Goal: Transaction & Acquisition: Purchase product/service

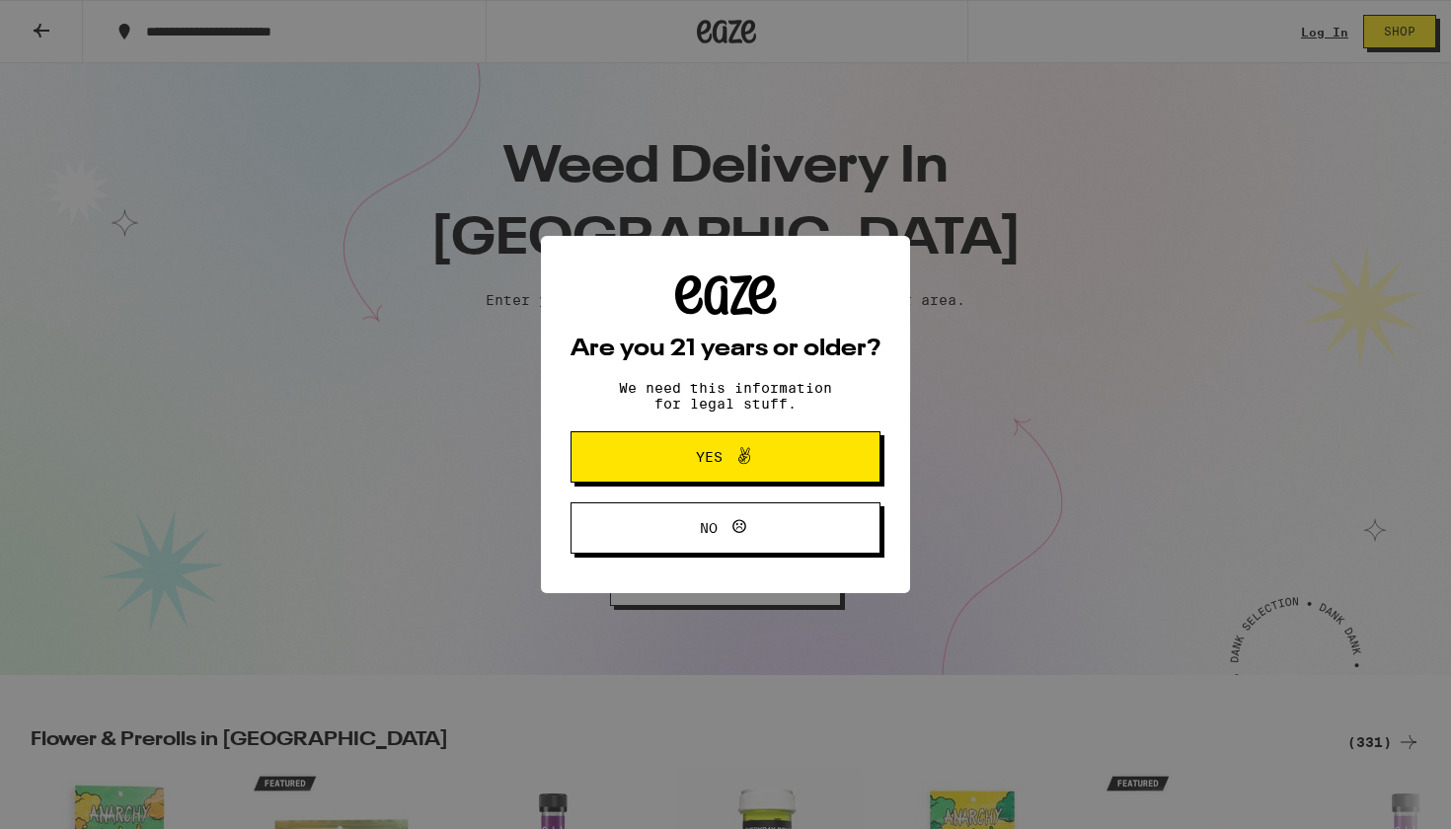
click at [646, 464] on button "Yes" at bounding box center [725, 456] width 310 height 51
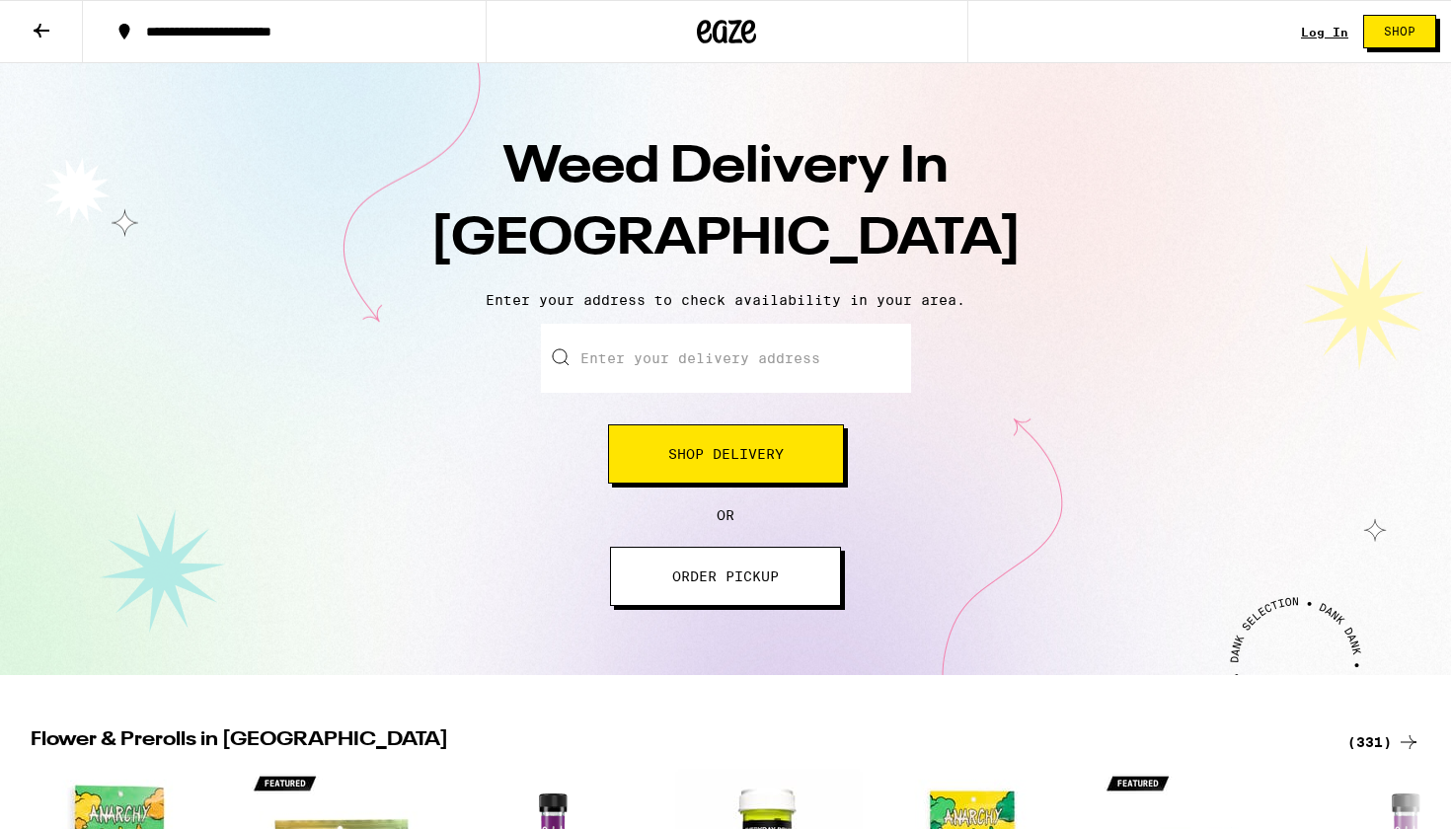
click at [654, 454] on button "Shop Delivery" at bounding box center [726, 453] width 236 height 59
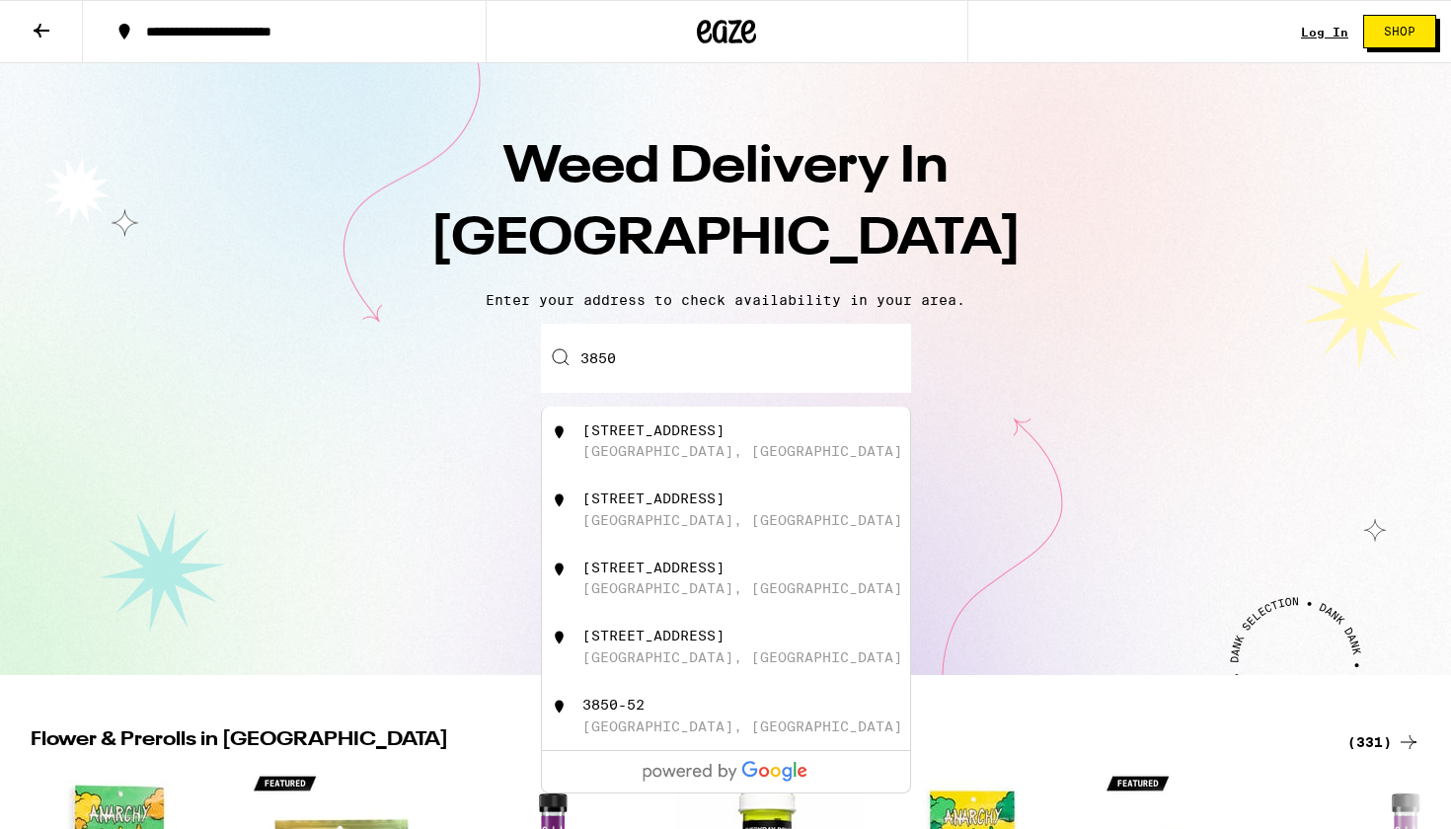
type input "3850"
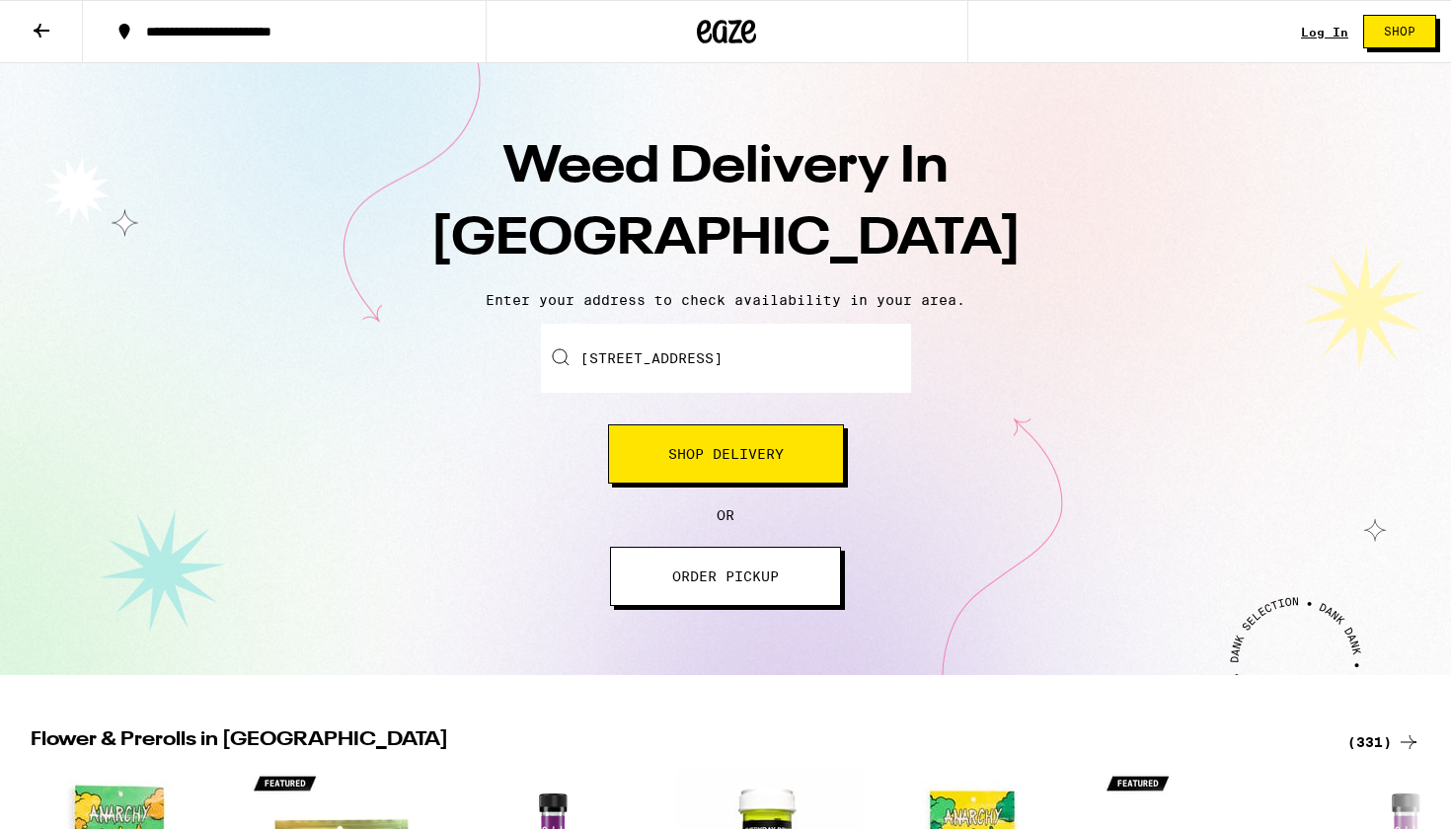
click at [1057, 510] on div "Enter your delivery address [STREET_ADDRESS][GEOGRAPHIC_DATA] Delivery OR ORDER…" at bounding box center [725, 465] width 1411 height 282
click at [745, 453] on span "Shop Delivery" at bounding box center [725, 454] width 115 height 14
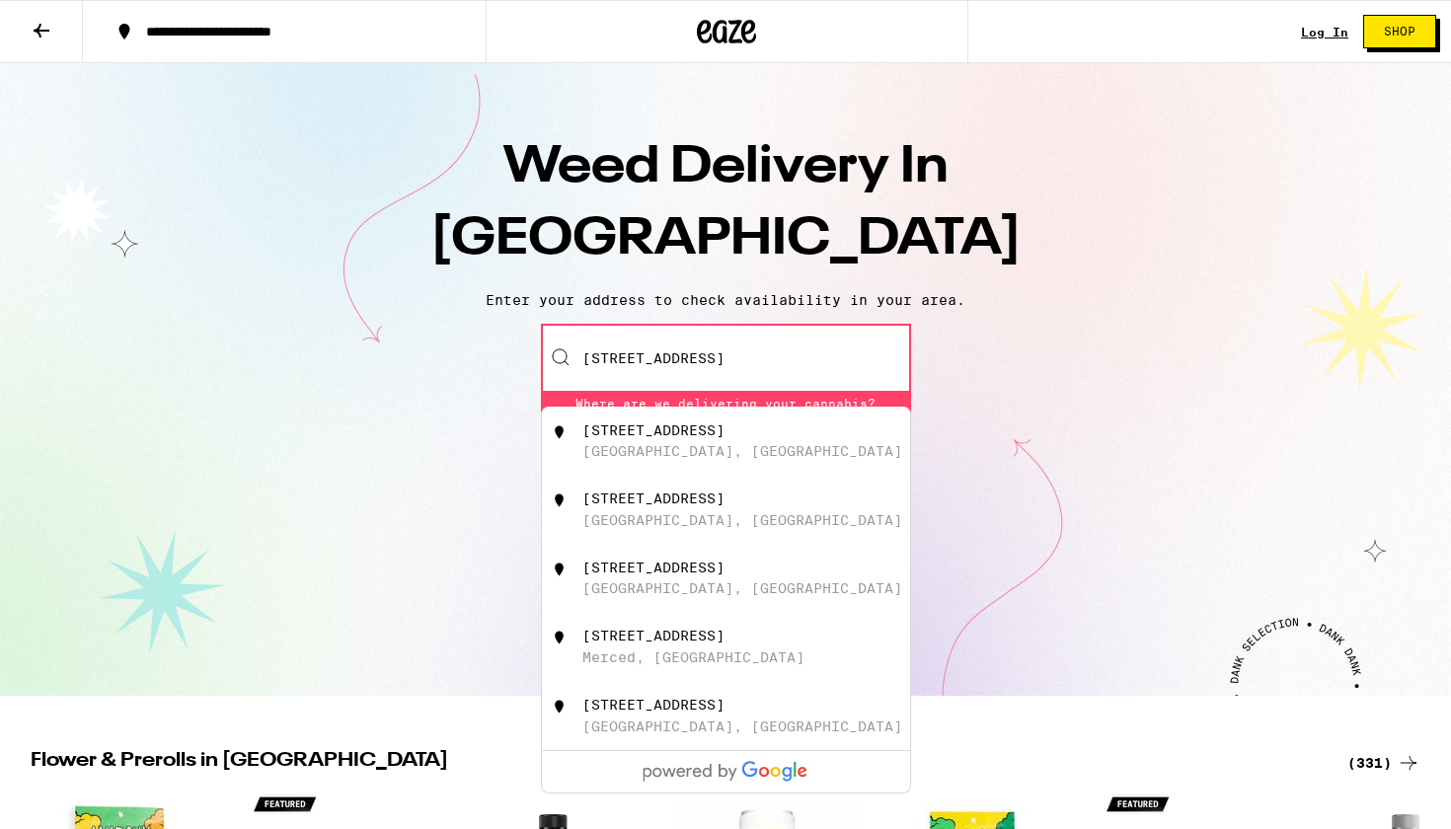
click at [679, 447] on div "[GEOGRAPHIC_DATA], [GEOGRAPHIC_DATA]" at bounding box center [742, 451] width 320 height 16
type input "[STREET_ADDRESS]"
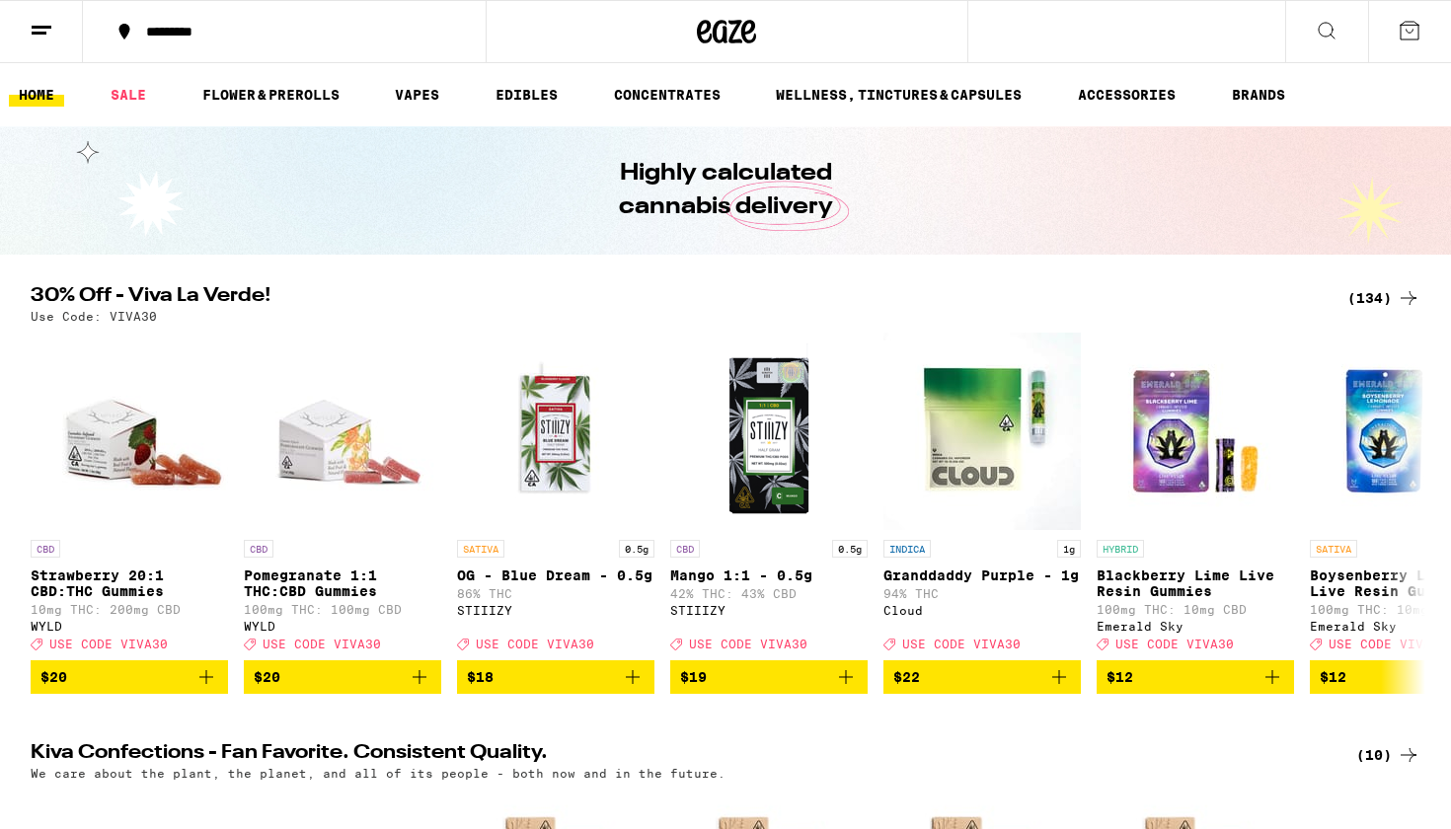
click at [40, 24] on icon at bounding box center [42, 31] width 24 height 24
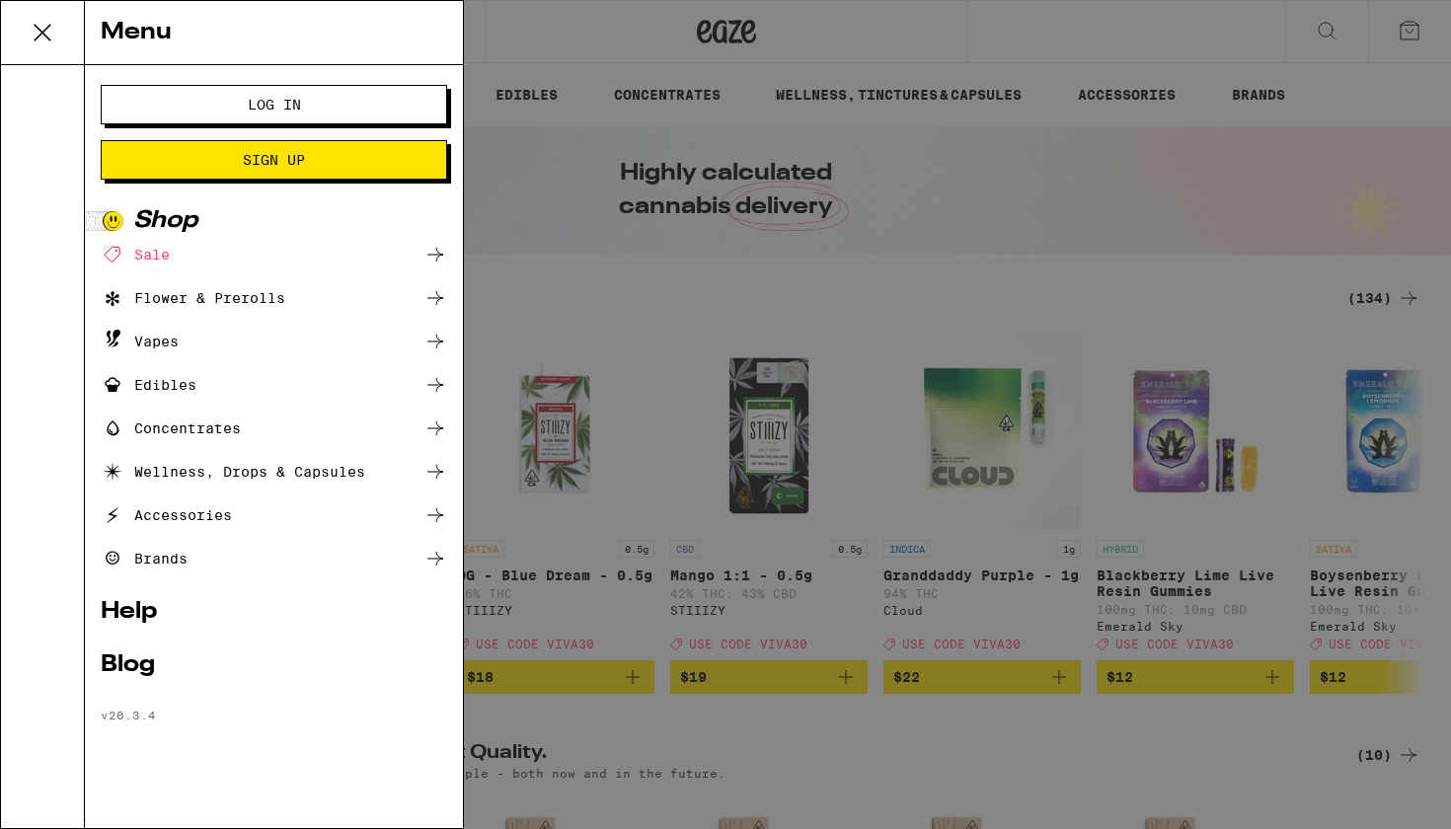
click at [185, 125] on li "Log In Sign Up" at bounding box center [274, 132] width 346 height 95
click at [188, 112] on button "Log In" at bounding box center [274, 104] width 346 height 39
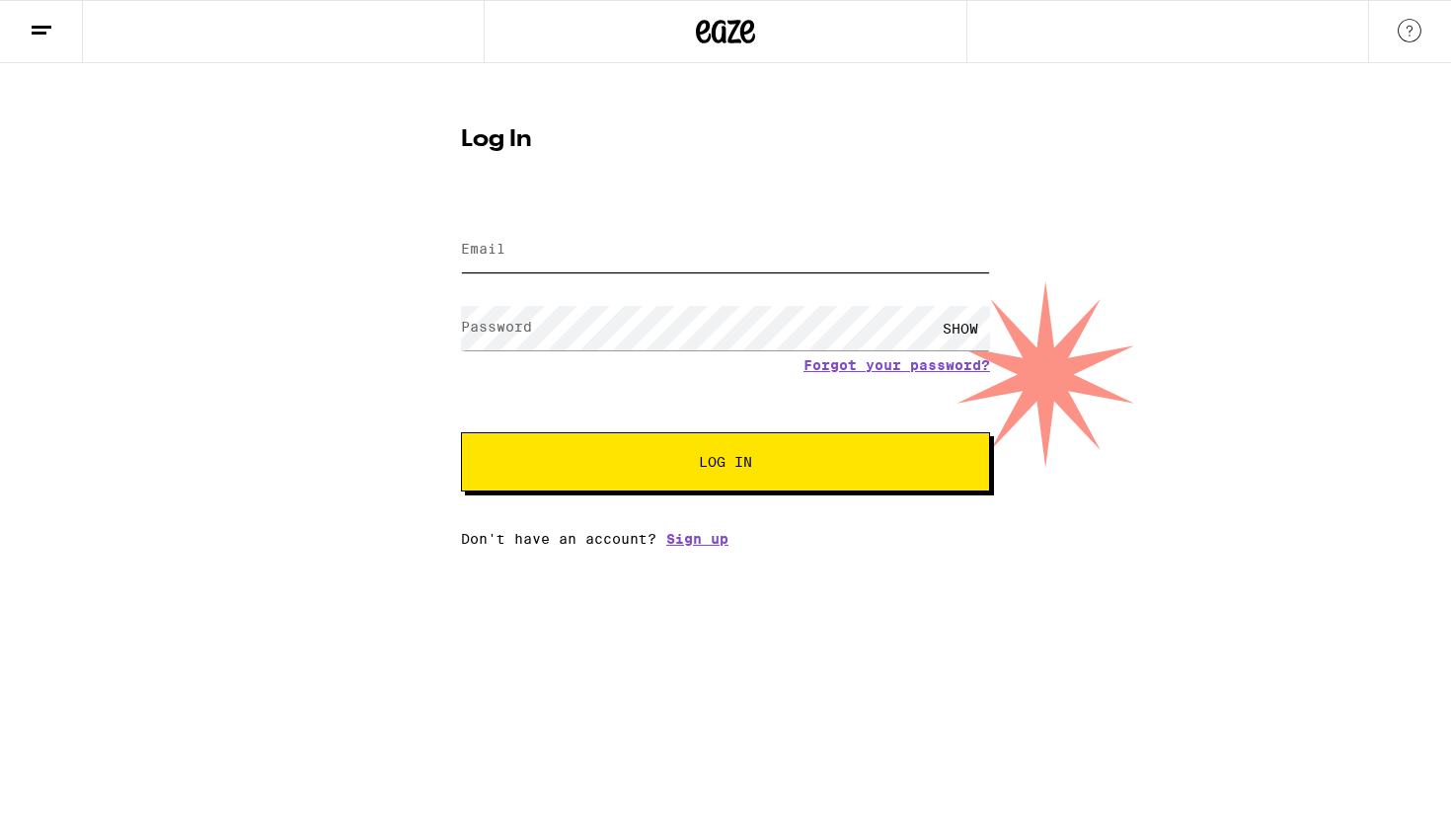
type input "[EMAIL_ADDRESS][DOMAIN_NAME]"
click at [725, 464] on button "Log In" at bounding box center [725, 461] width 529 height 59
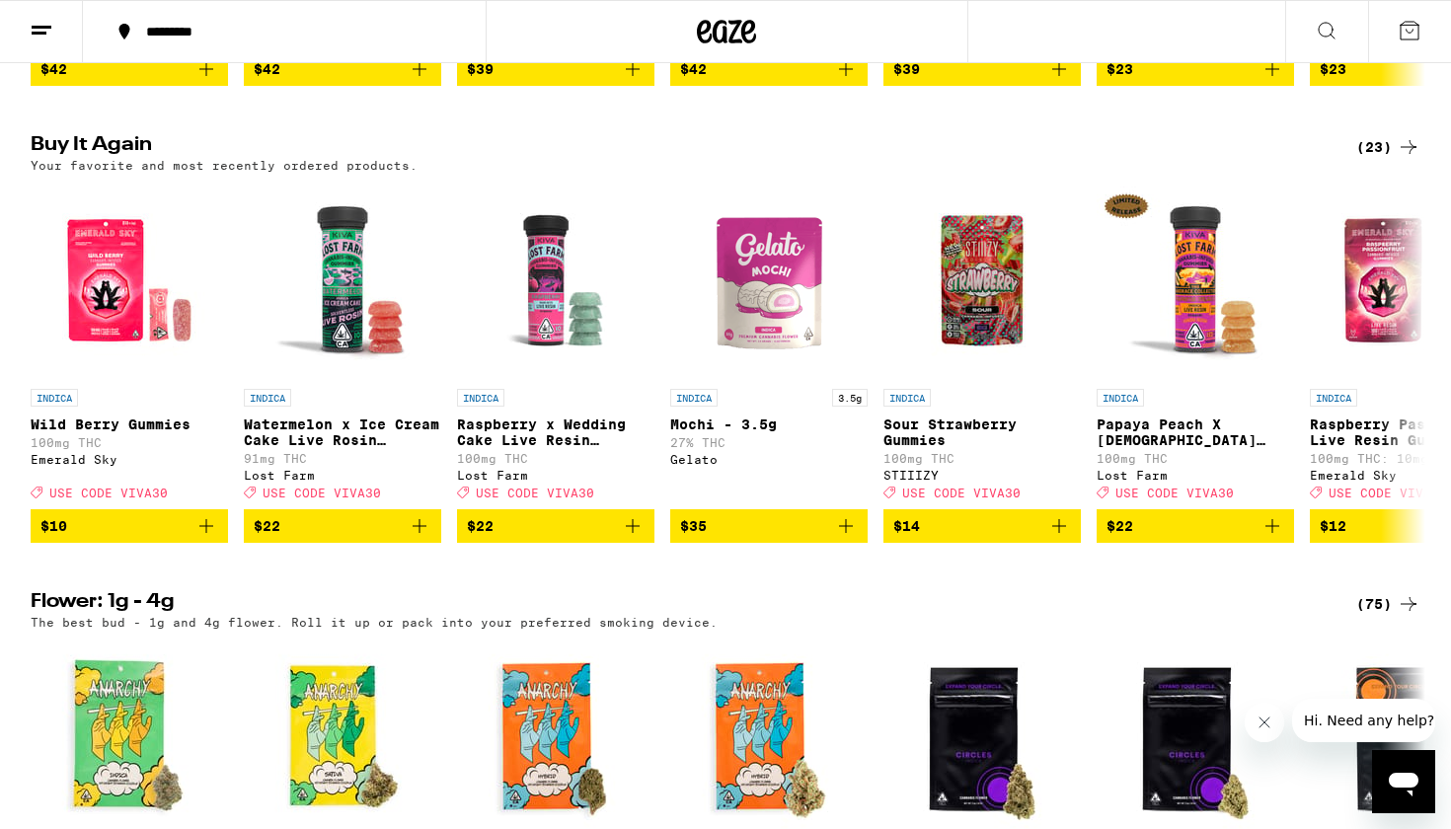
scroll to position [1497, 0]
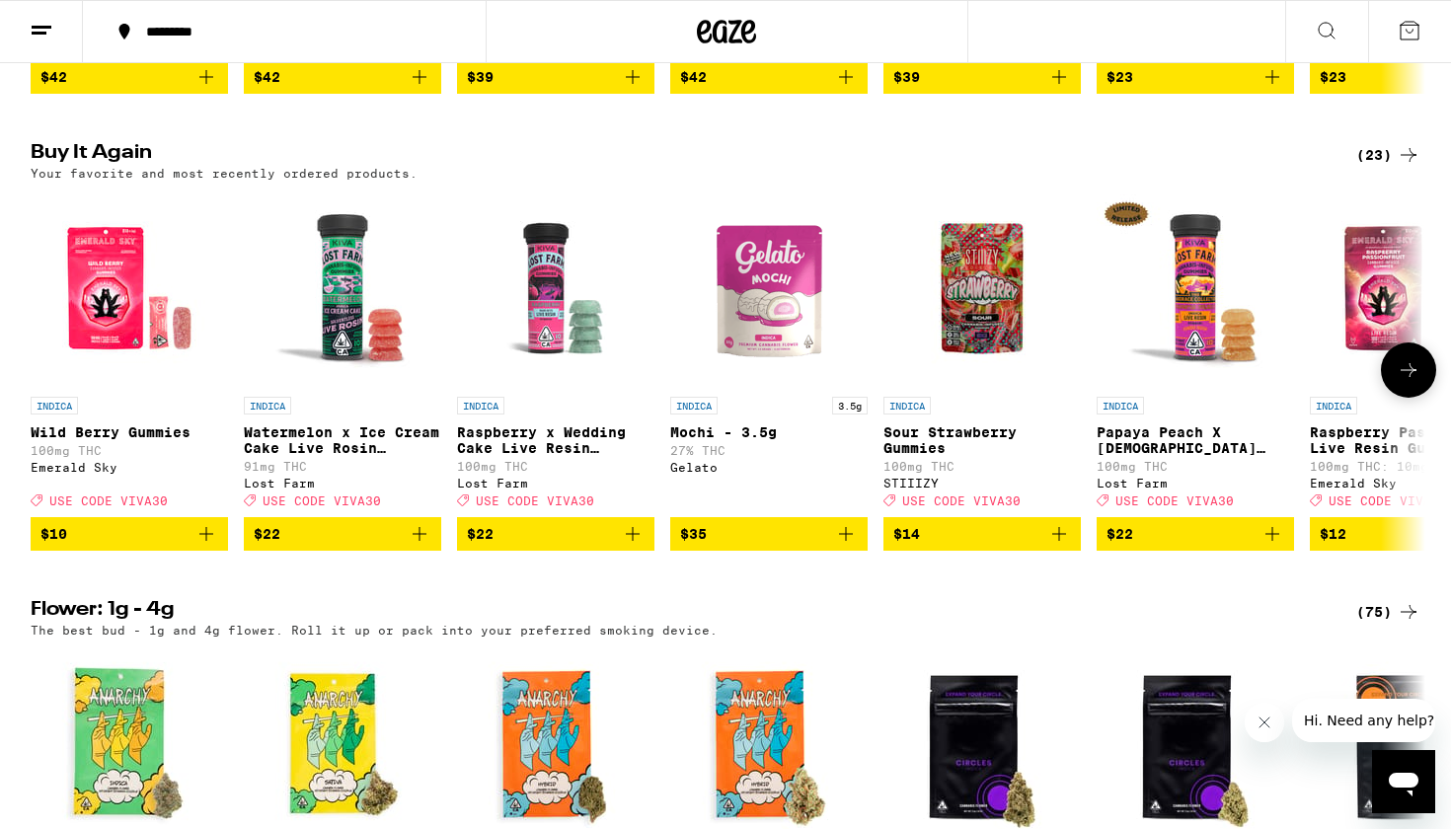
click at [423, 546] on icon "Add to bag" at bounding box center [420, 534] width 24 height 24
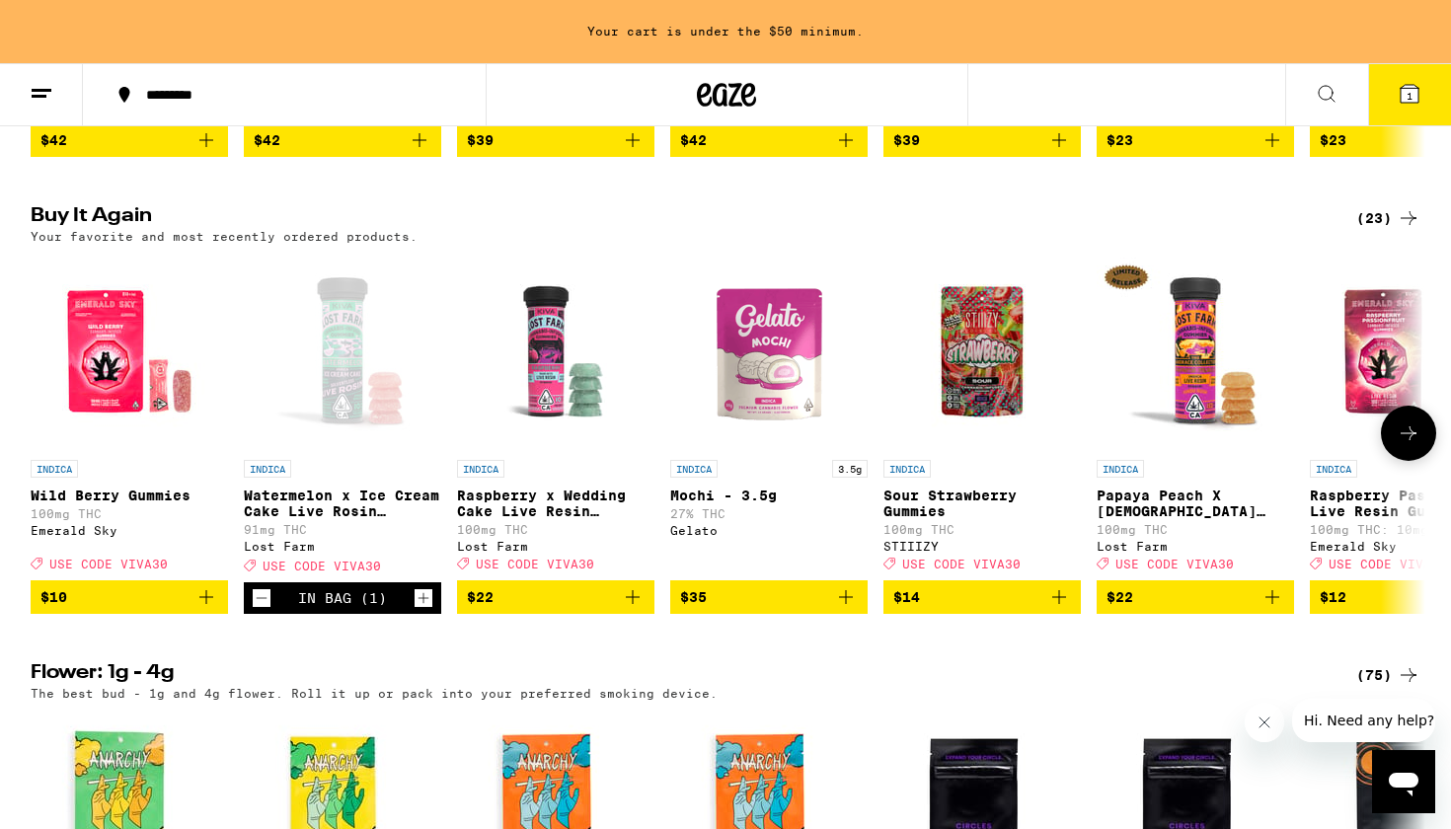
click at [639, 609] on icon "Add to bag" at bounding box center [633, 597] width 24 height 24
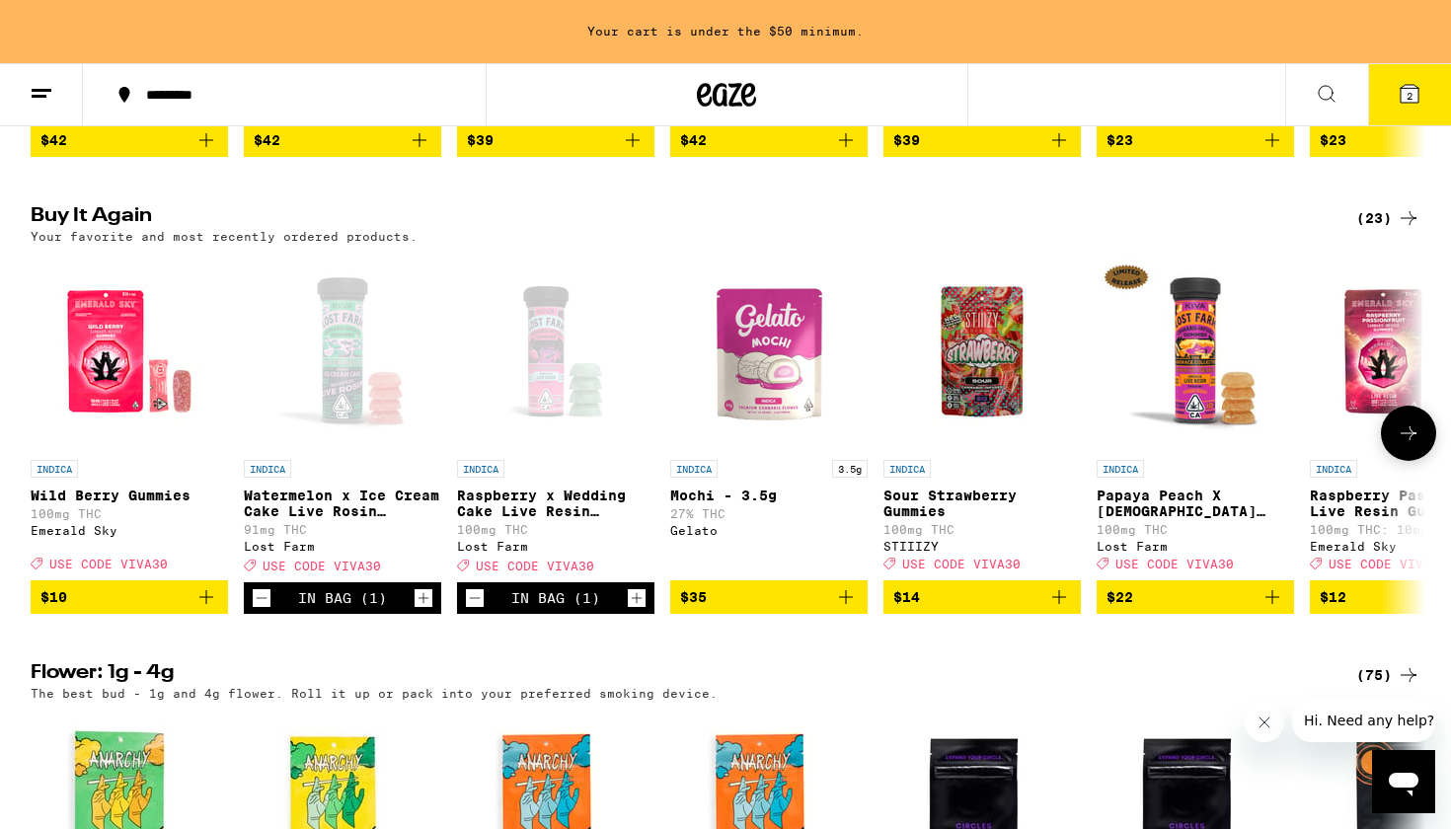
click at [200, 609] on icon "Add to bag" at bounding box center [206, 597] width 24 height 24
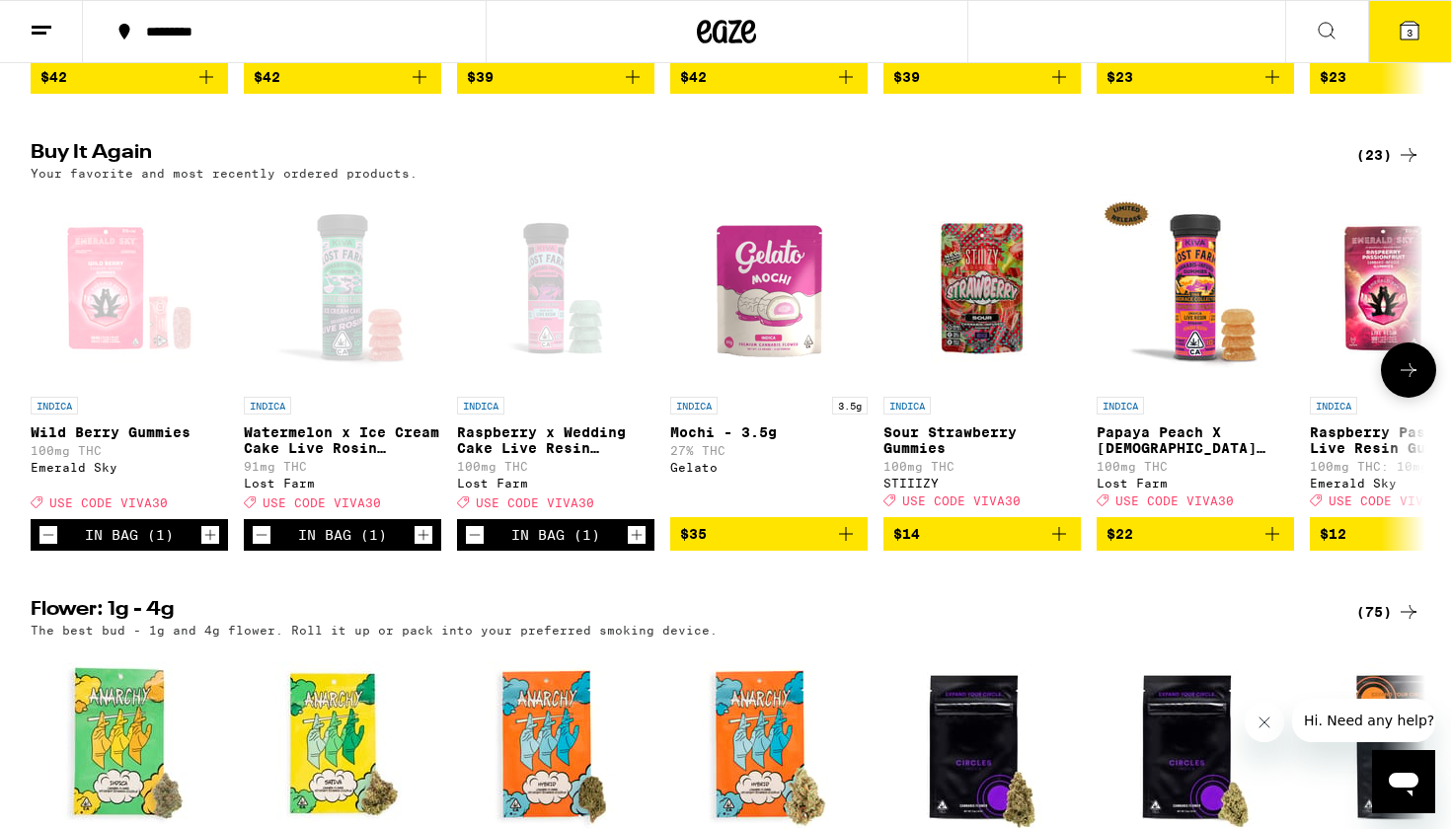
click at [1403, 398] on button at bounding box center [1408, 369] width 55 height 55
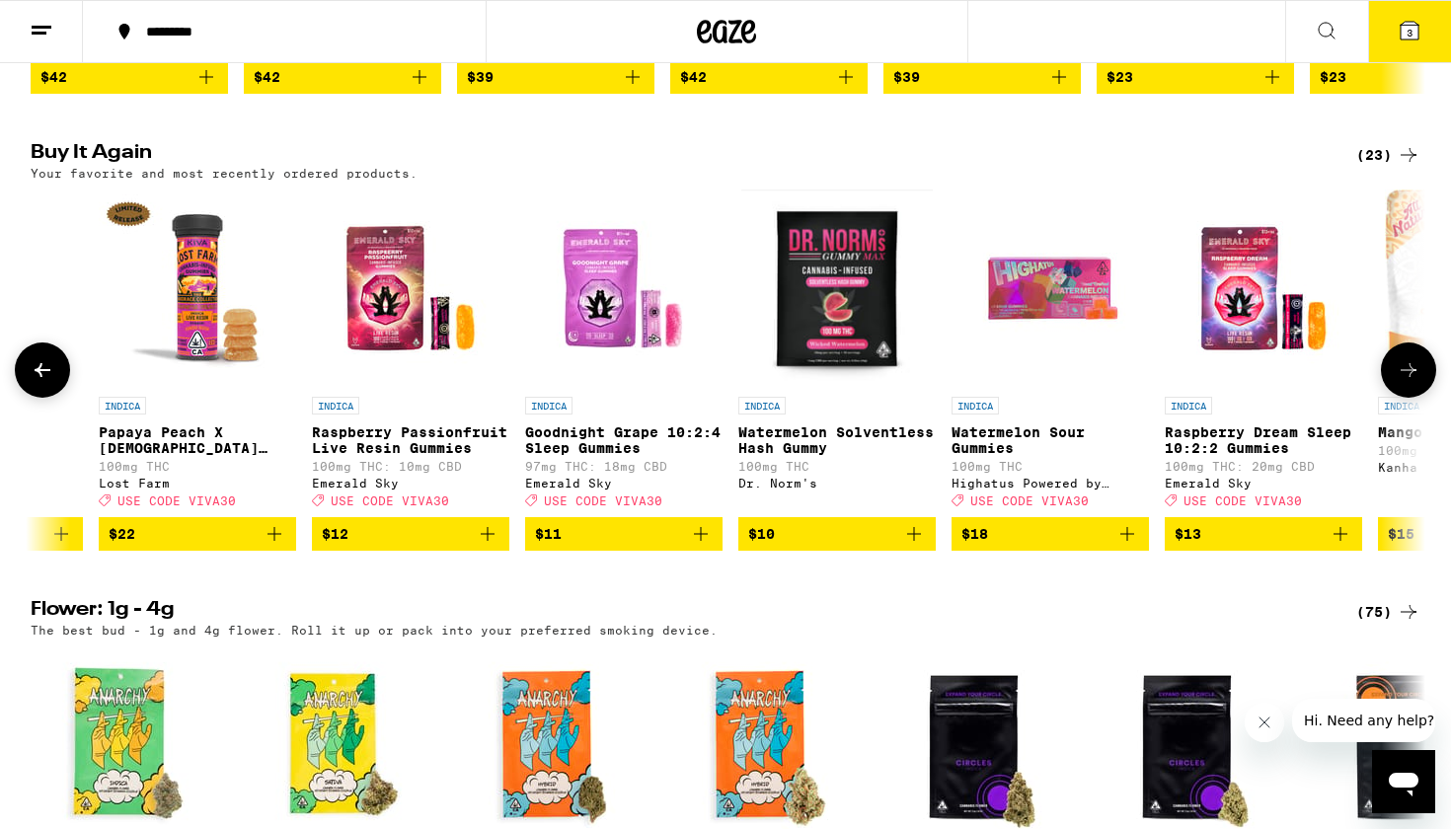
scroll to position [0, 1175]
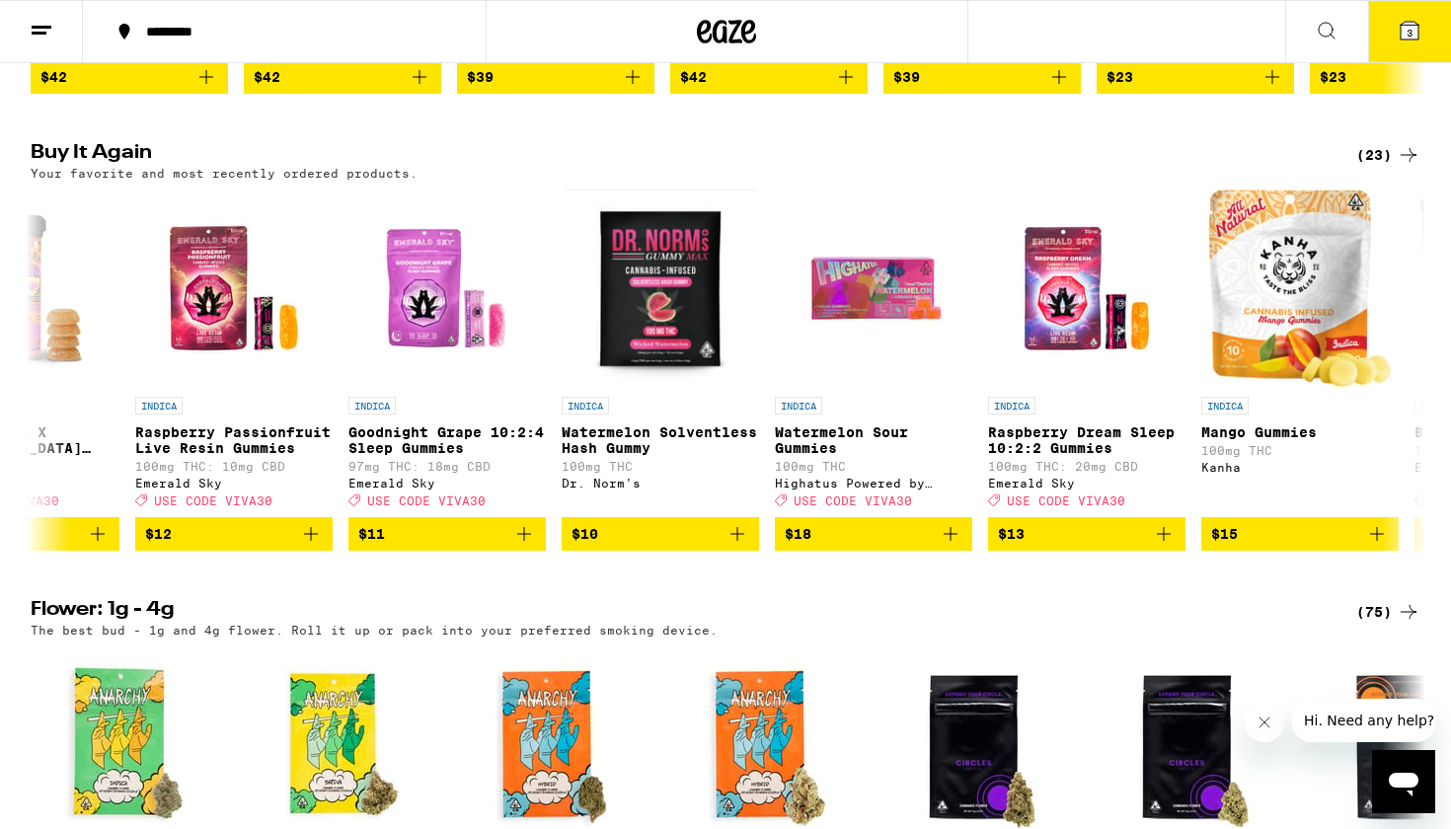
click at [37, 36] on icon at bounding box center [42, 31] width 24 height 24
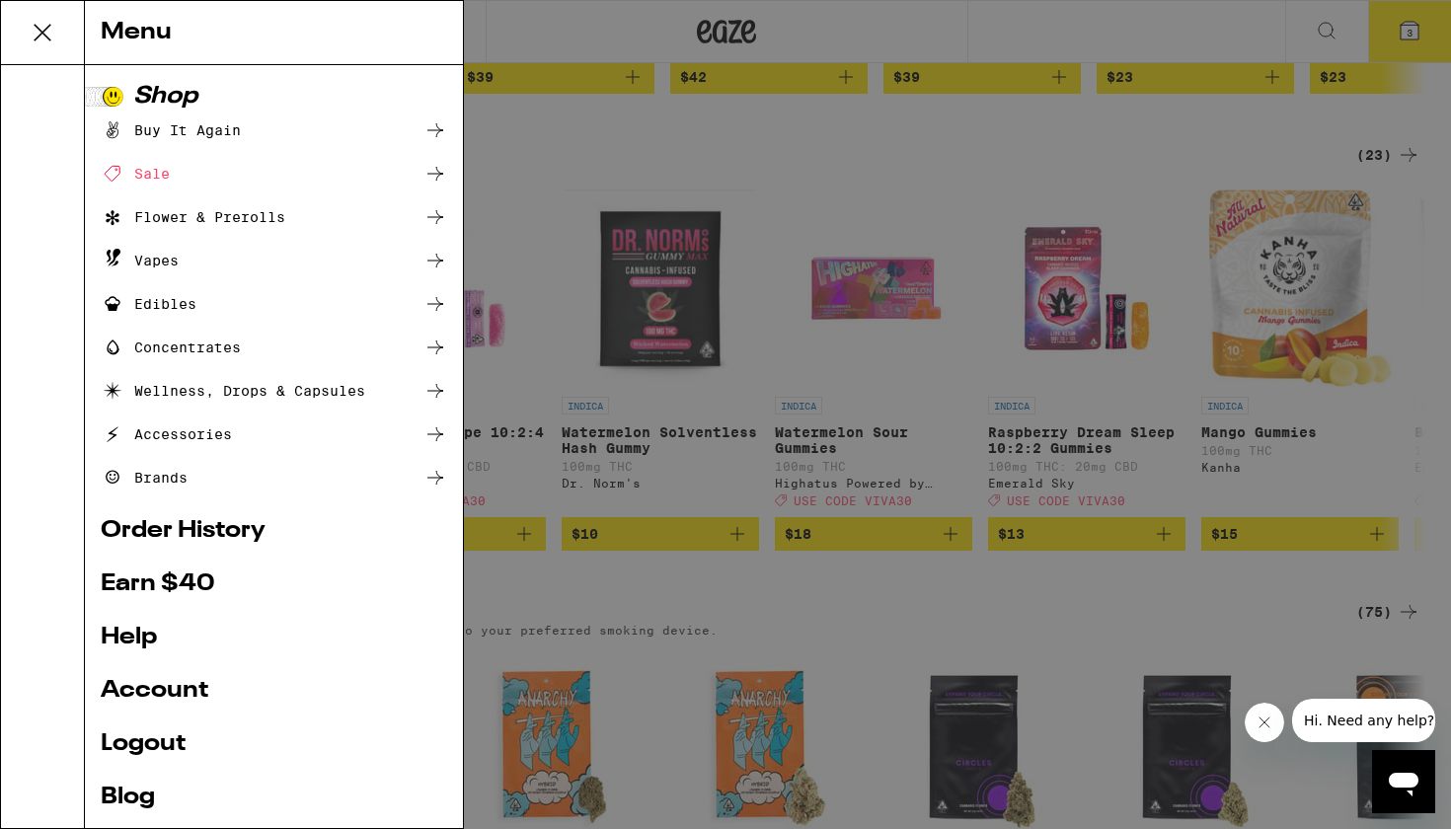
click at [180, 304] on div "Edibles" at bounding box center [149, 304] width 96 height 24
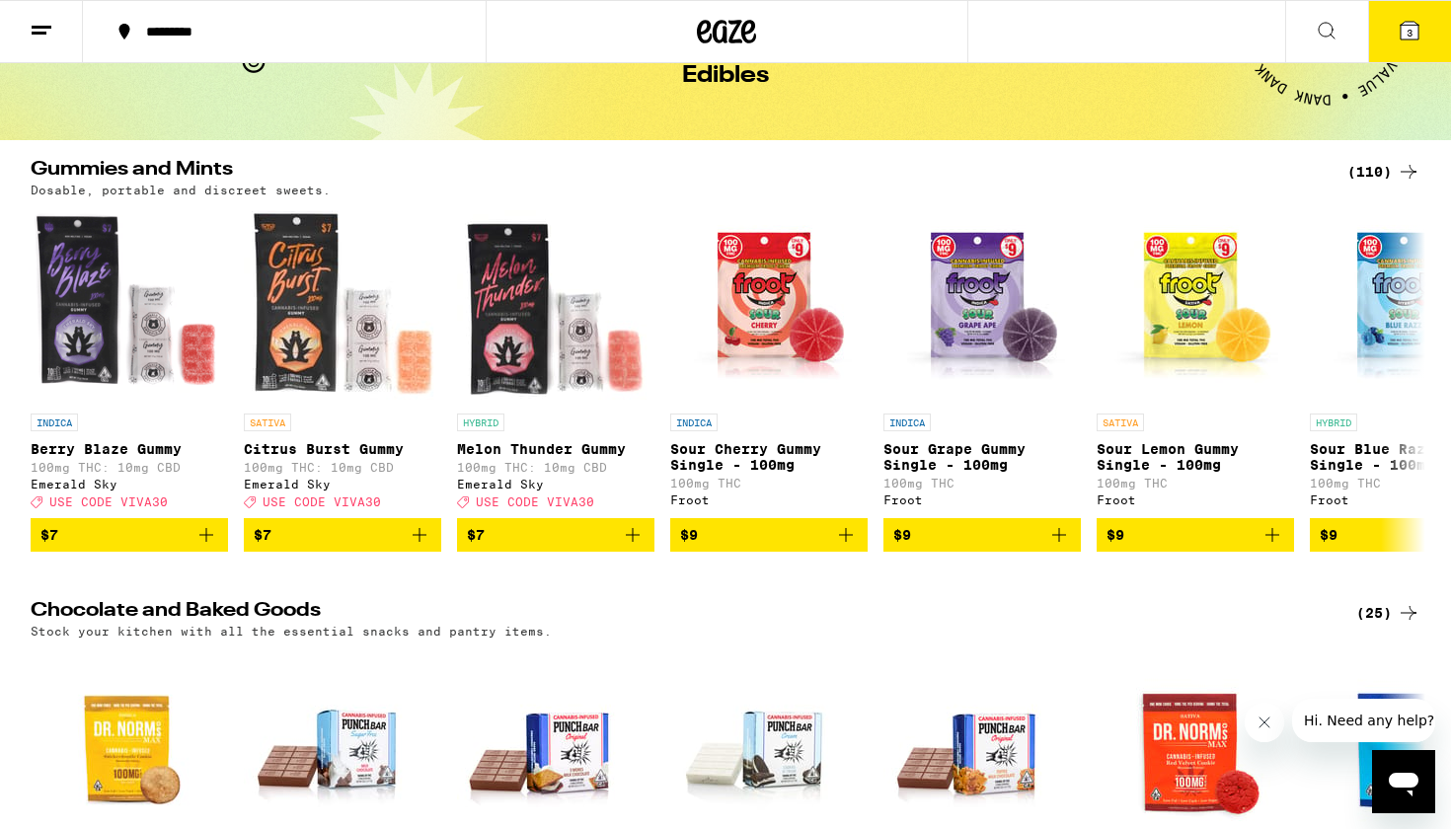
scroll to position [107, 0]
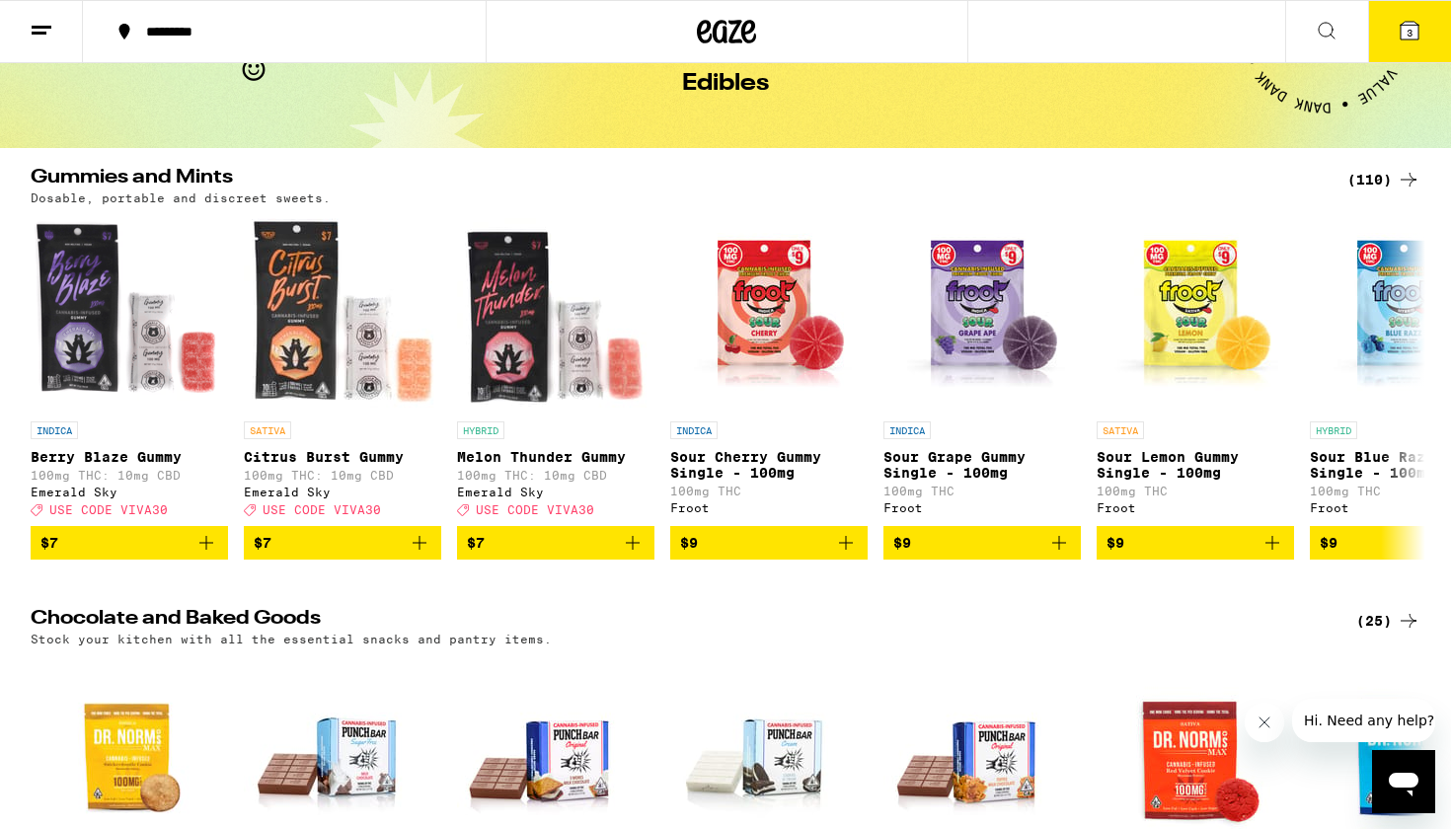
click at [1391, 184] on div "(110)" at bounding box center [1383, 180] width 73 height 24
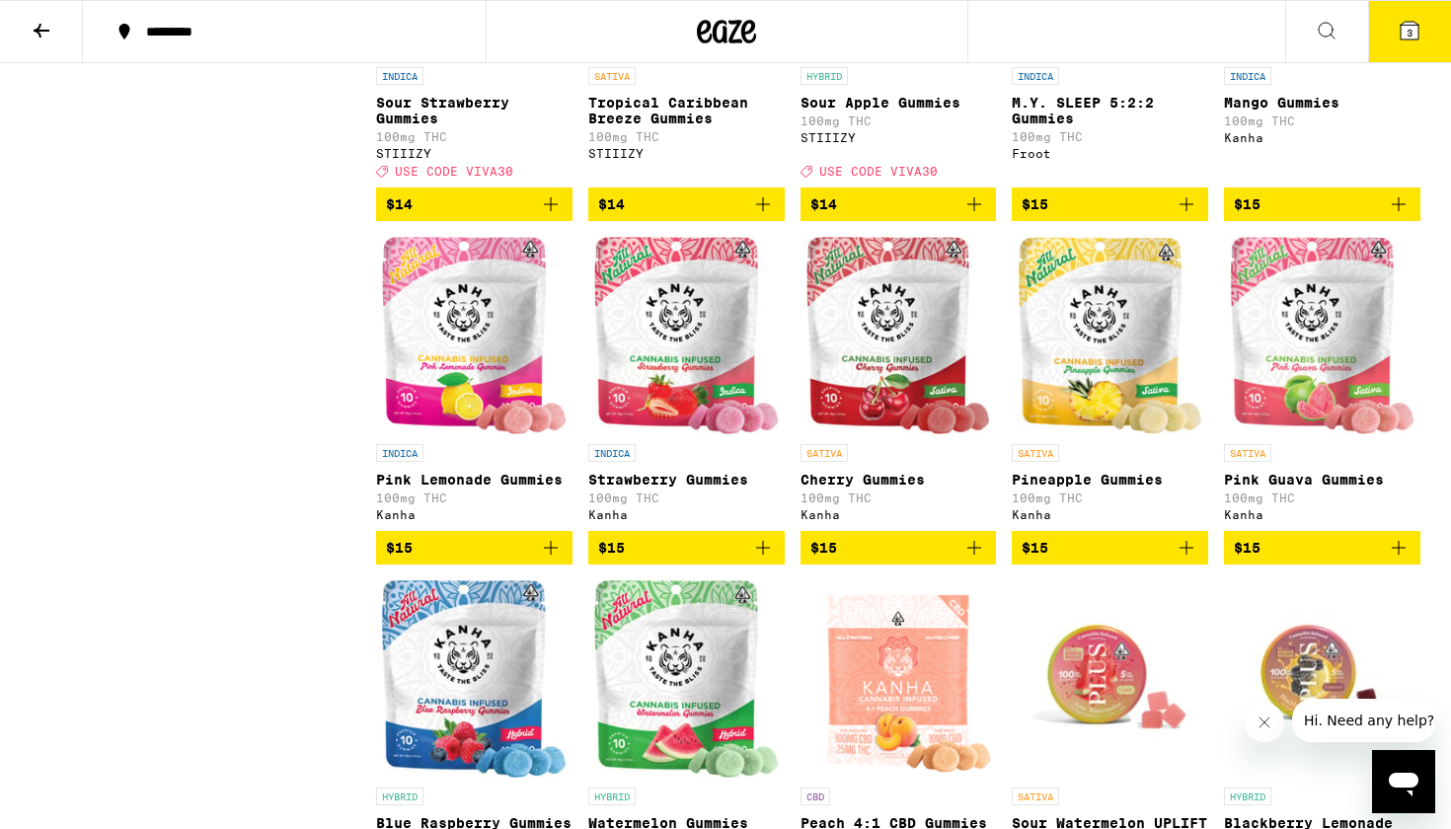
scroll to position [2283, 0]
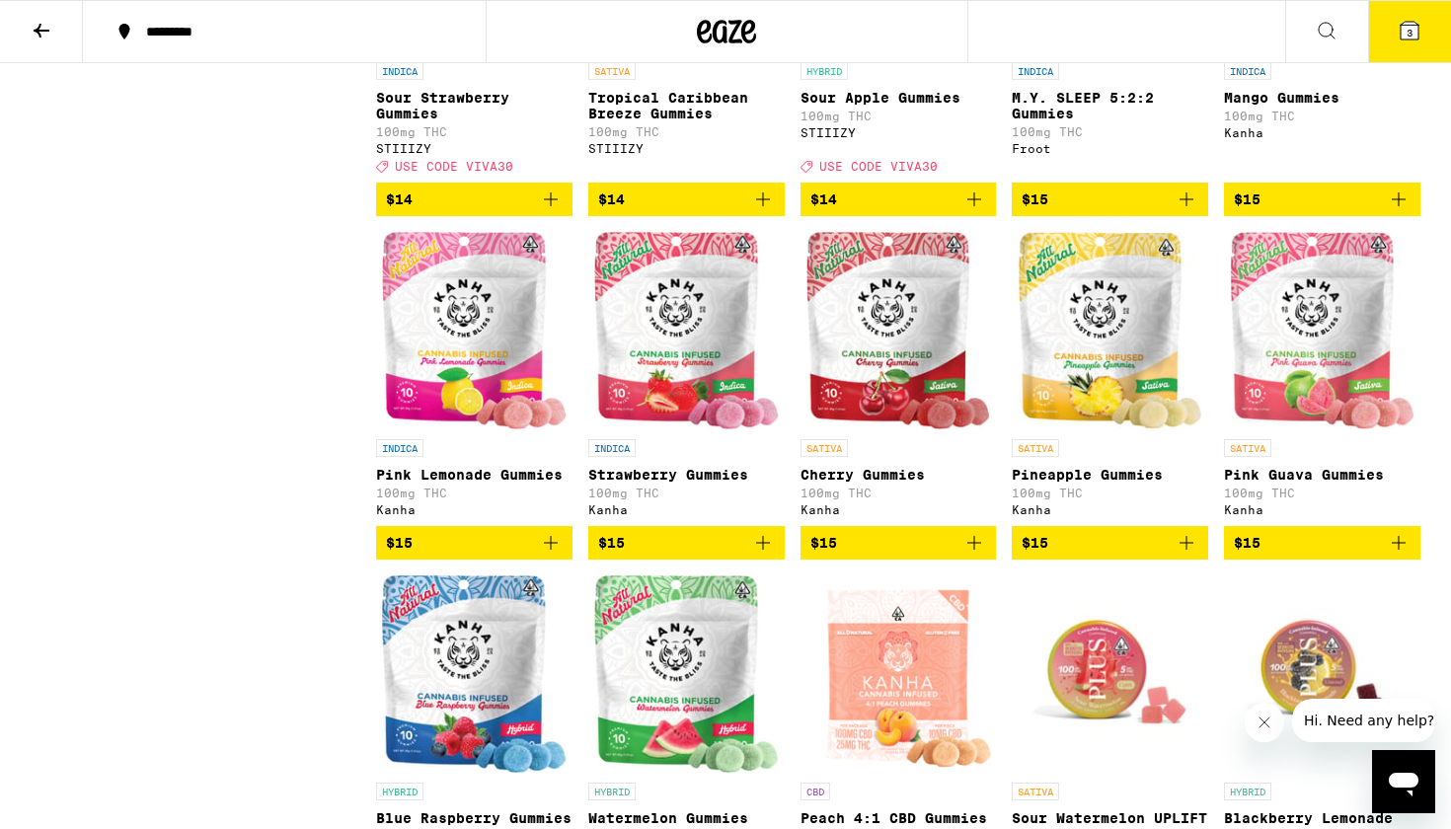
click at [769, 555] on icon "Add to bag" at bounding box center [763, 543] width 24 height 24
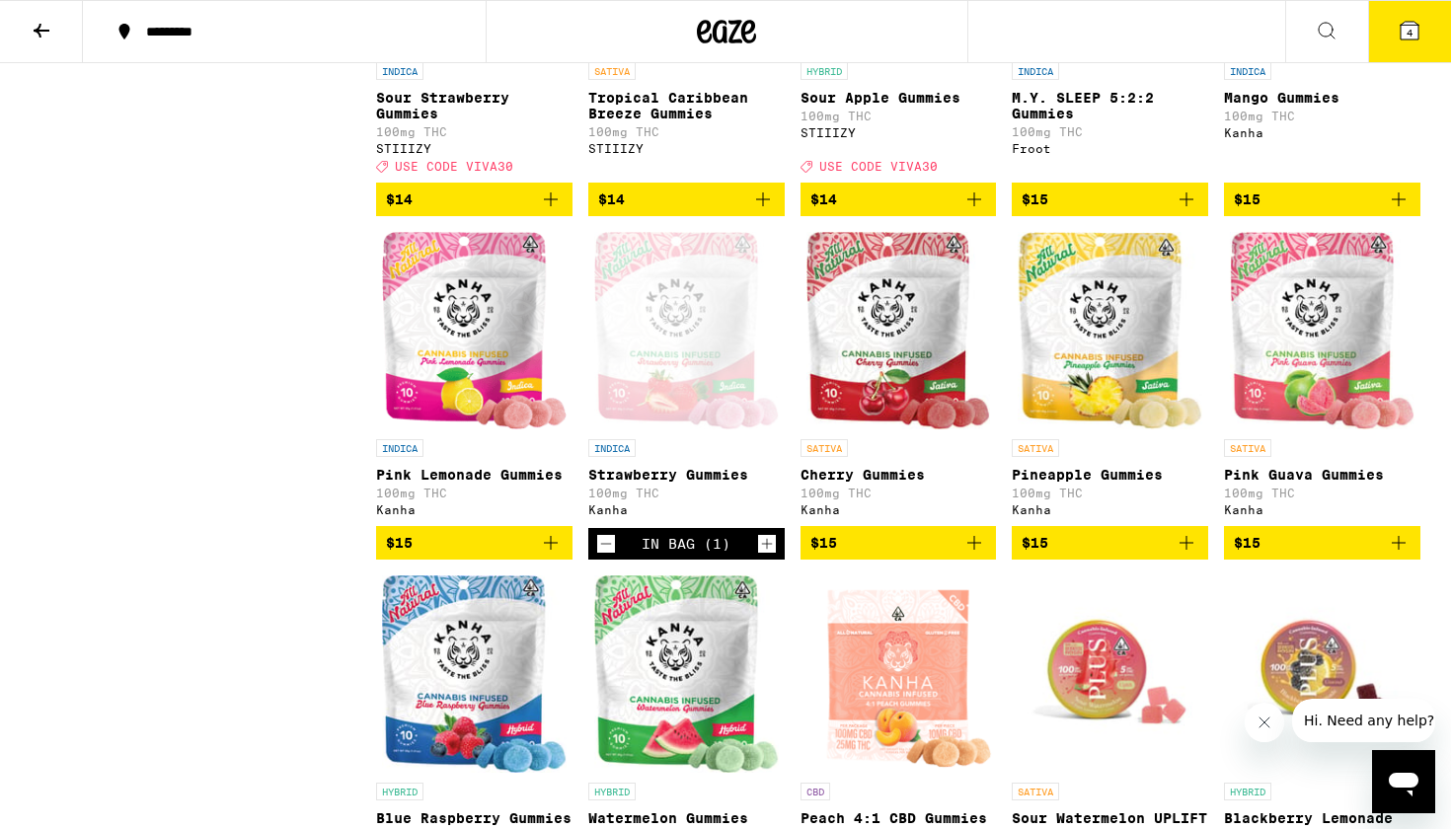
click at [50, 32] on icon at bounding box center [42, 31] width 24 height 24
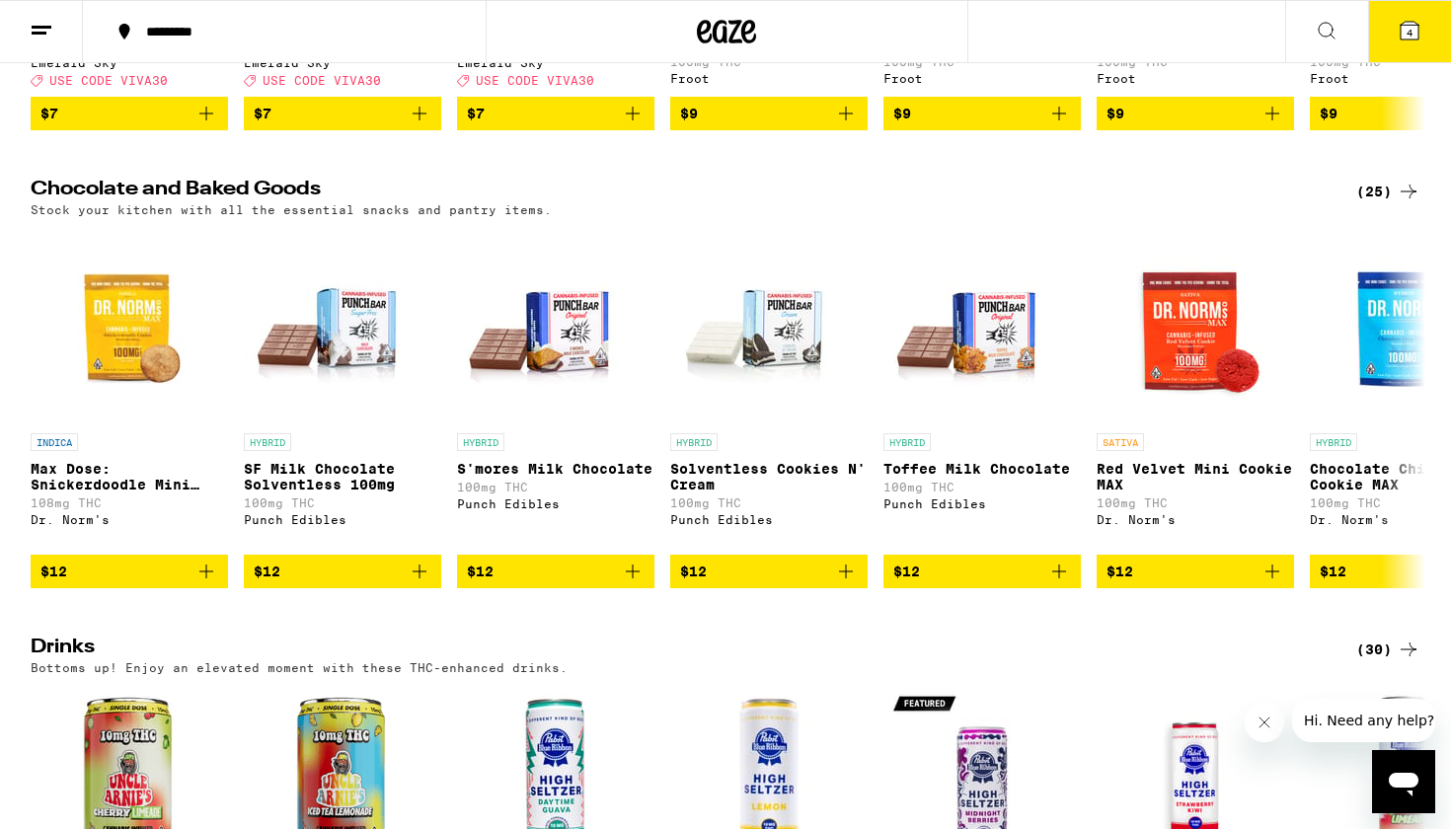
scroll to position [539, 0]
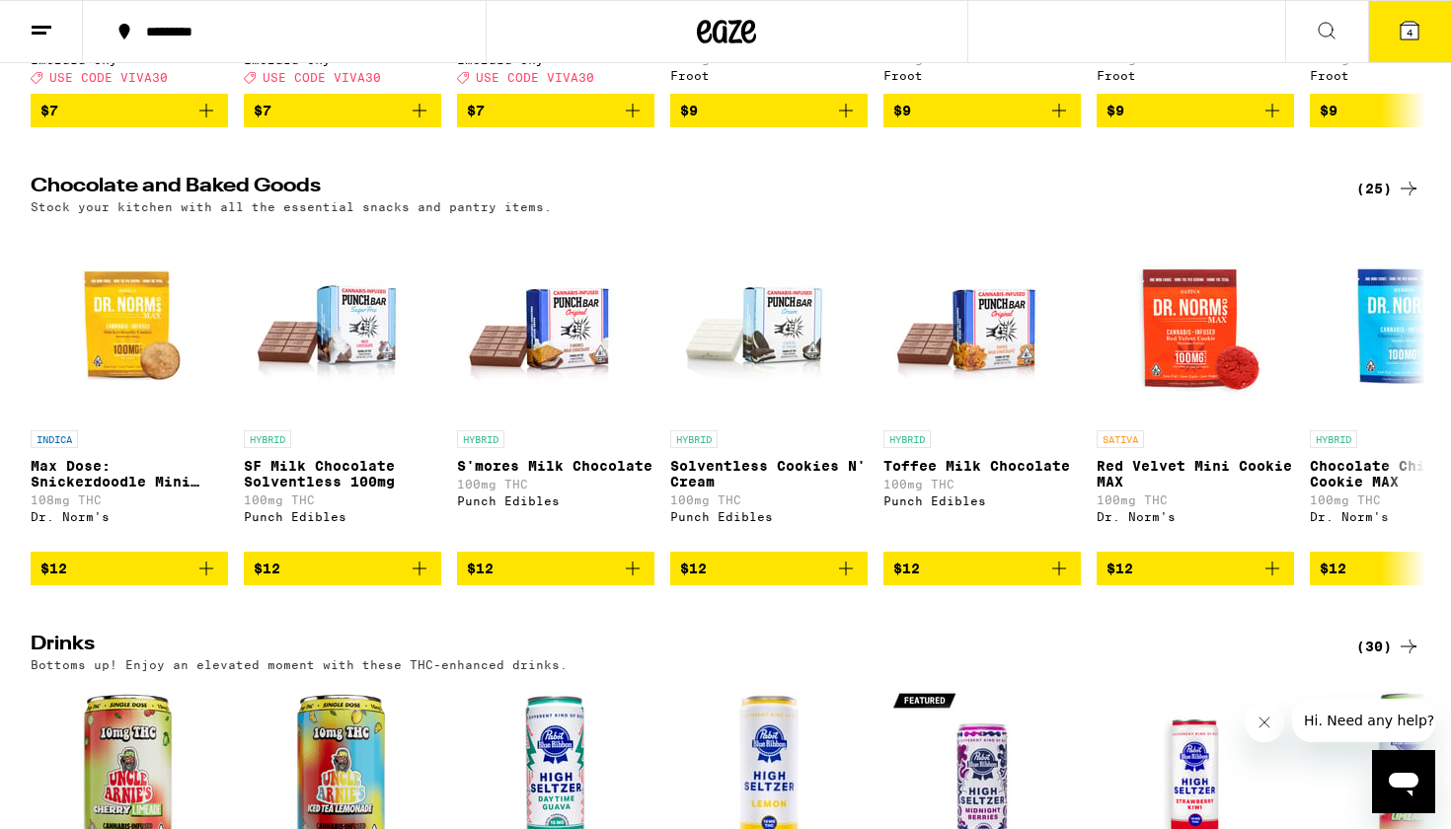
click at [1379, 200] on div "(25)" at bounding box center [1388, 189] width 64 height 24
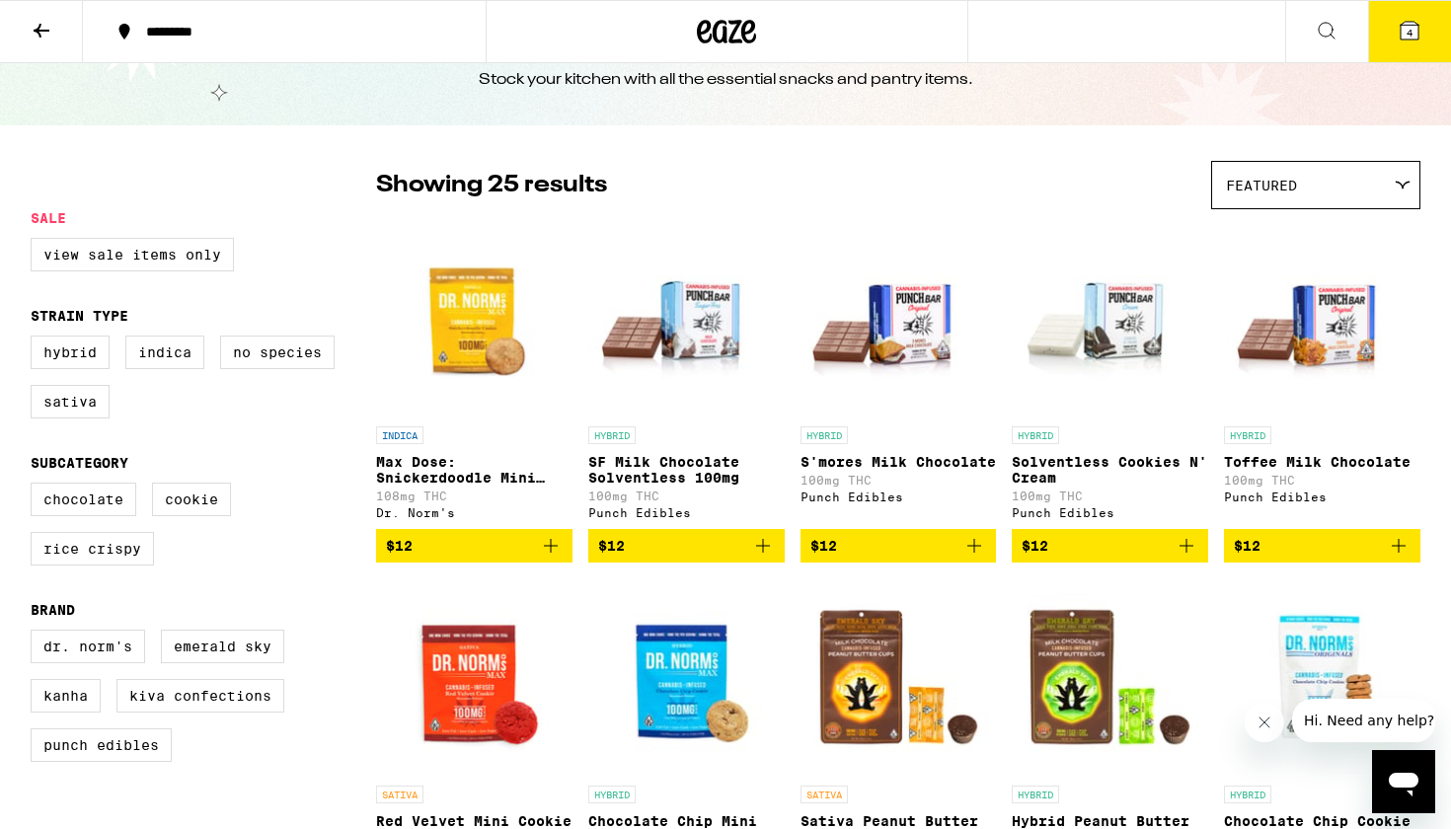
scroll to position [47, 0]
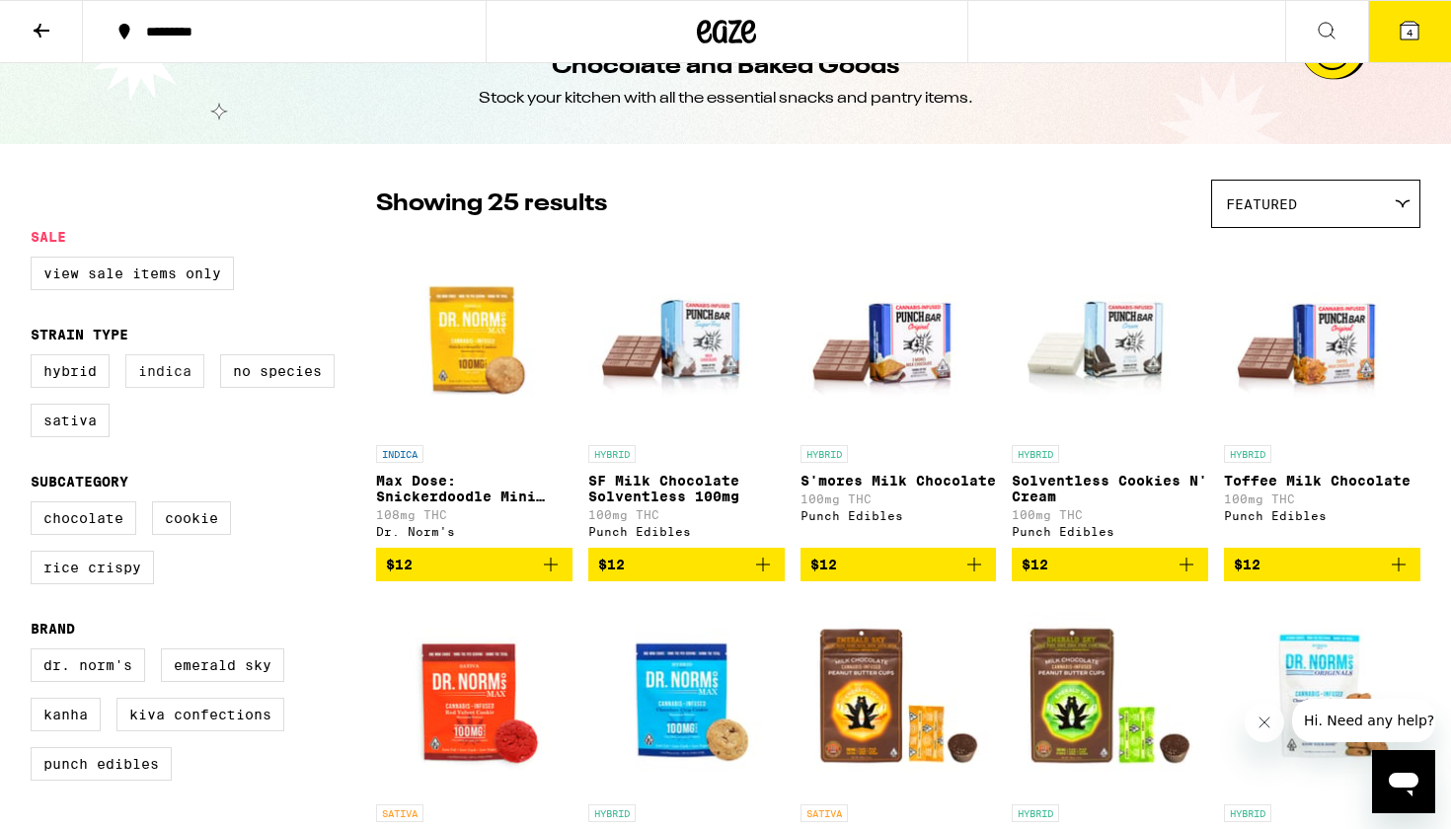
click at [188, 381] on label "Indica" at bounding box center [164, 371] width 79 height 34
click at [36, 358] on input "Indica" at bounding box center [35, 357] width 1 height 1
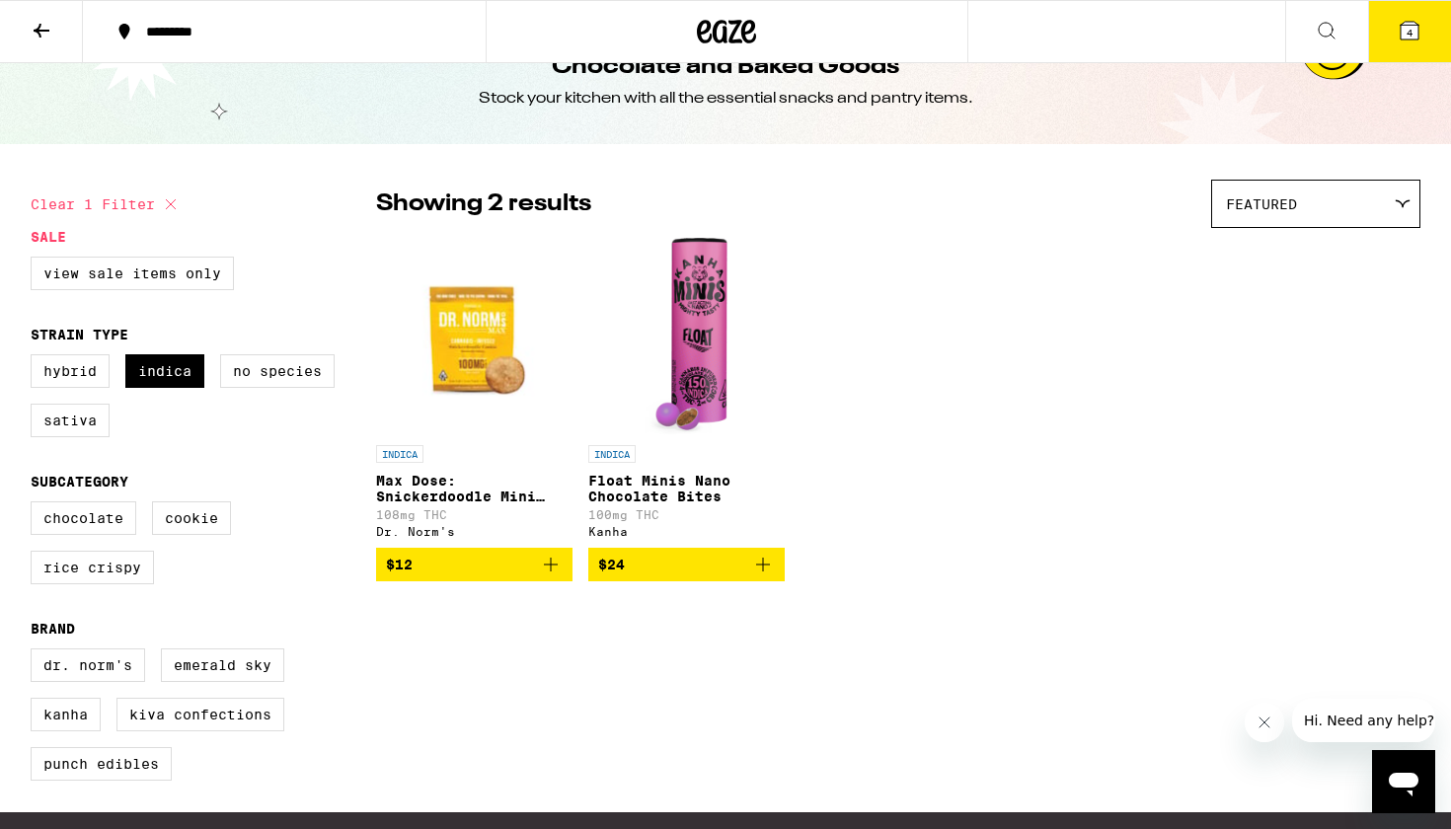
click at [175, 209] on icon at bounding box center [171, 204] width 24 height 24
checkbox input "false"
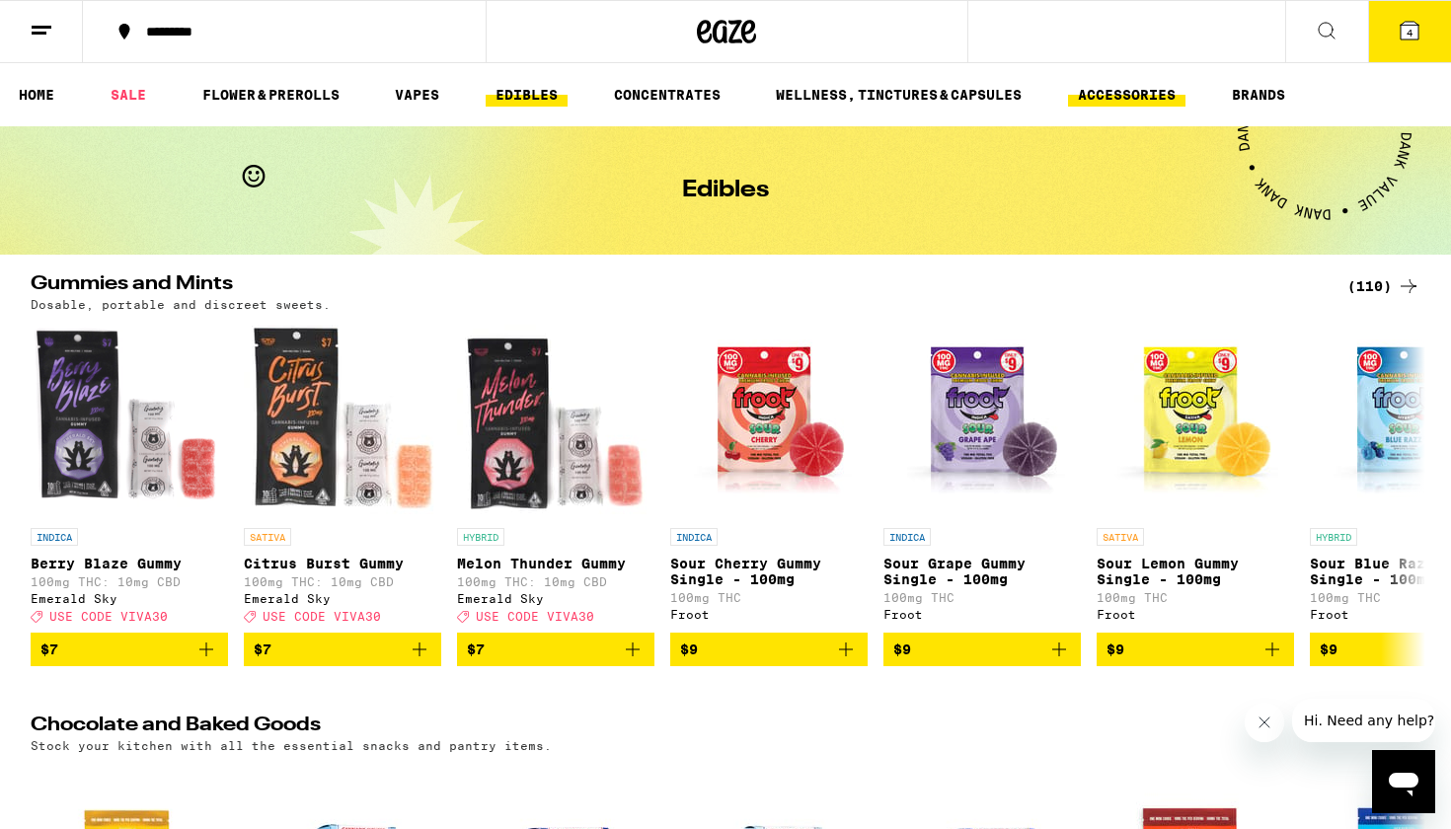
click at [1088, 101] on link "ACCESSORIES" at bounding box center [1126, 95] width 117 height 24
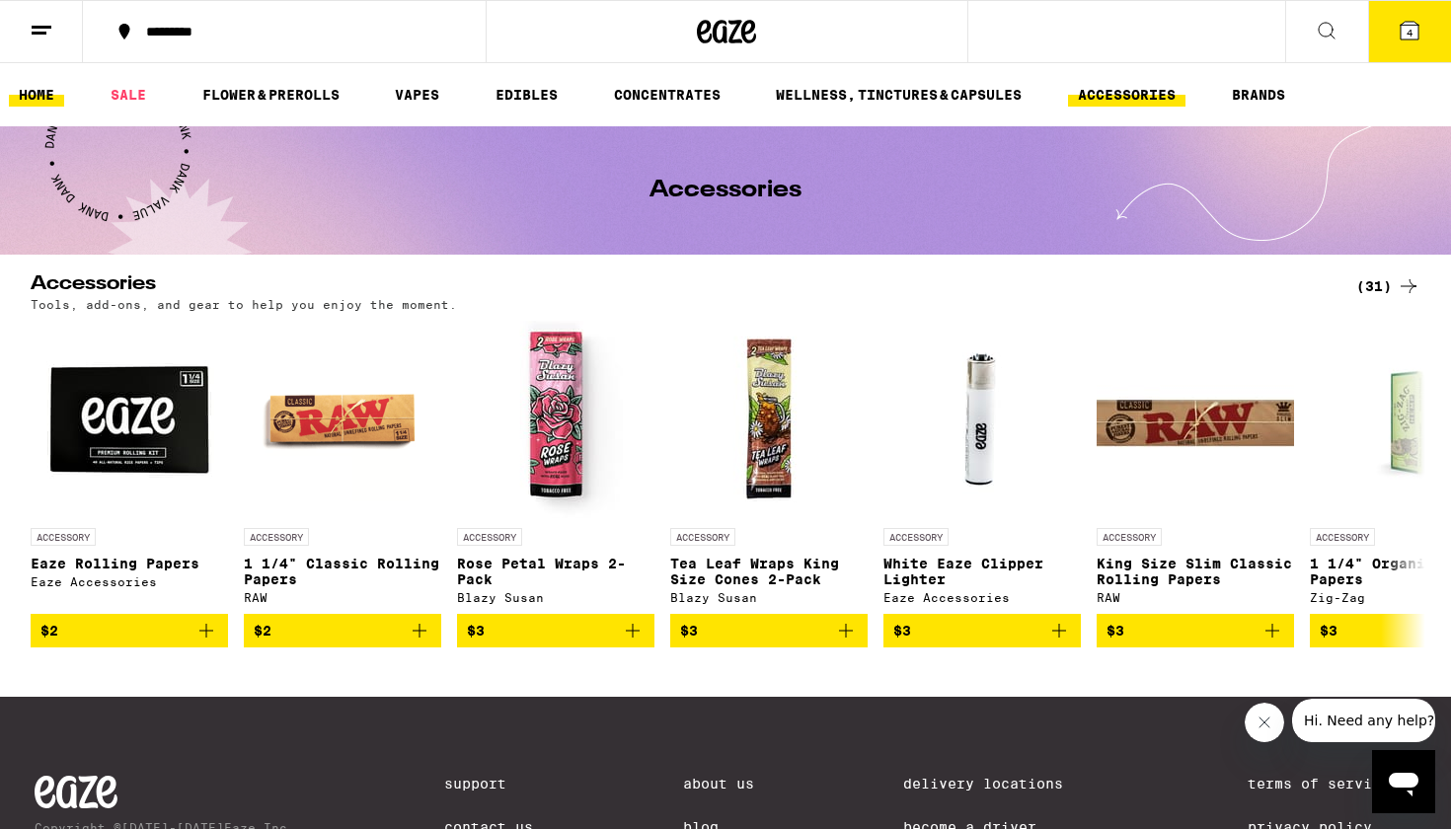
click at [43, 97] on link "HOME" at bounding box center [36, 95] width 55 height 24
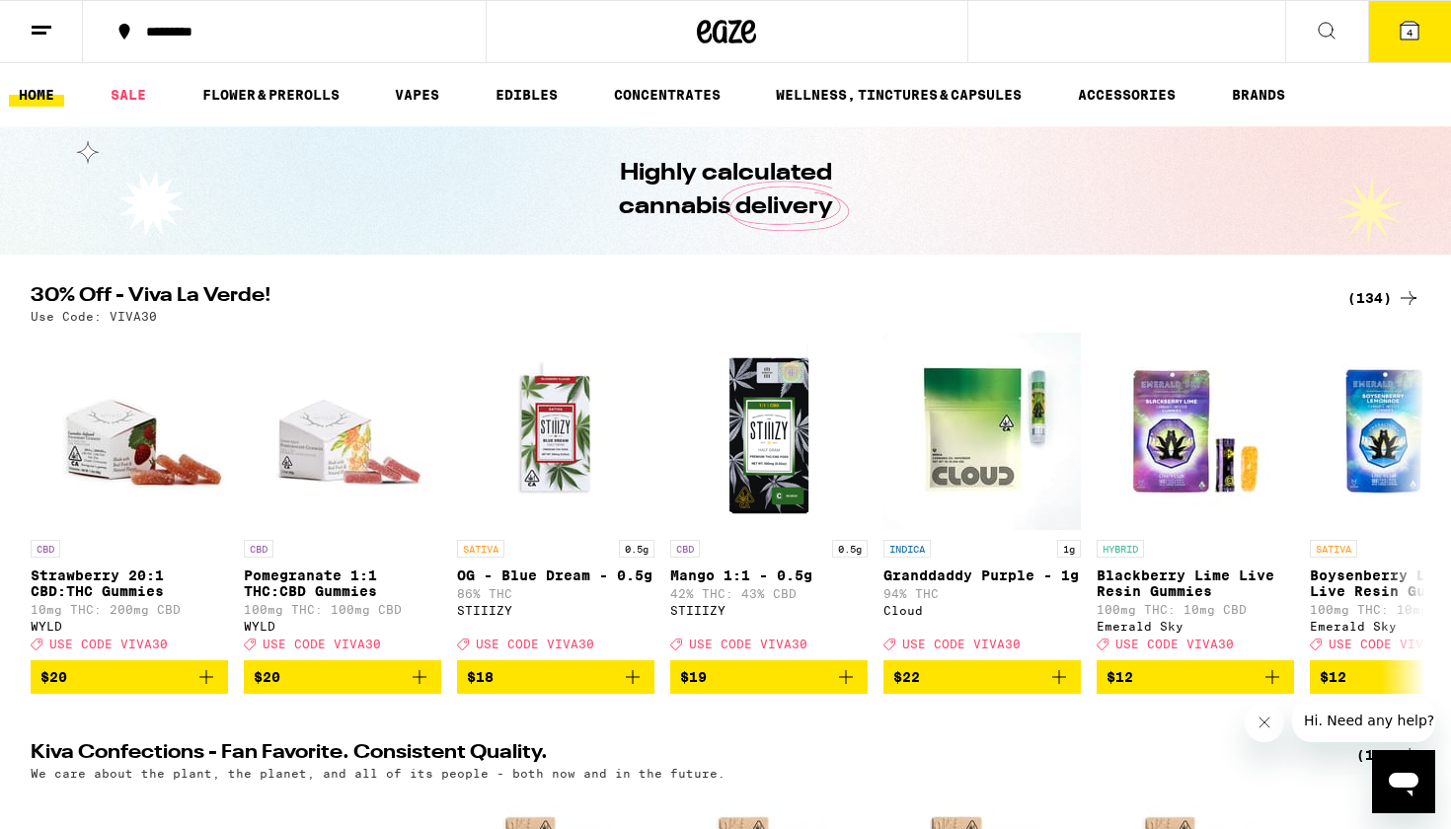
click at [1391, 297] on div "(134)" at bounding box center [1383, 298] width 73 height 24
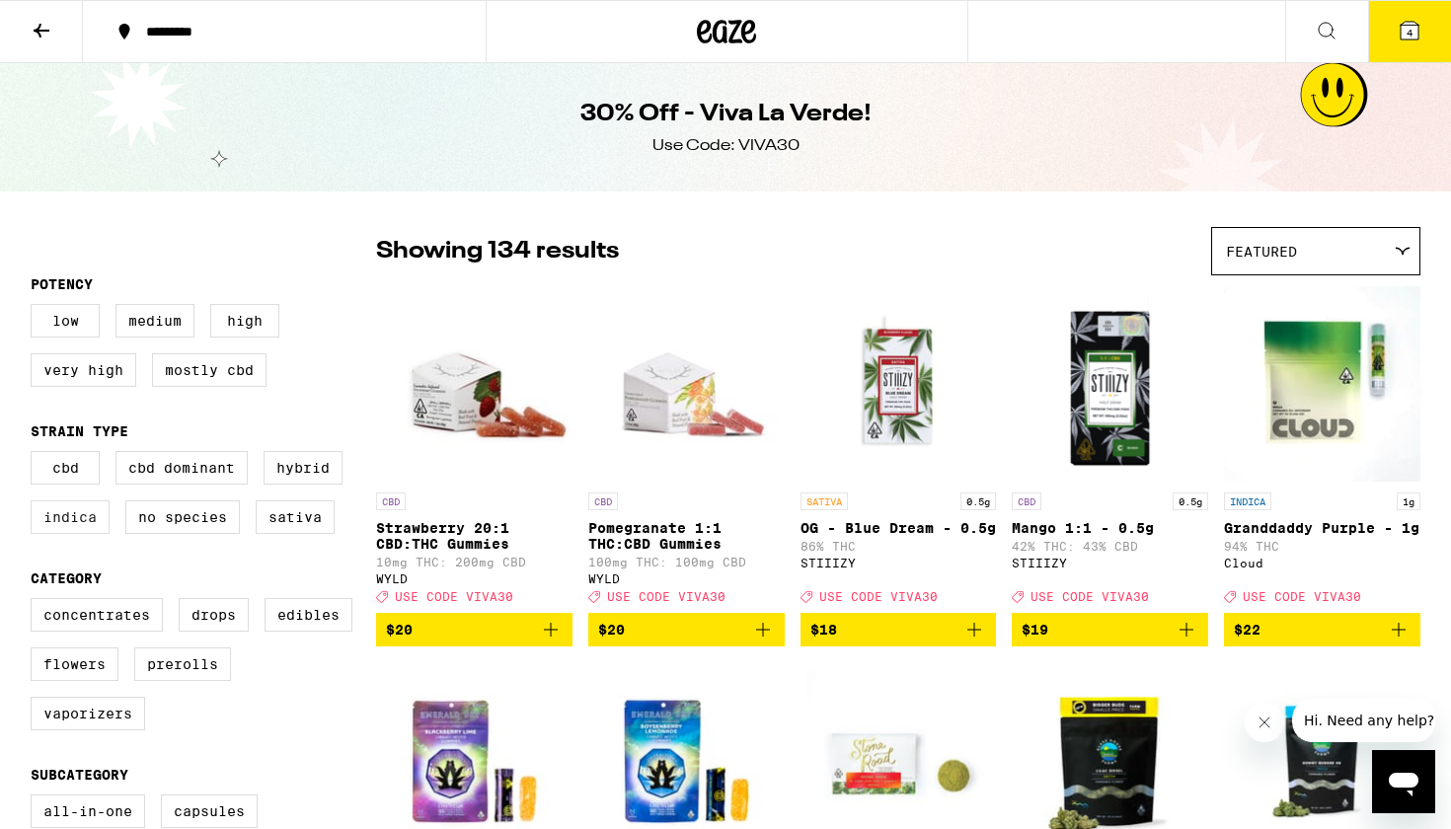
click at [87, 534] on label "Indica" at bounding box center [70, 517] width 79 height 34
click at [36, 455] on input "Indica" at bounding box center [35, 454] width 1 height 1
checkbox input "true"
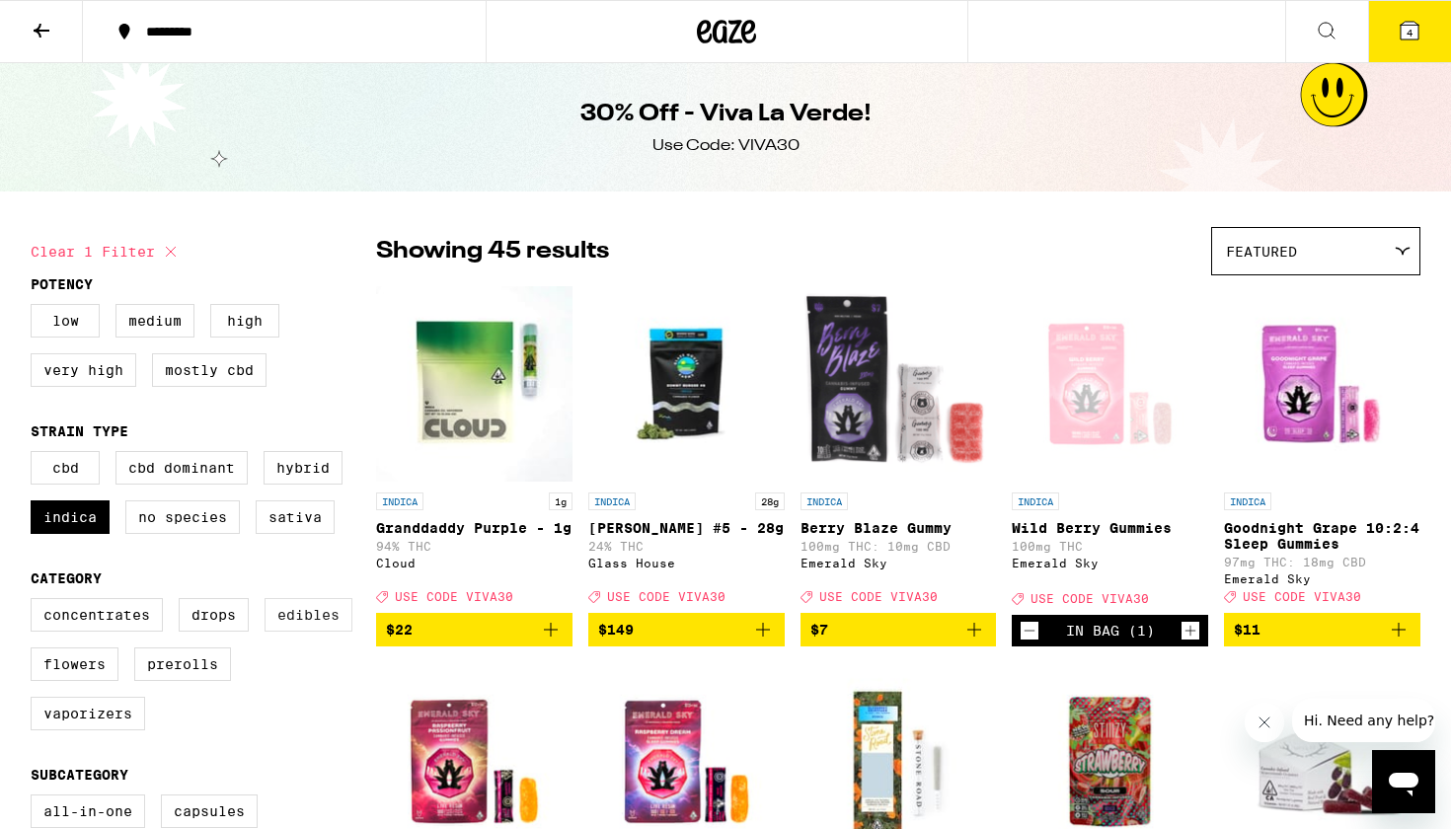
click at [326, 632] on label "Edibles" at bounding box center [309, 615] width 88 height 34
click at [36, 602] on input "Edibles" at bounding box center [35, 601] width 1 height 1
checkbox input "true"
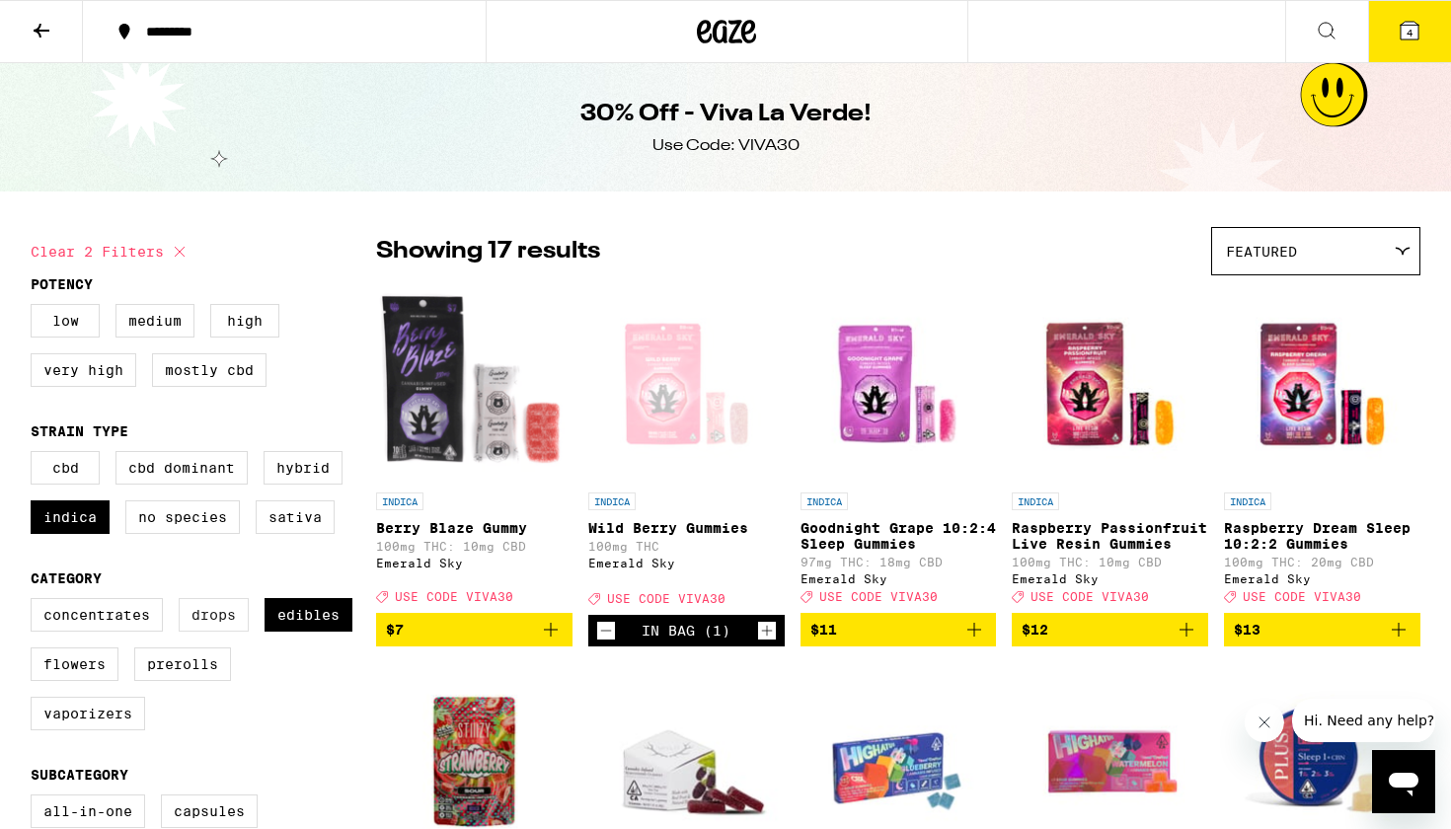
click at [206, 628] on label "Drops" at bounding box center [214, 615] width 70 height 34
click at [36, 602] on input "Drops" at bounding box center [35, 601] width 1 height 1
click at [243, 632] on label "Drops" at bounding box center [214, 615] width 70 height 34
click at [36, 602] on input "Drops" at bounding box center [35, 601] width 1 height 1
checkbox input "false"
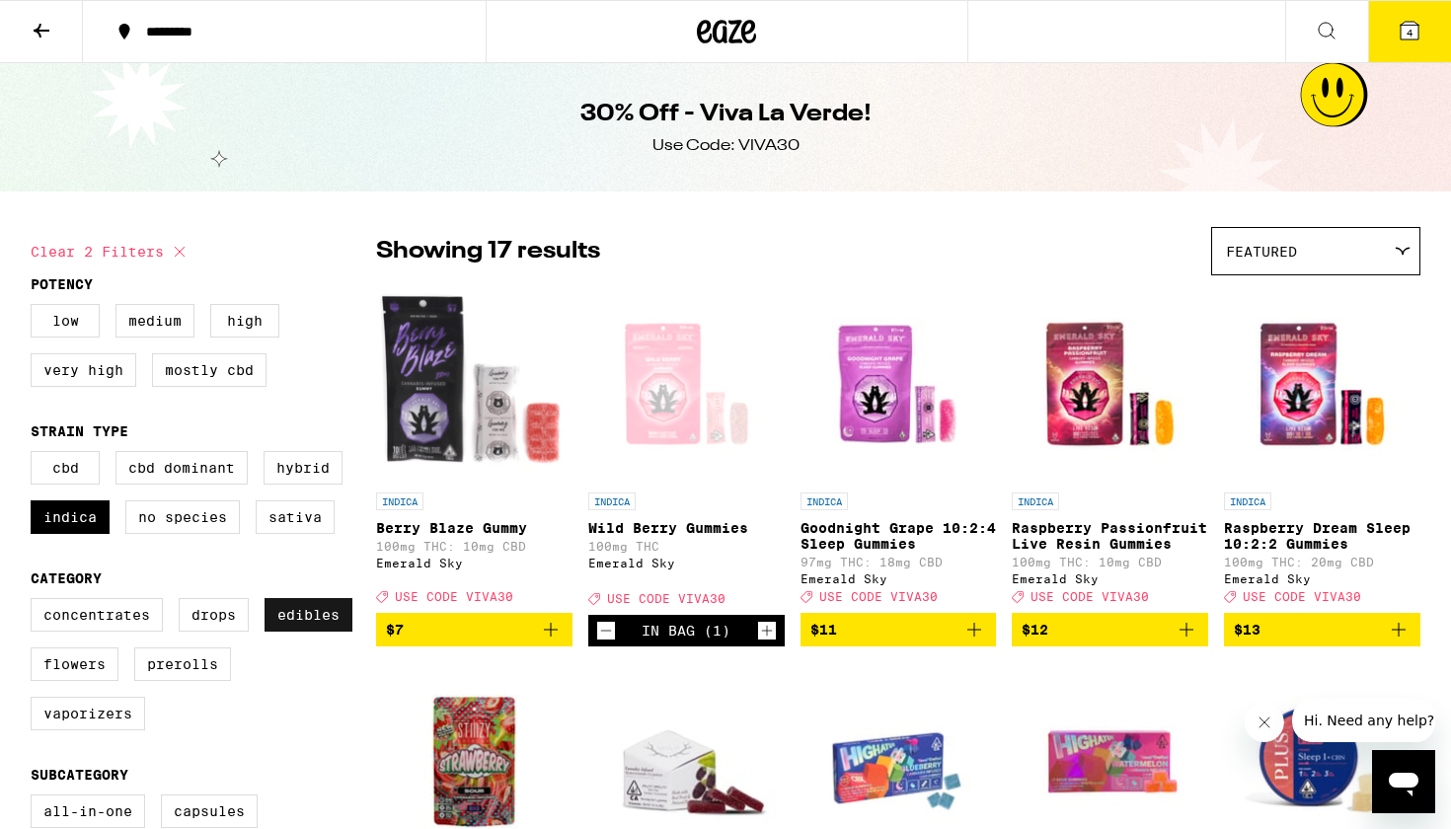
click at [278, 632] on label "Edibles" at bounding box center [309, 615] width 88 height 34
click at [36, 602] on input "Edibles" at bounding box center [35, 601] width 1 height 1
checkbox input "false"
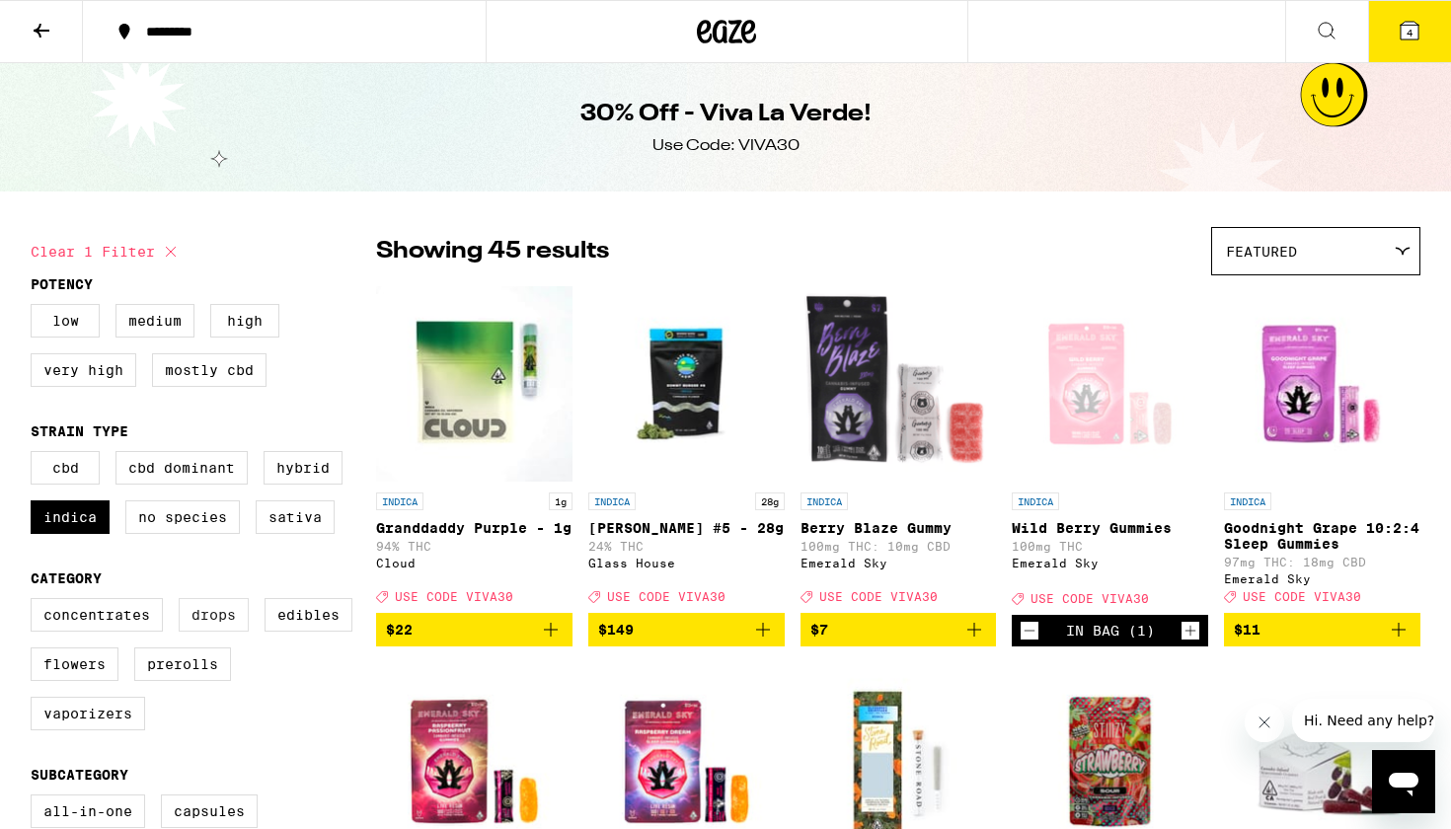
click at [231, 632] on label "Drops" at bounding box center [214, 615] width 70 height 34
click at [36, 602] on input "Drops" at bounding box center [35, 601] width 1 height 1
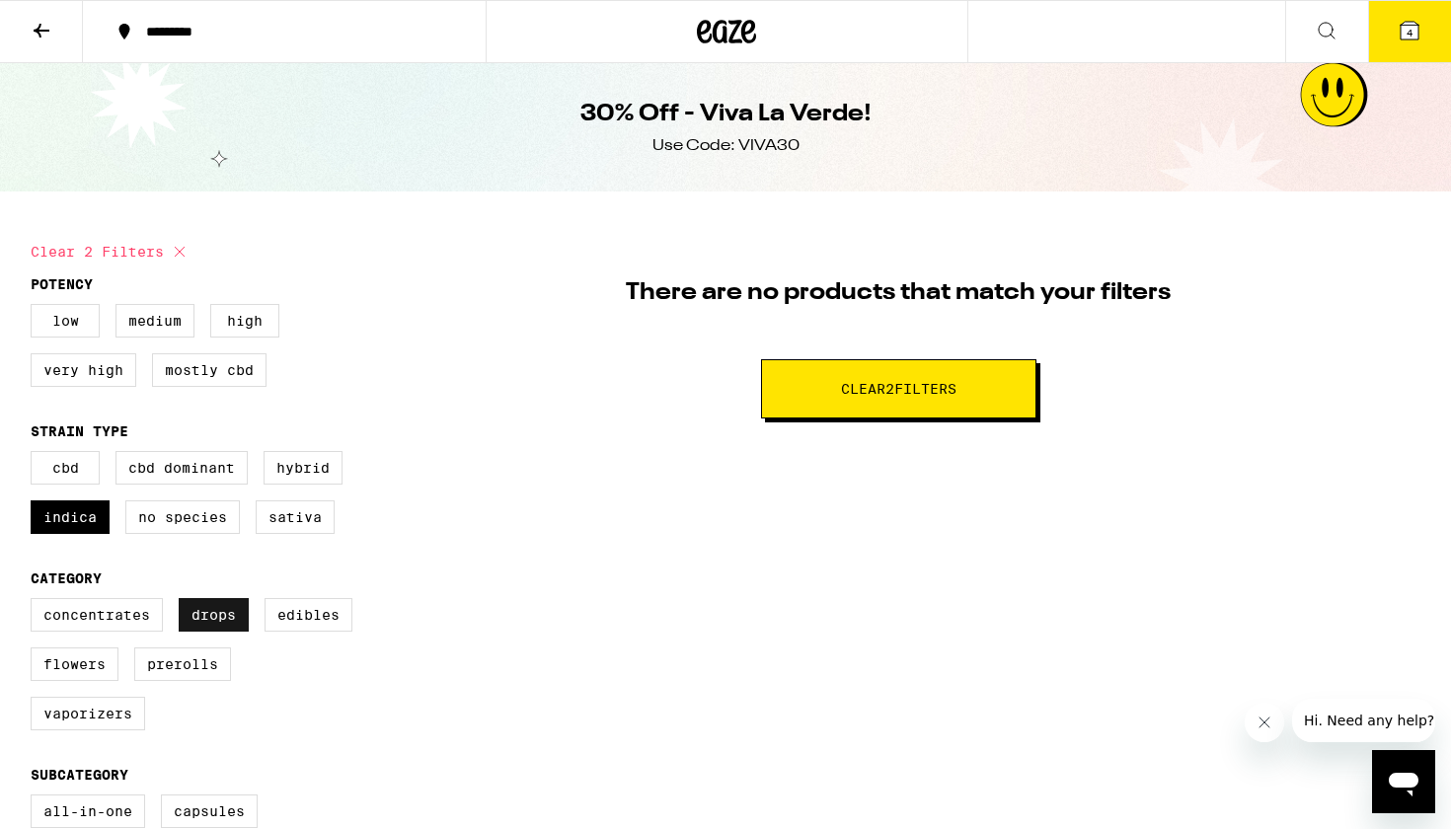
click at [236, 628] on label "Drops" at bounding box center [214, 615] width 70 height 34
click at [36, 602] on input "Drops" at bounding box center [35, 601] width 1 height 1
checkbox input "false"
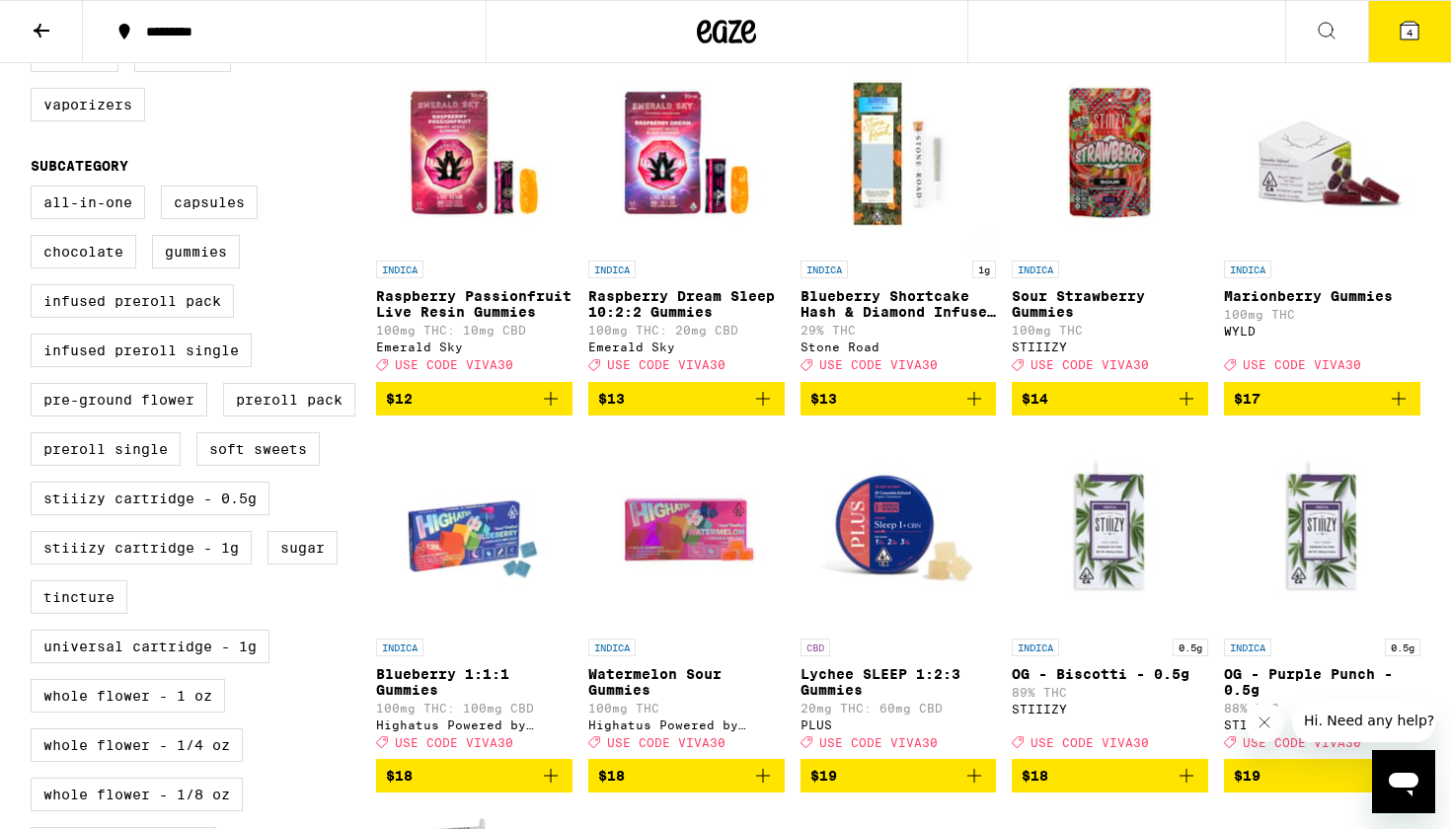
scroll to position [612, 0]
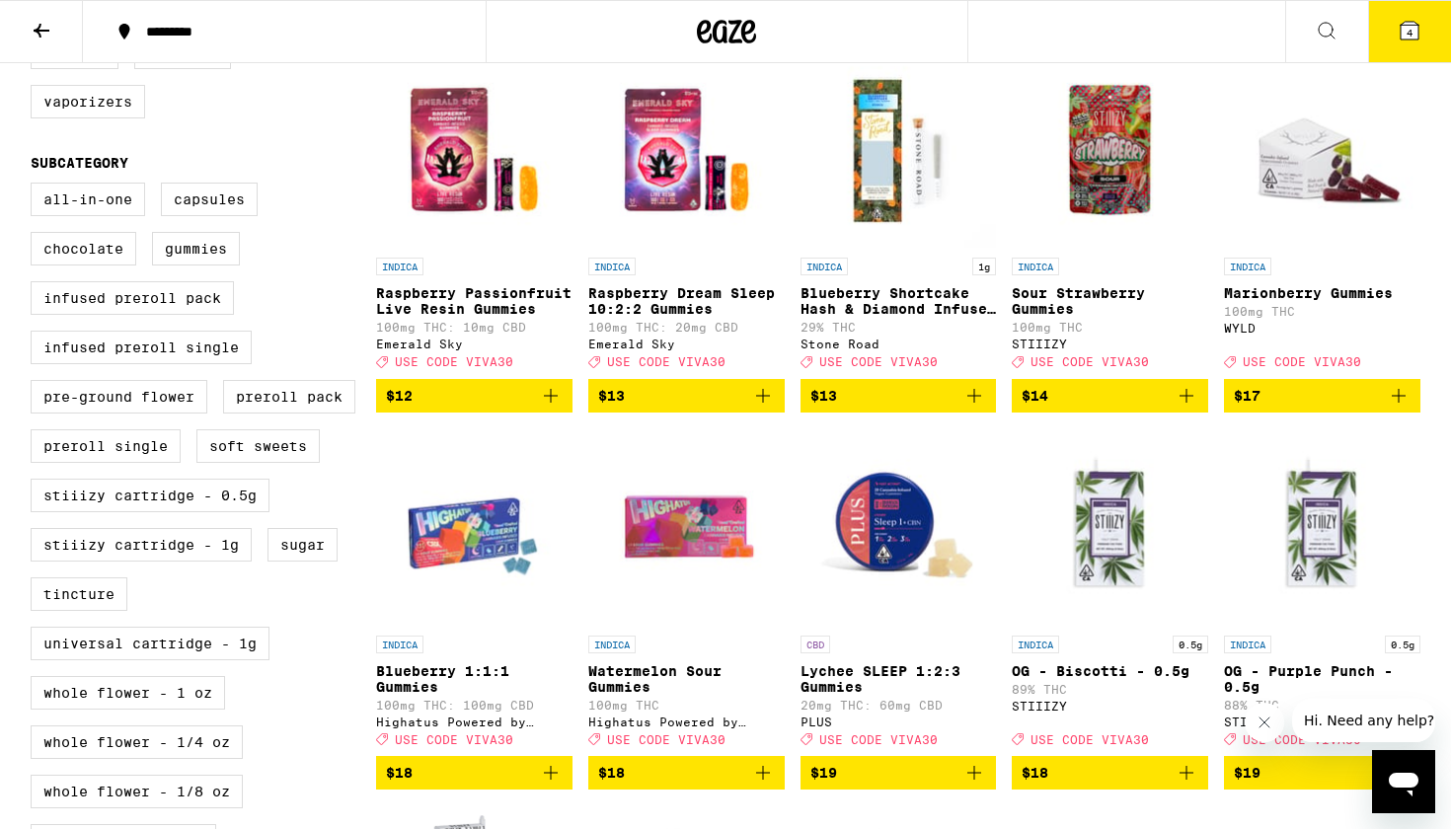
click at [547, 408] on icon "Add to bag" at bounding box center [551, 396] width 24 height 24
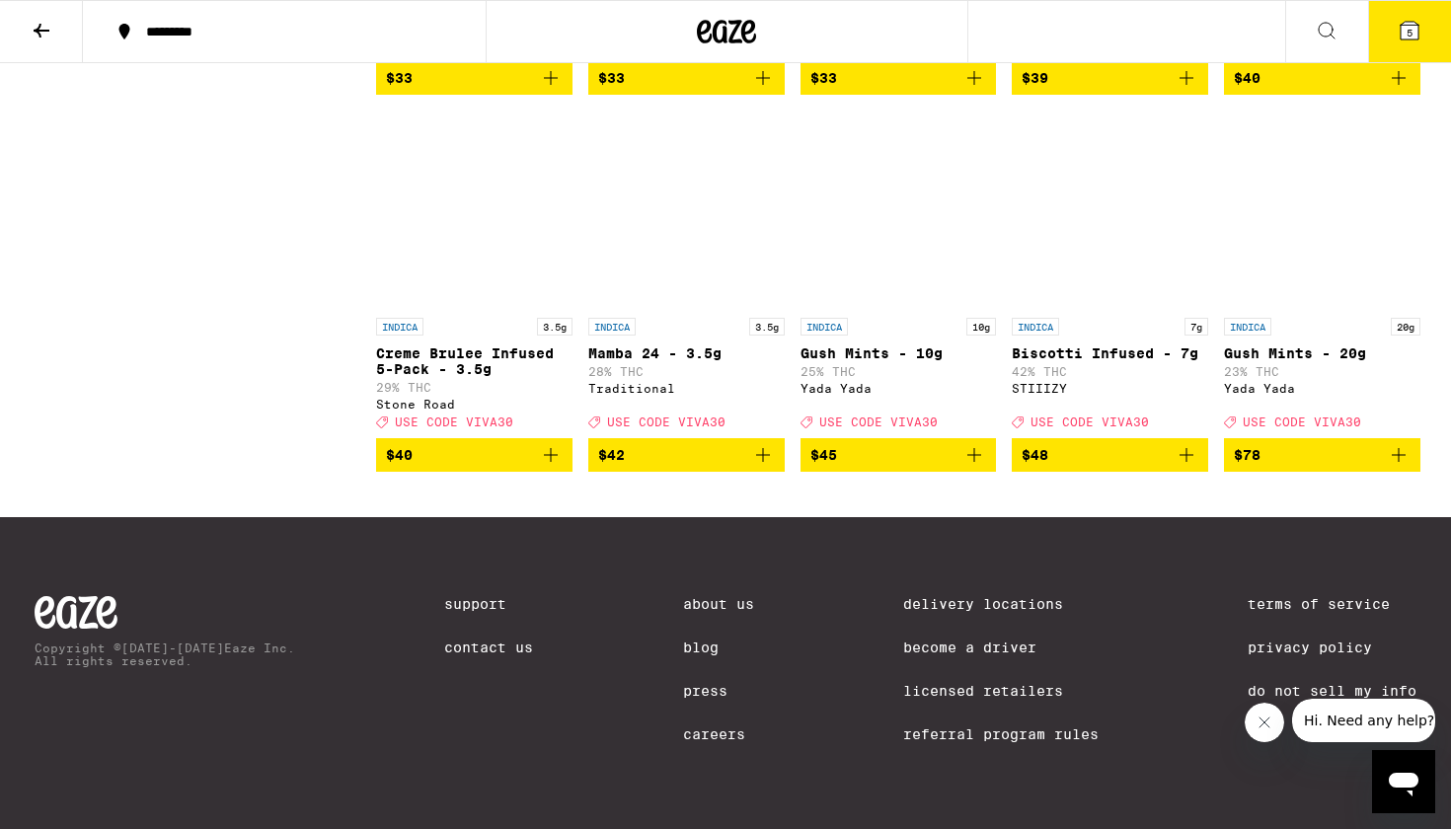
scroll to position [3313, 0]
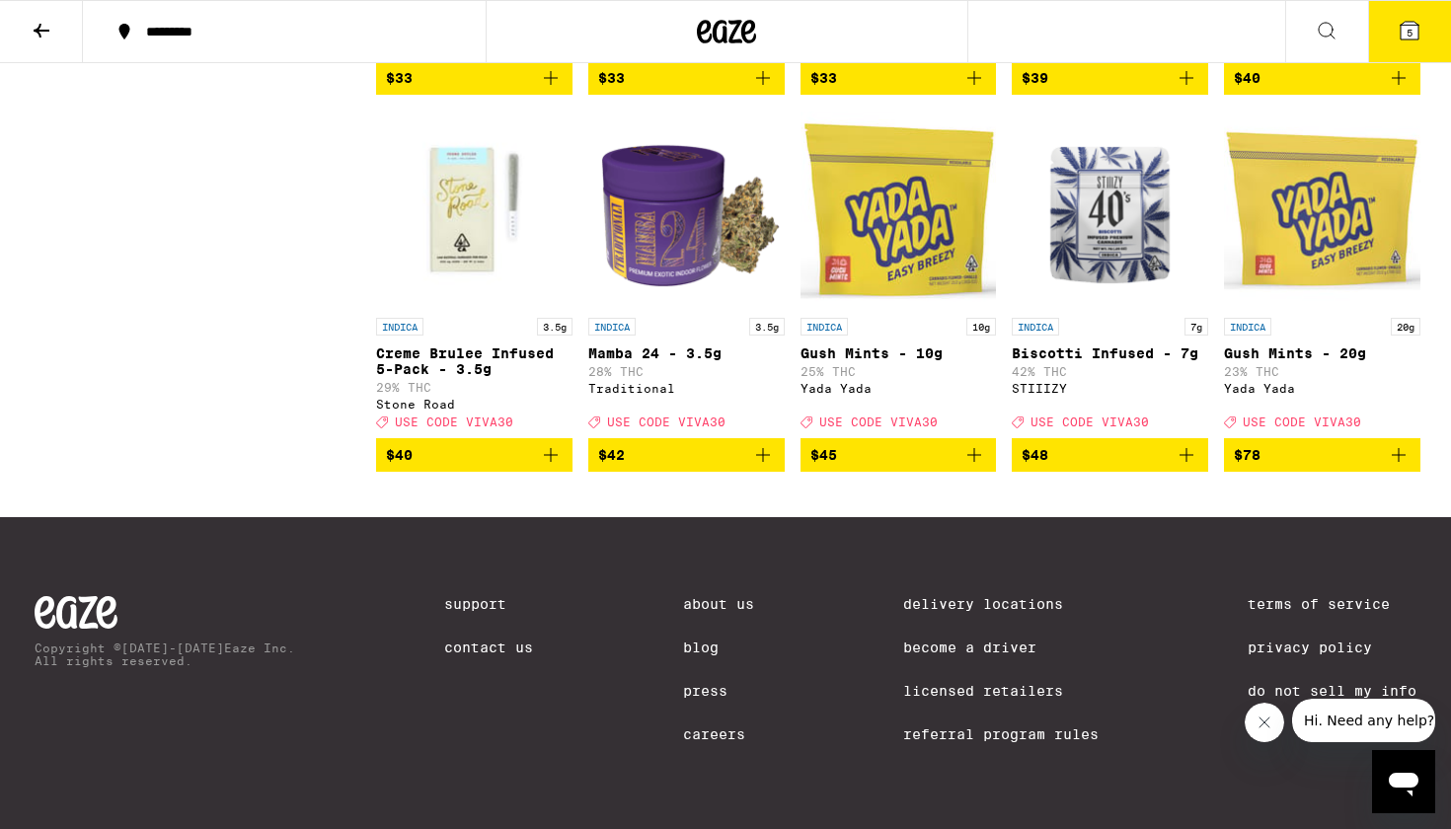
click at [1407, 37] on span "5" at bounding box center [1409, 33] width 6 height 12
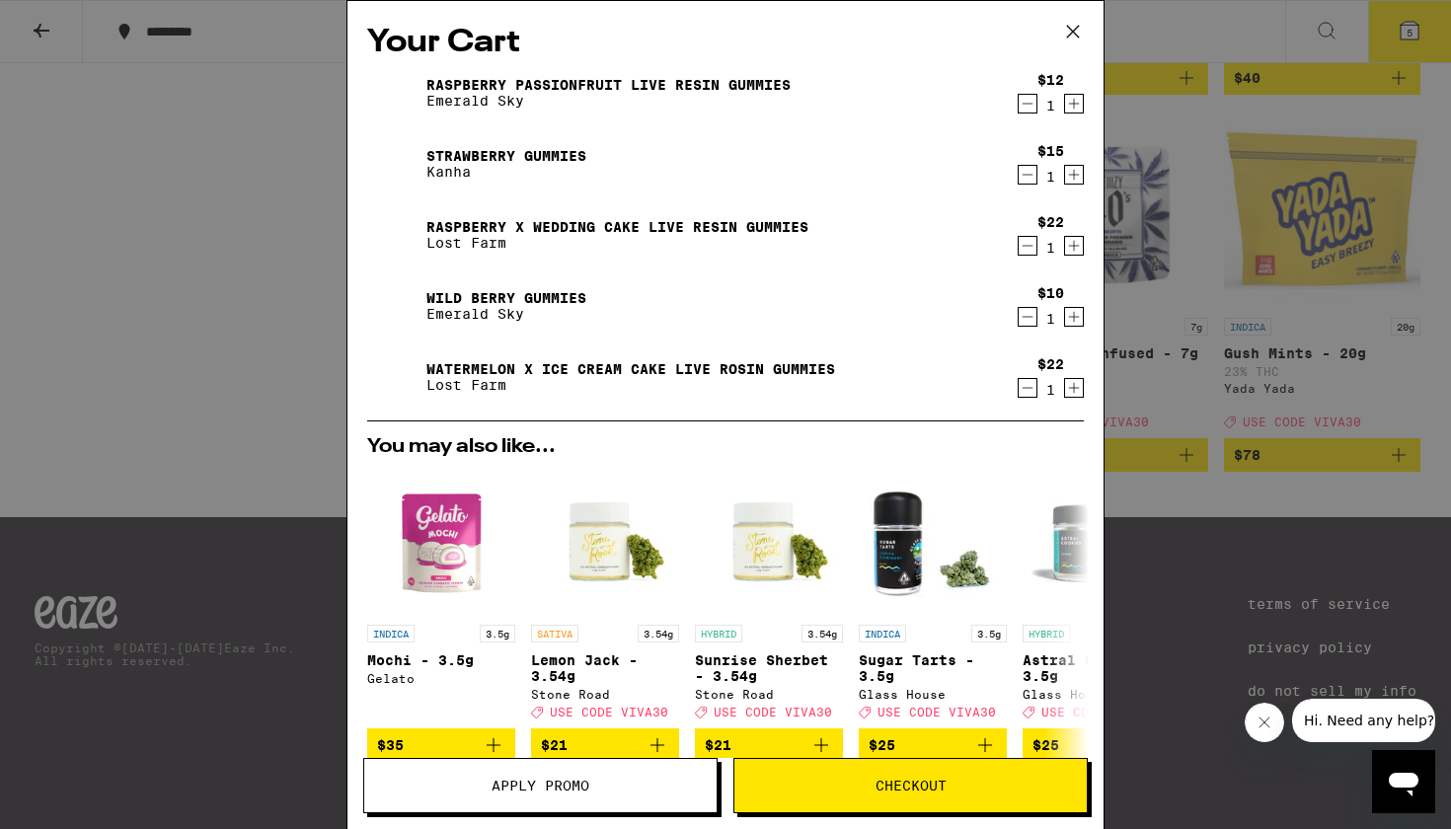
click at [589, 788] on span "Apply Promo" at bounding box center [541, 786] width 98 height 14
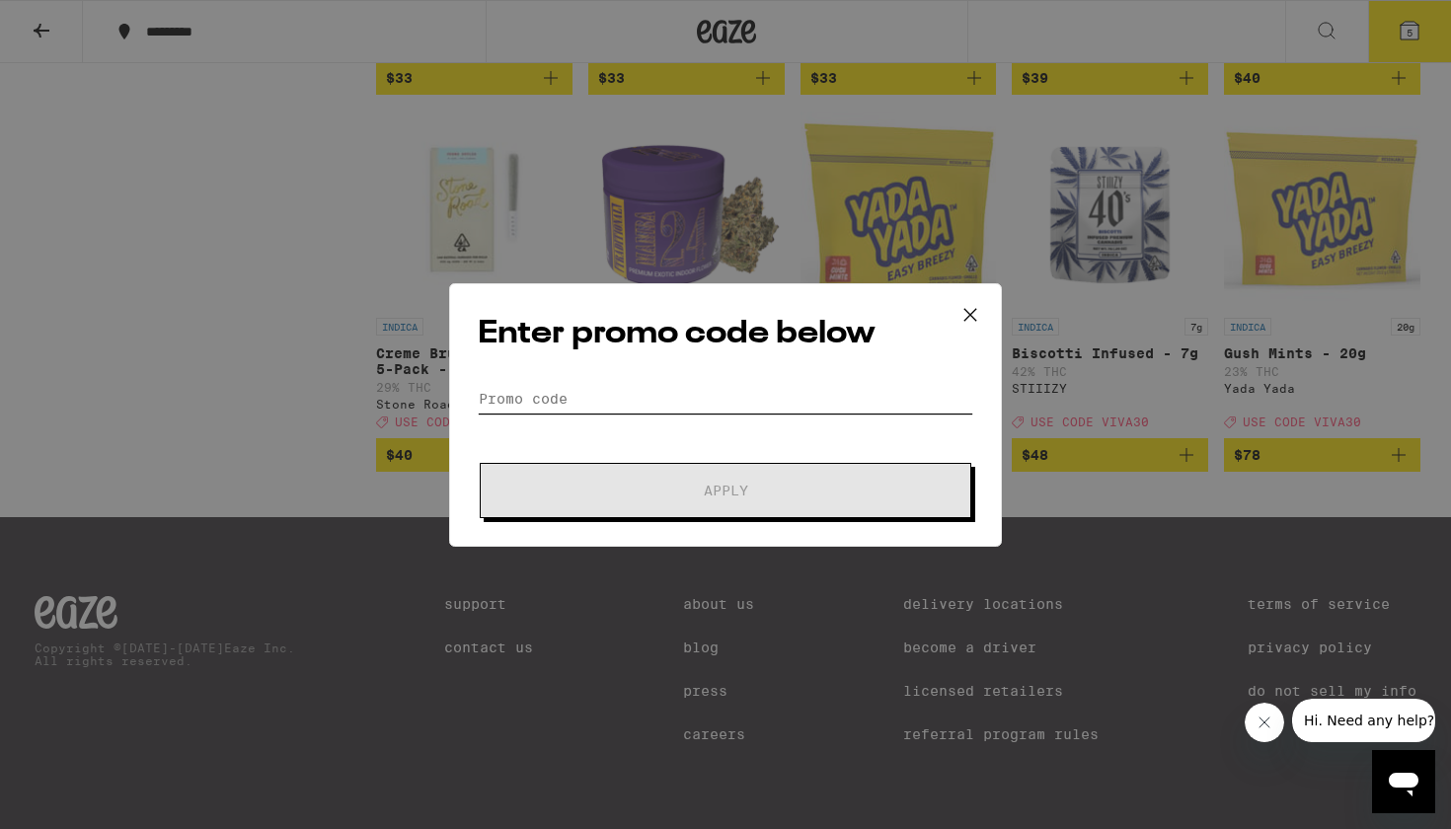
click at [577, 392] on input "Promo Code" at bounding box center [725, 399] width 495 height 30
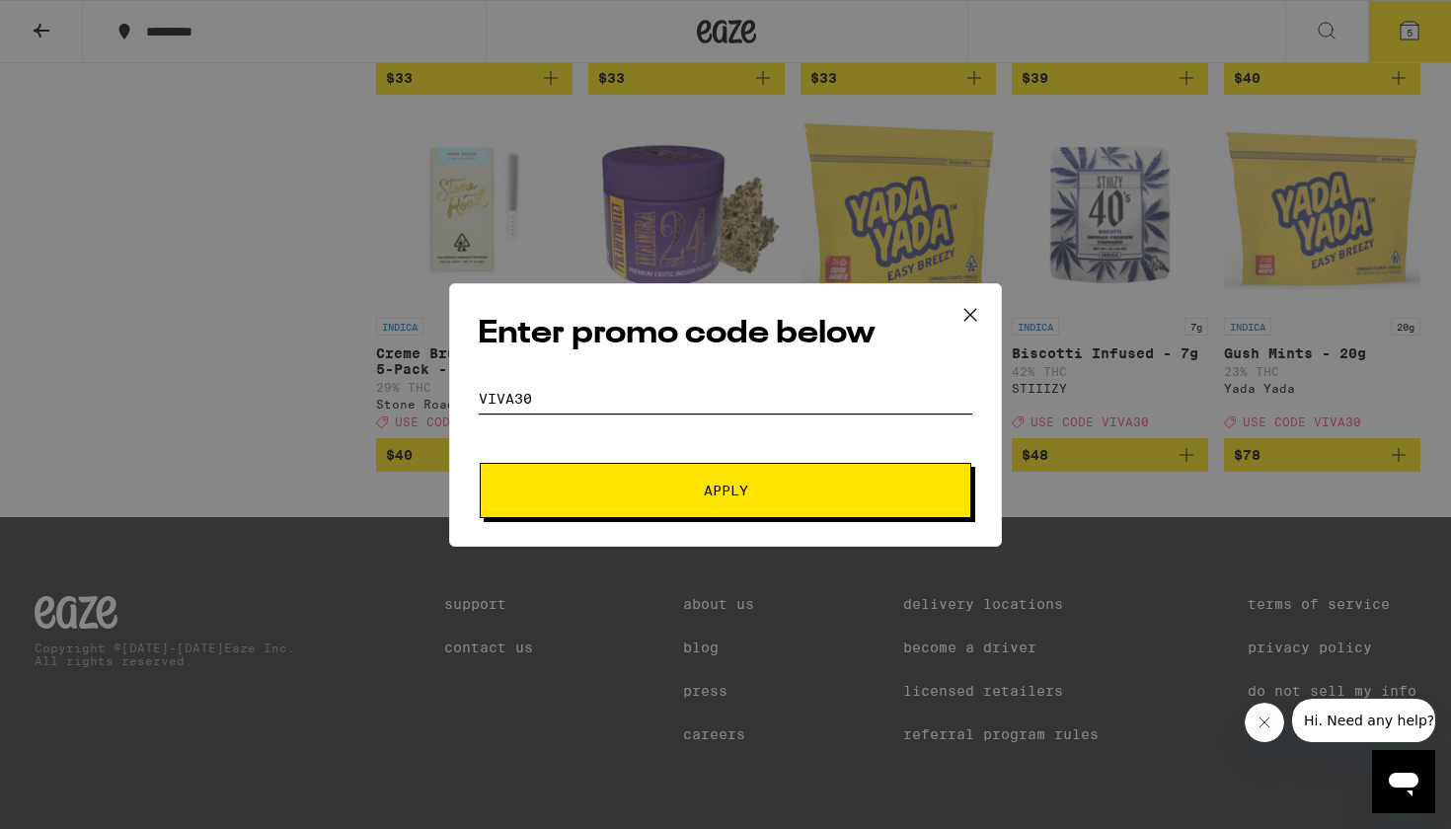
type input "viva30"
click at [560, 472] on button "Apply" at bounding box center [726, 490] width 492 height 55
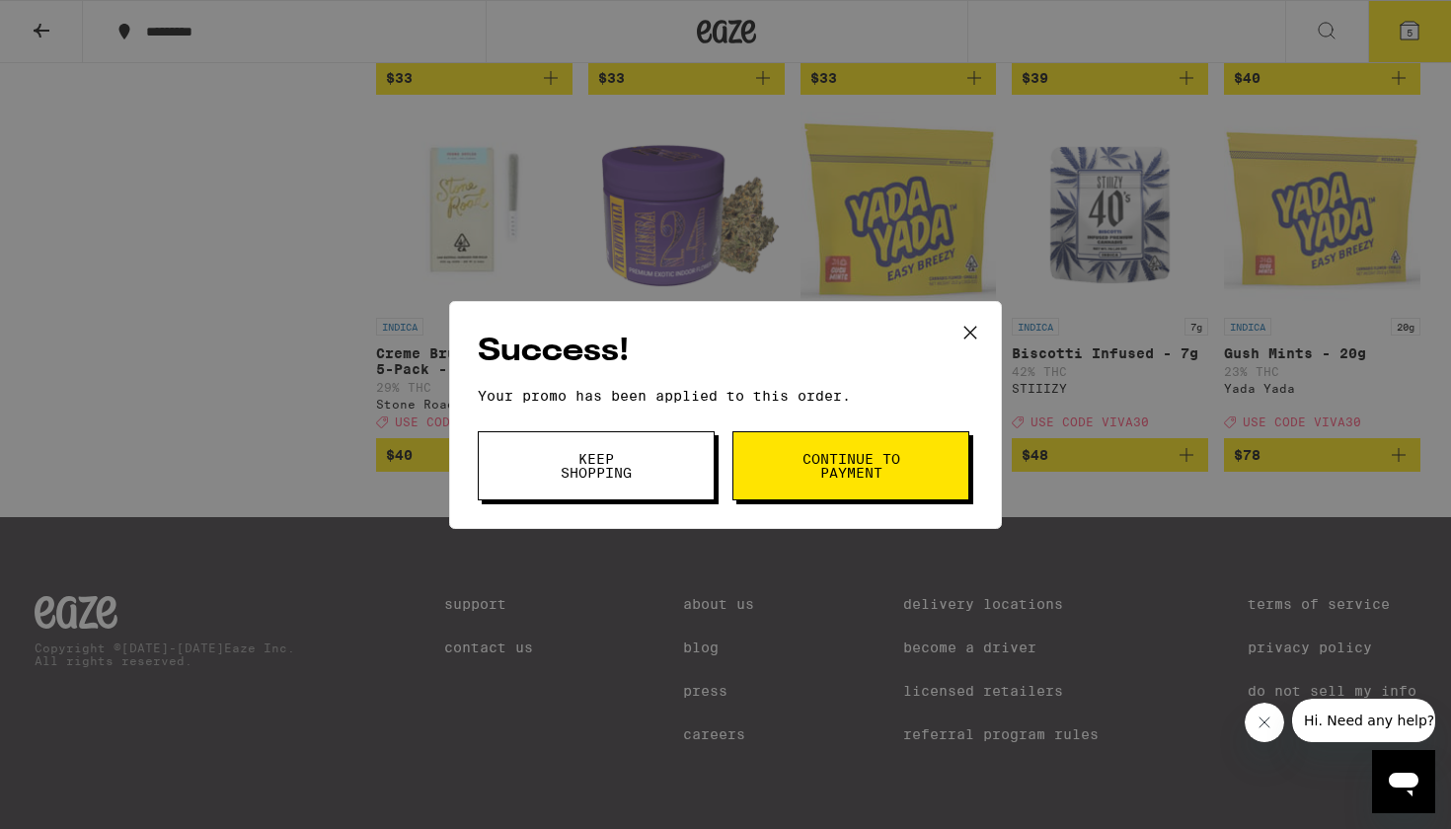
click at [914, 465] on button "Continue to payment" at bounding box center [850, 465] width 237 height 69
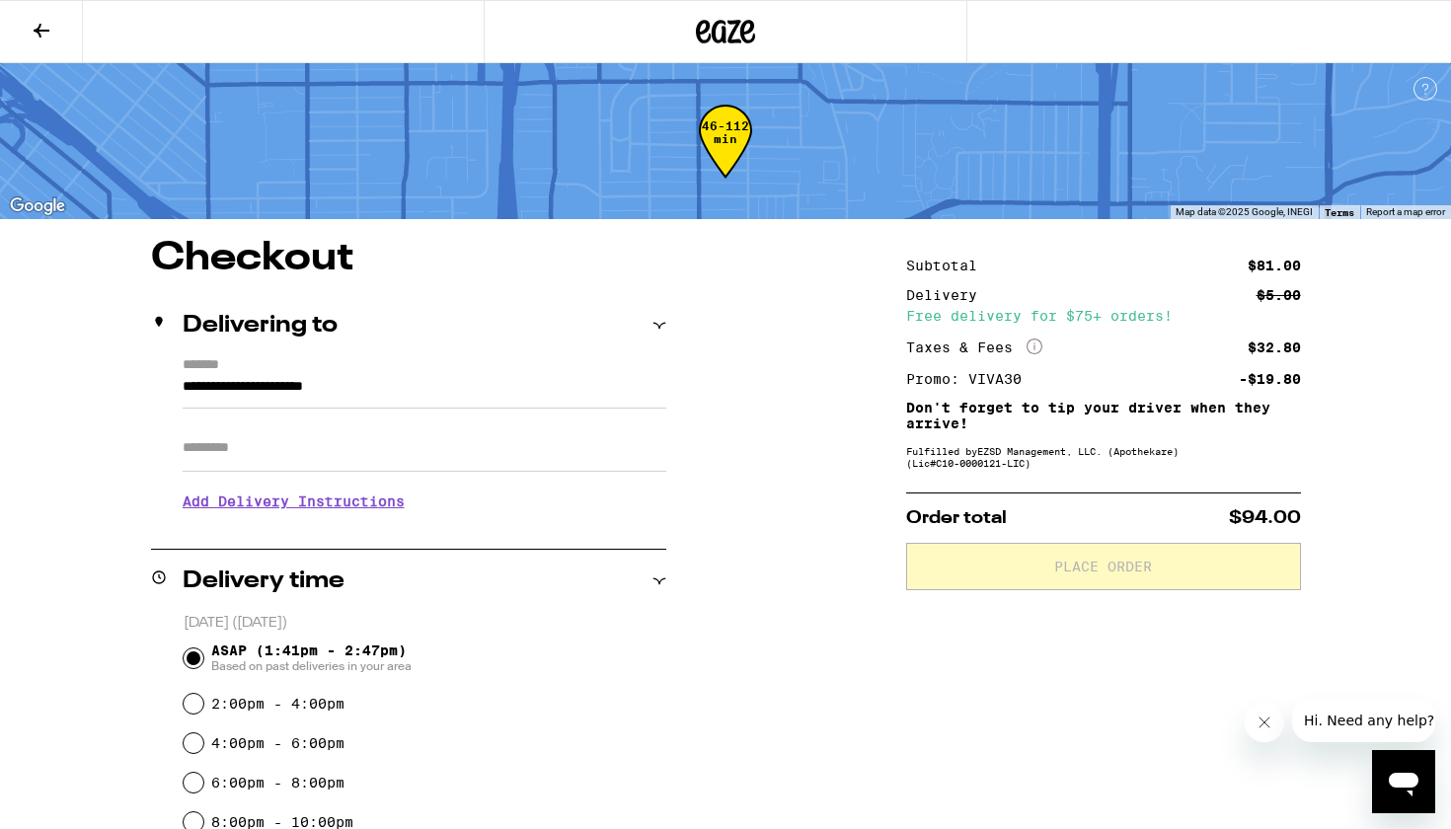
click at [727, 34] on icon at bounding box center [725, 32] width 59 height 36
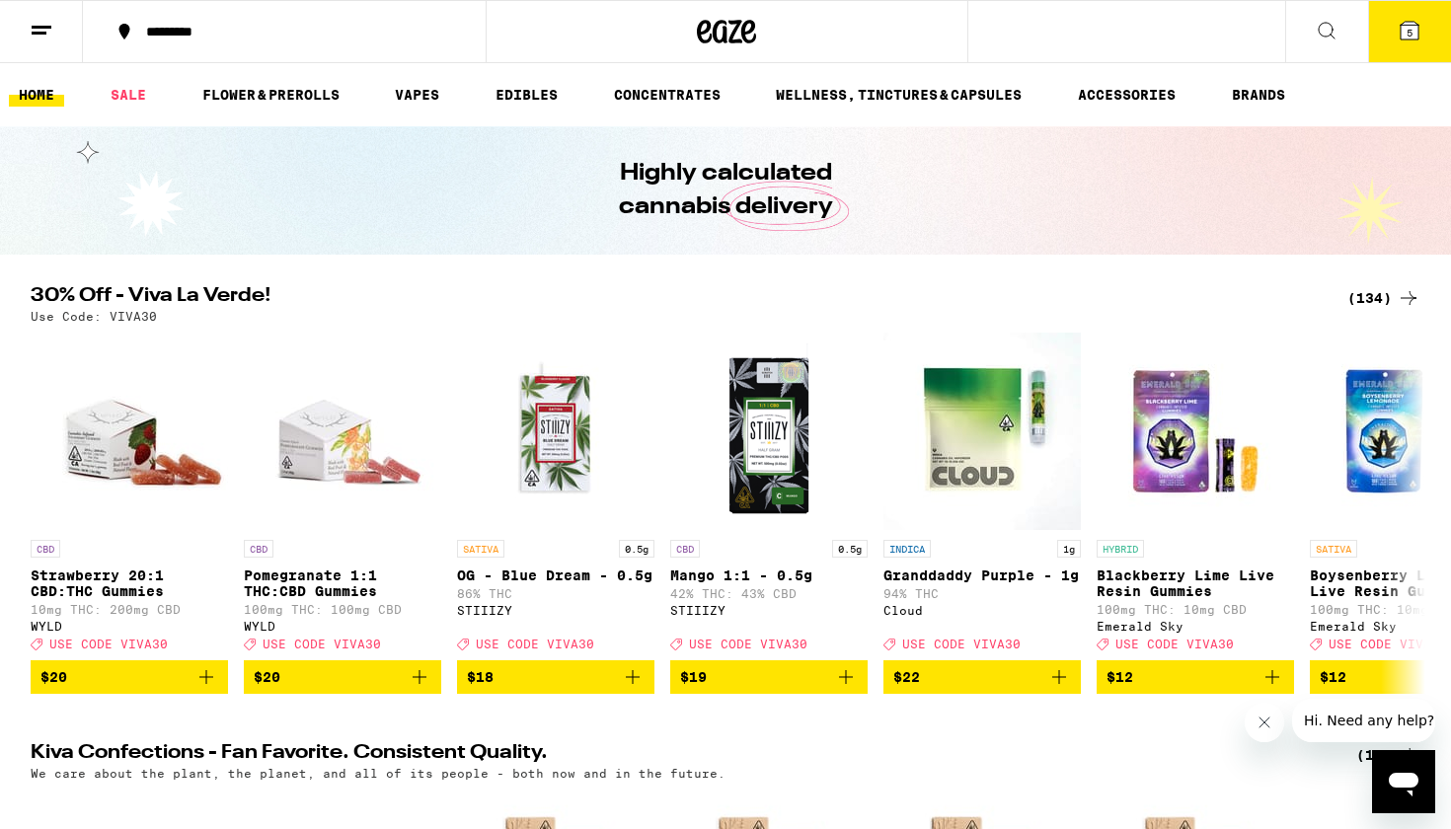
click at [1403, 33] on icon at bounding box center [1410, 31] width 18 height 18
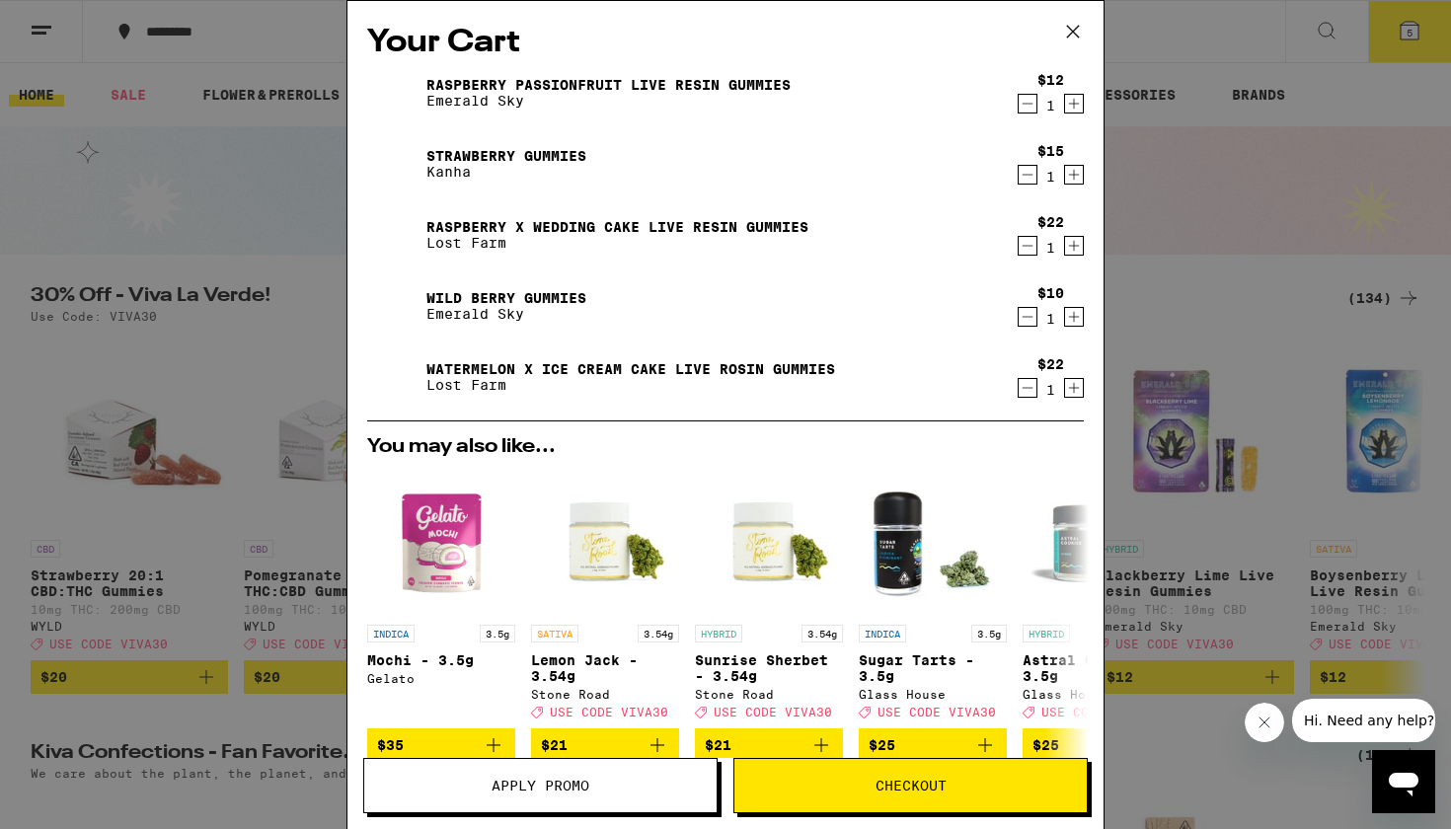
click at [610, 795] on button "Apply Promo" at bounding box center [540, 785] width 354 height 55
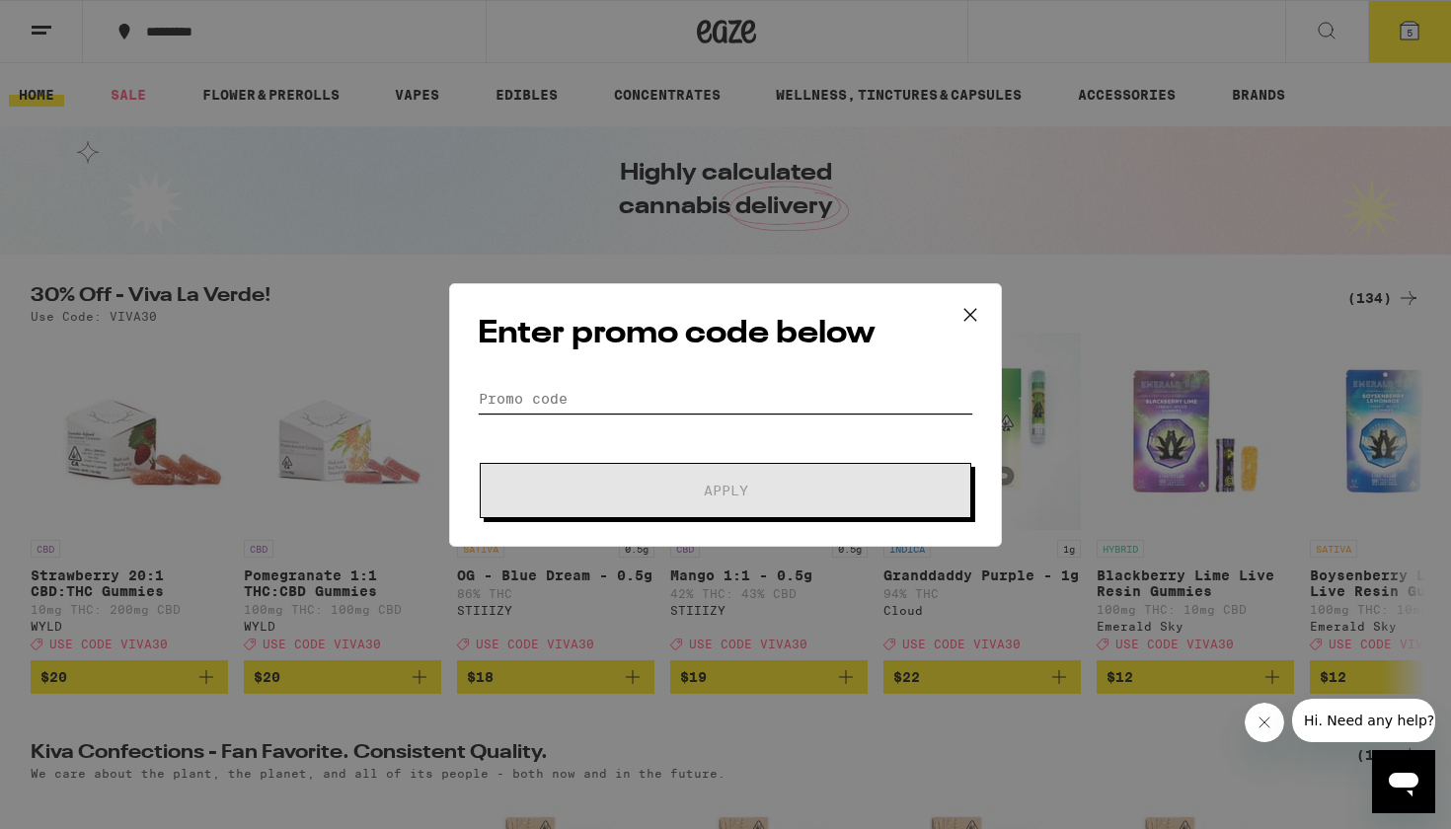
click at [679, 402] on input "Promo Code" at bounding box center [725, 399] width 495 height 30
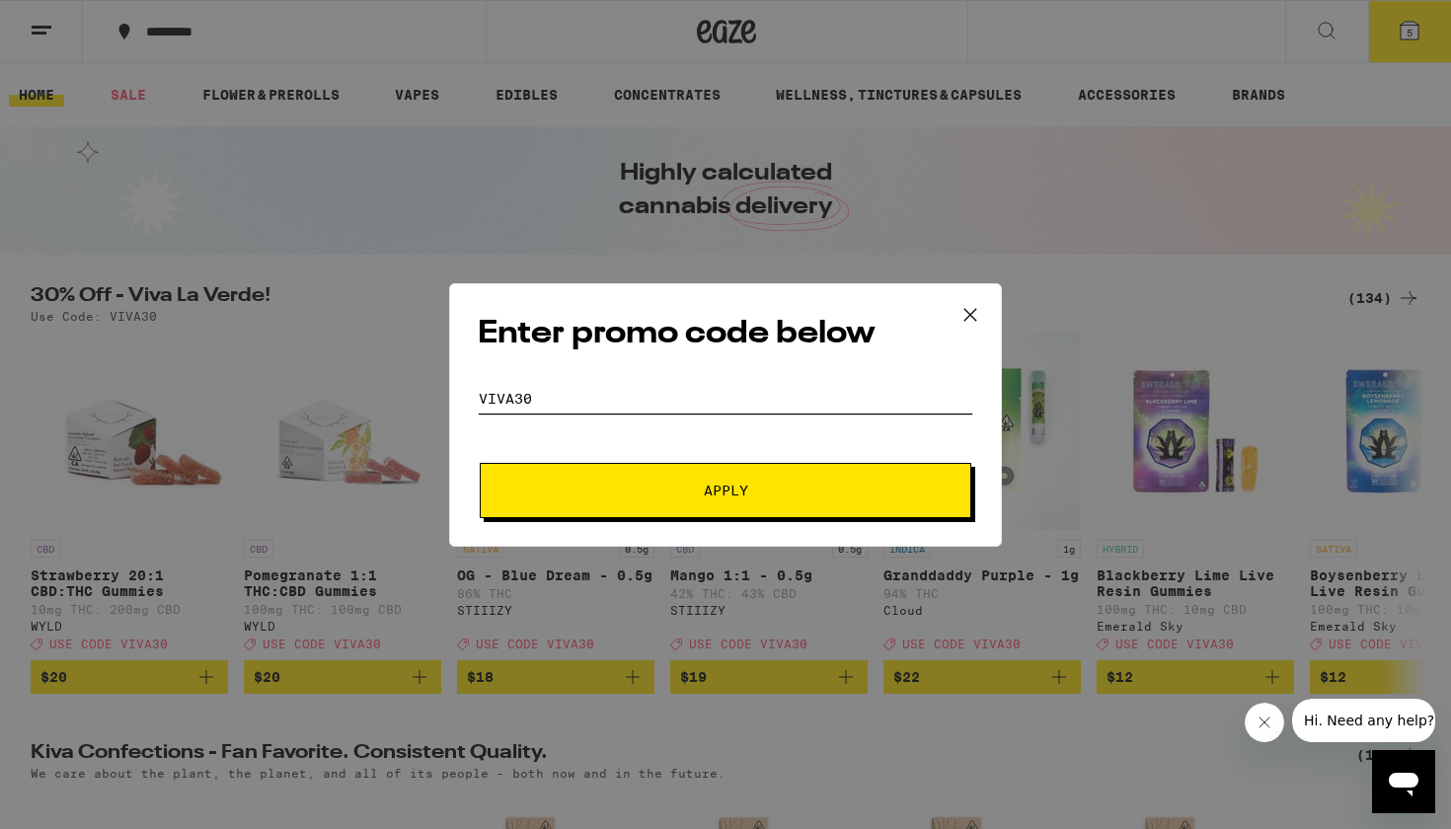
type input "viva30"
click at [705, 490] on span "Apply" at bounding box center [726, 491] width 44 height 14
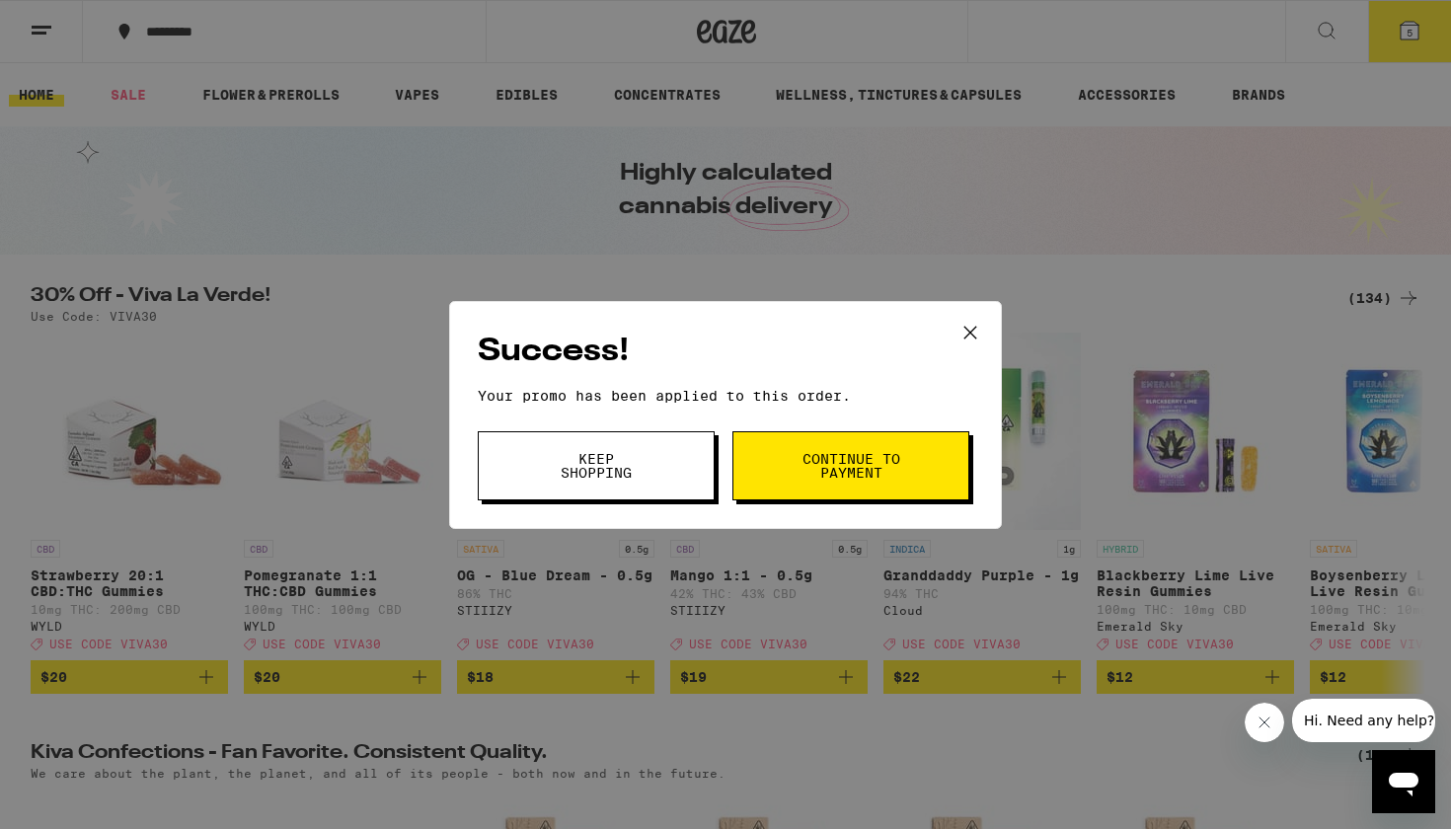
click at [685, 469] on button "Keep Shopping" at bounding box center [596, 465] width 237 height 69
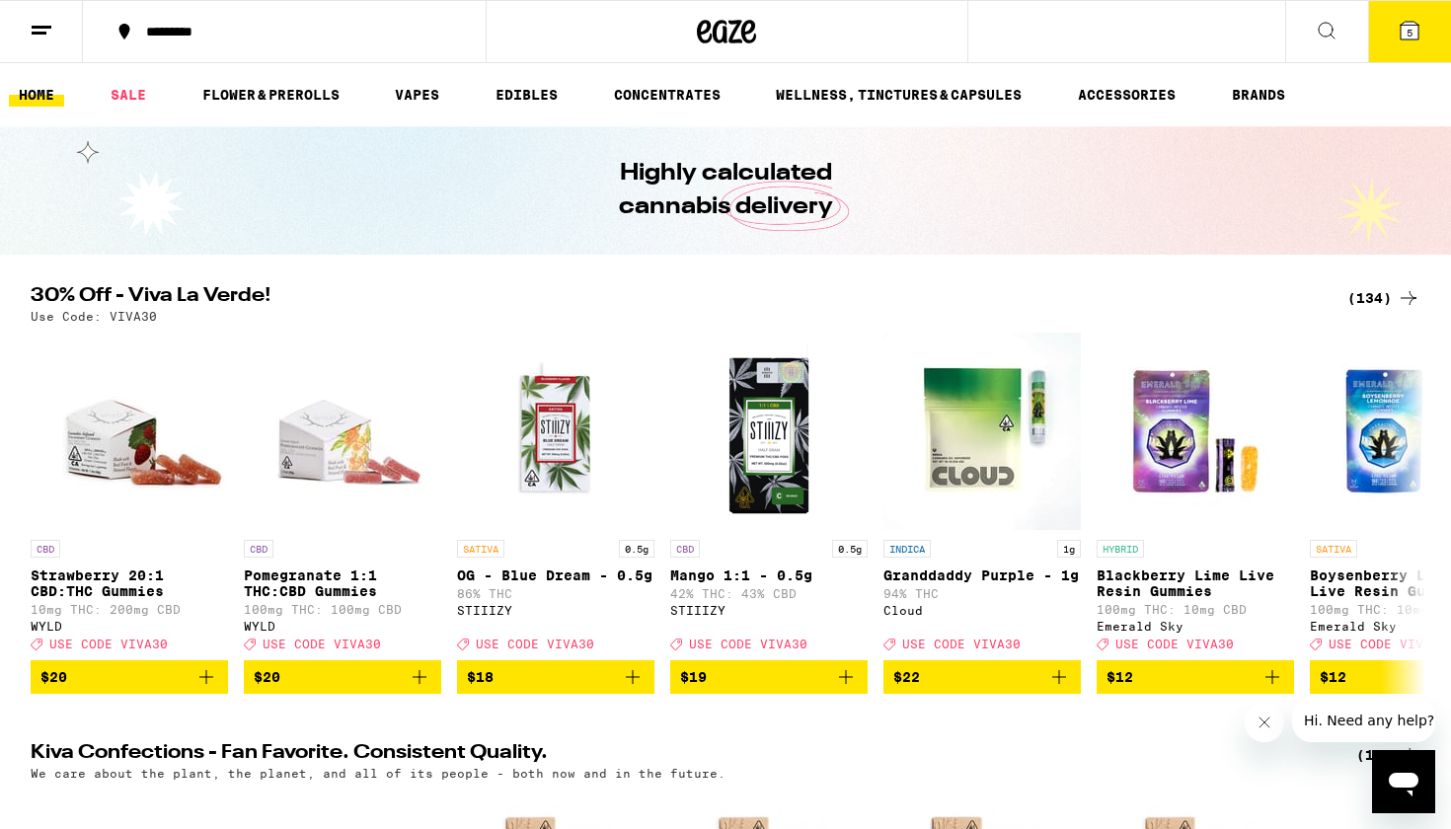
click at [1406, 45] on button "5" at bounding box center [1409, 31] width 83 height 61
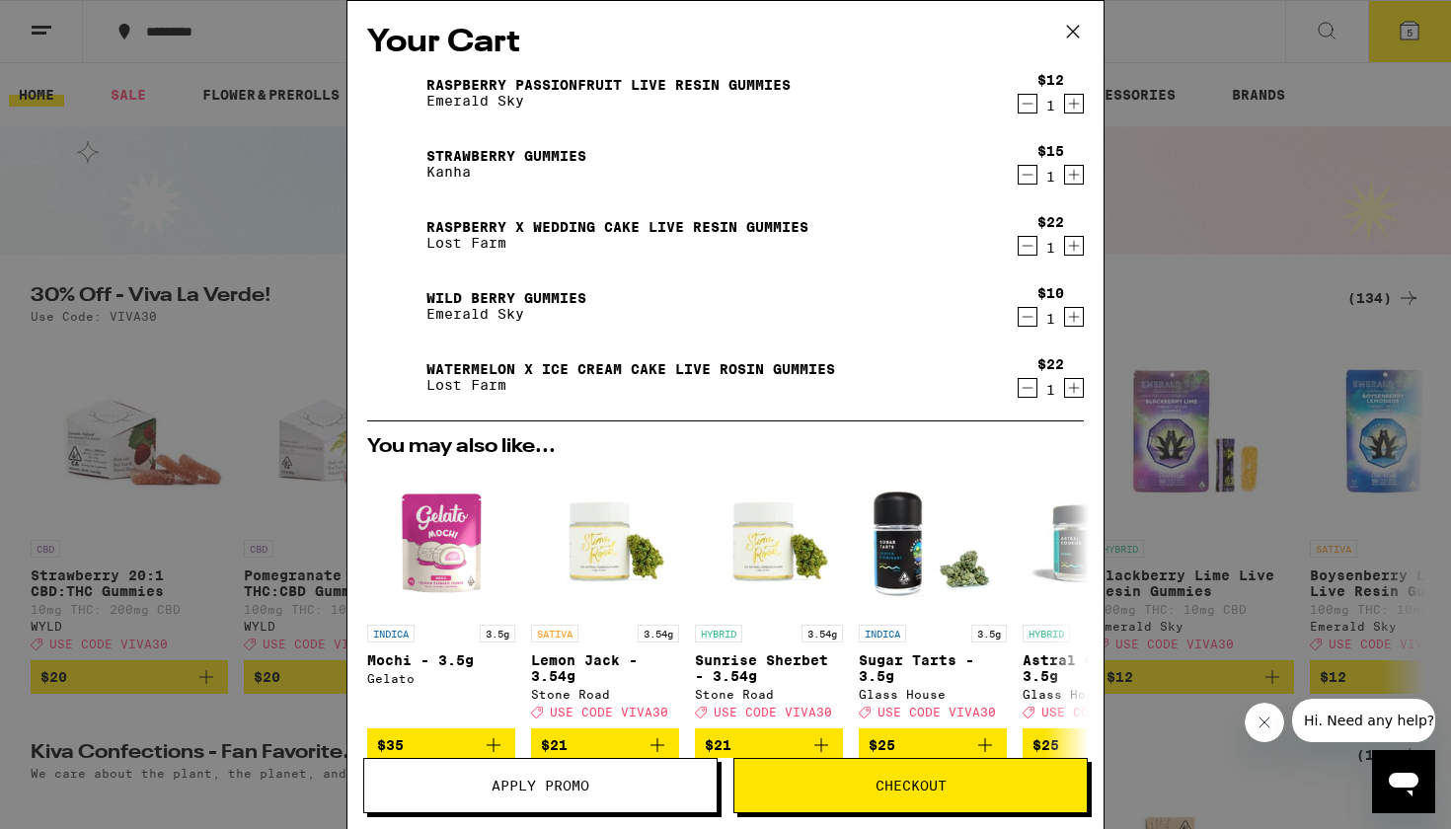
click at [1073, 388] on icon "Increment" at bounding box center [1074, 388] width 18 height 24
click at [678, 787] on span "Apply Promo" at bounding box center [540, 786] width 352 height 14
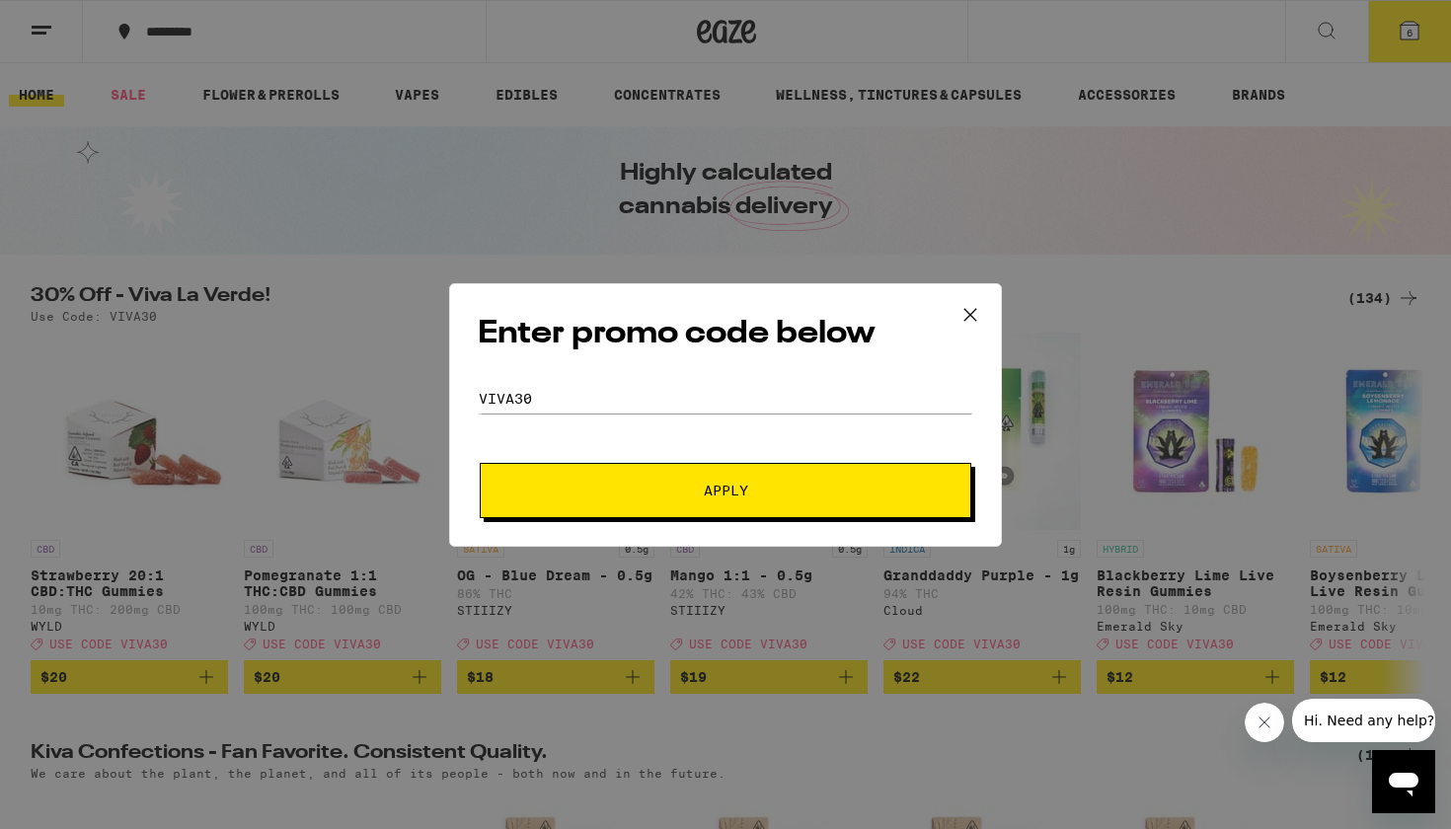
click at [680, 498] on button "Apply" at bounding box center [726, 490] width 492 height 55
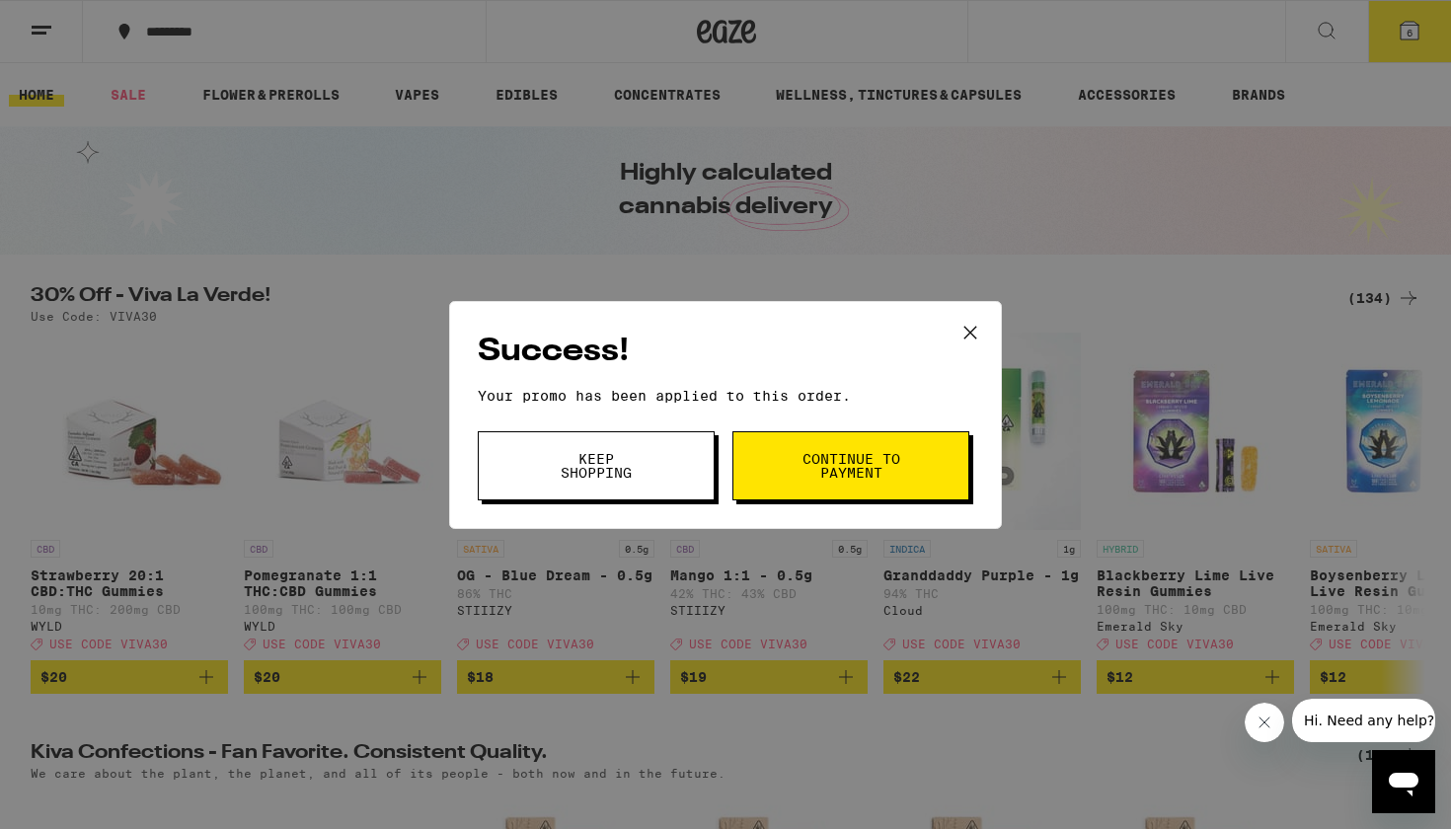
click at [816, 480] on span "Continue to payment" at bounding box center [850, 466] width 101 height 28
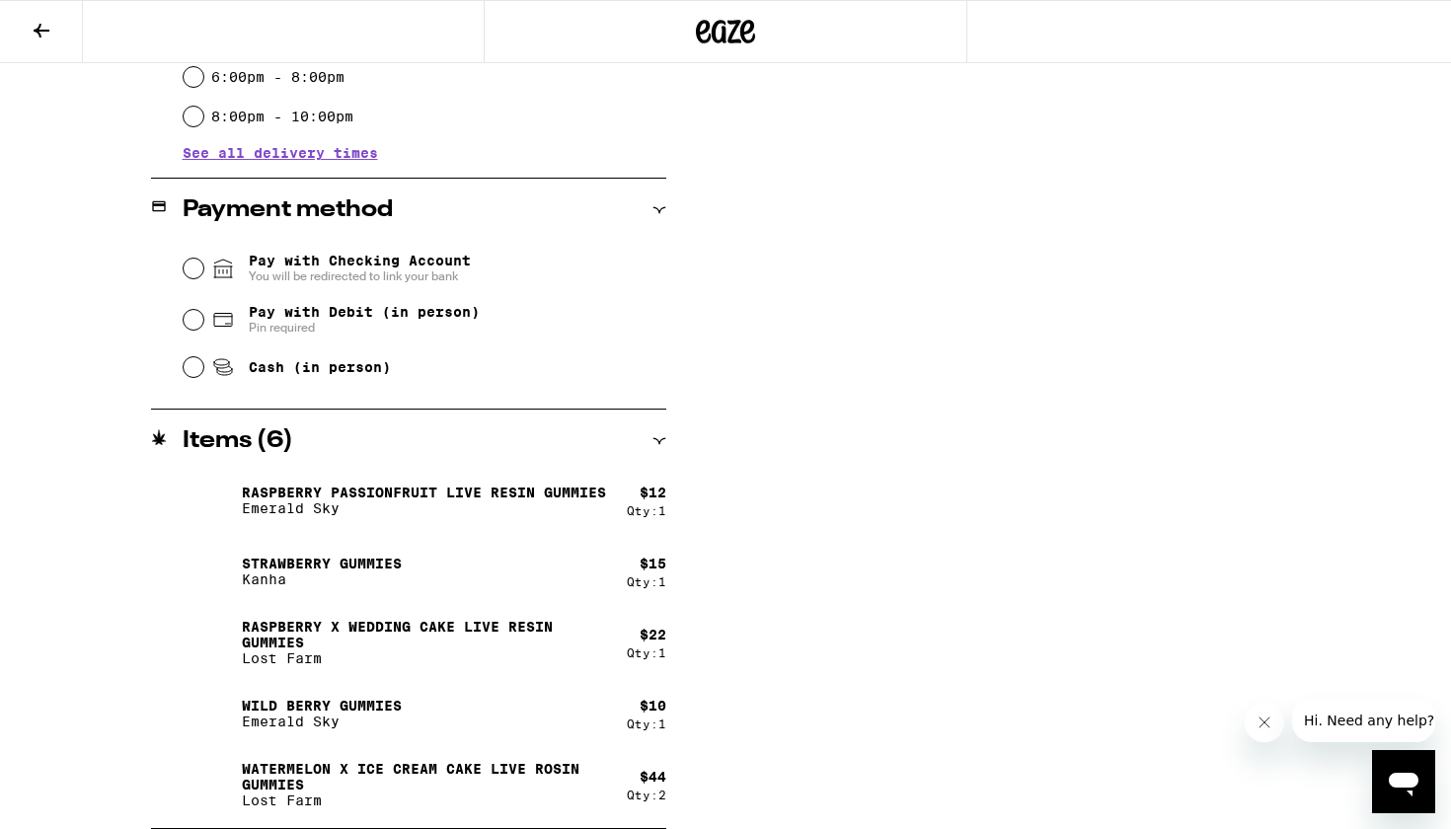
scroll to position [706, 0]
click at [47, 32] on icon at bounding box center [42, 31] width 24 height 24
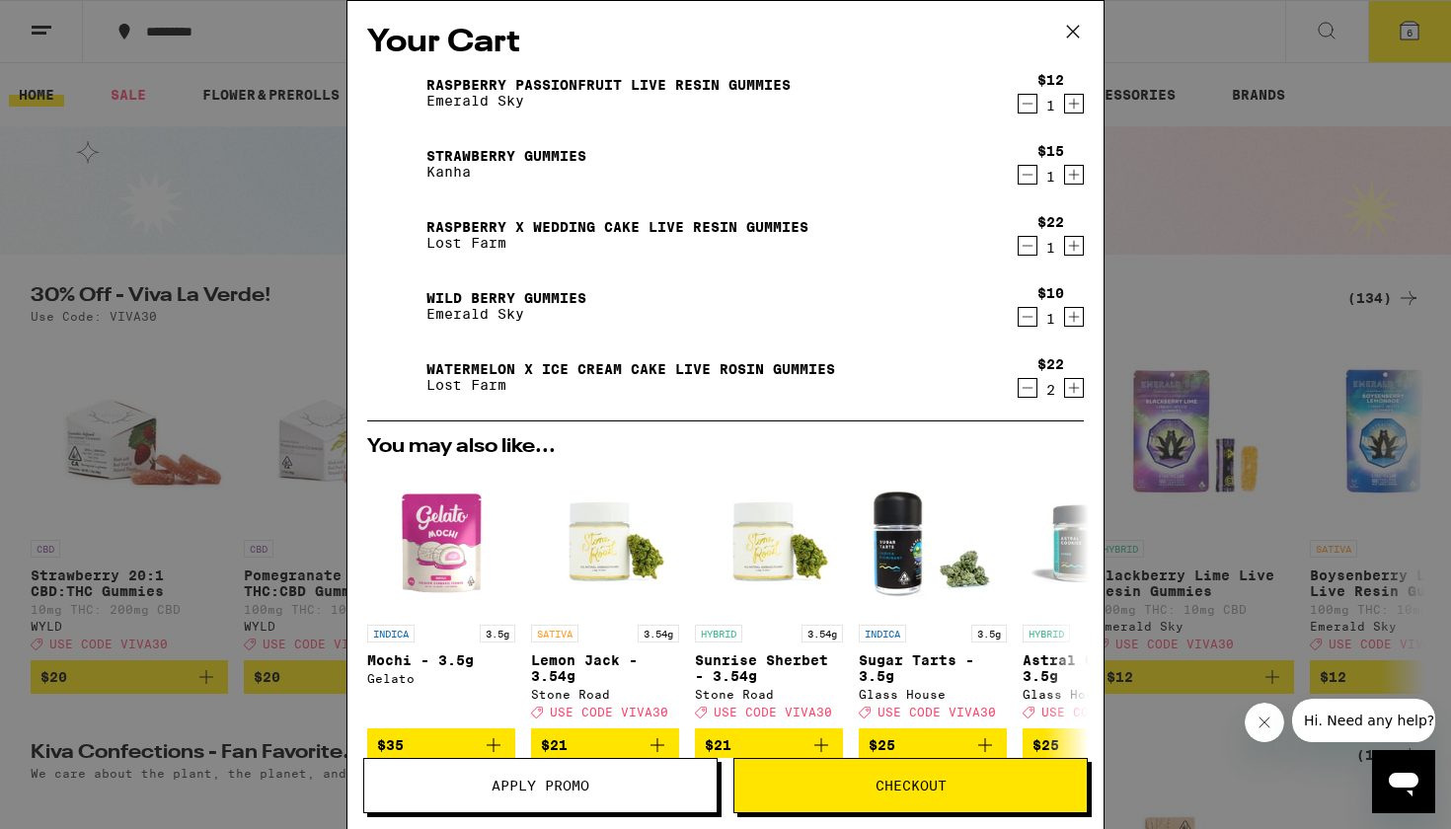
click at [1027, 394] on icon "Decrement" at bounding box center [1028, 388] width 18 height 24
click at [629, 782] on span "Apply Promo" at bounding box center [540, 786] width 352 height 14
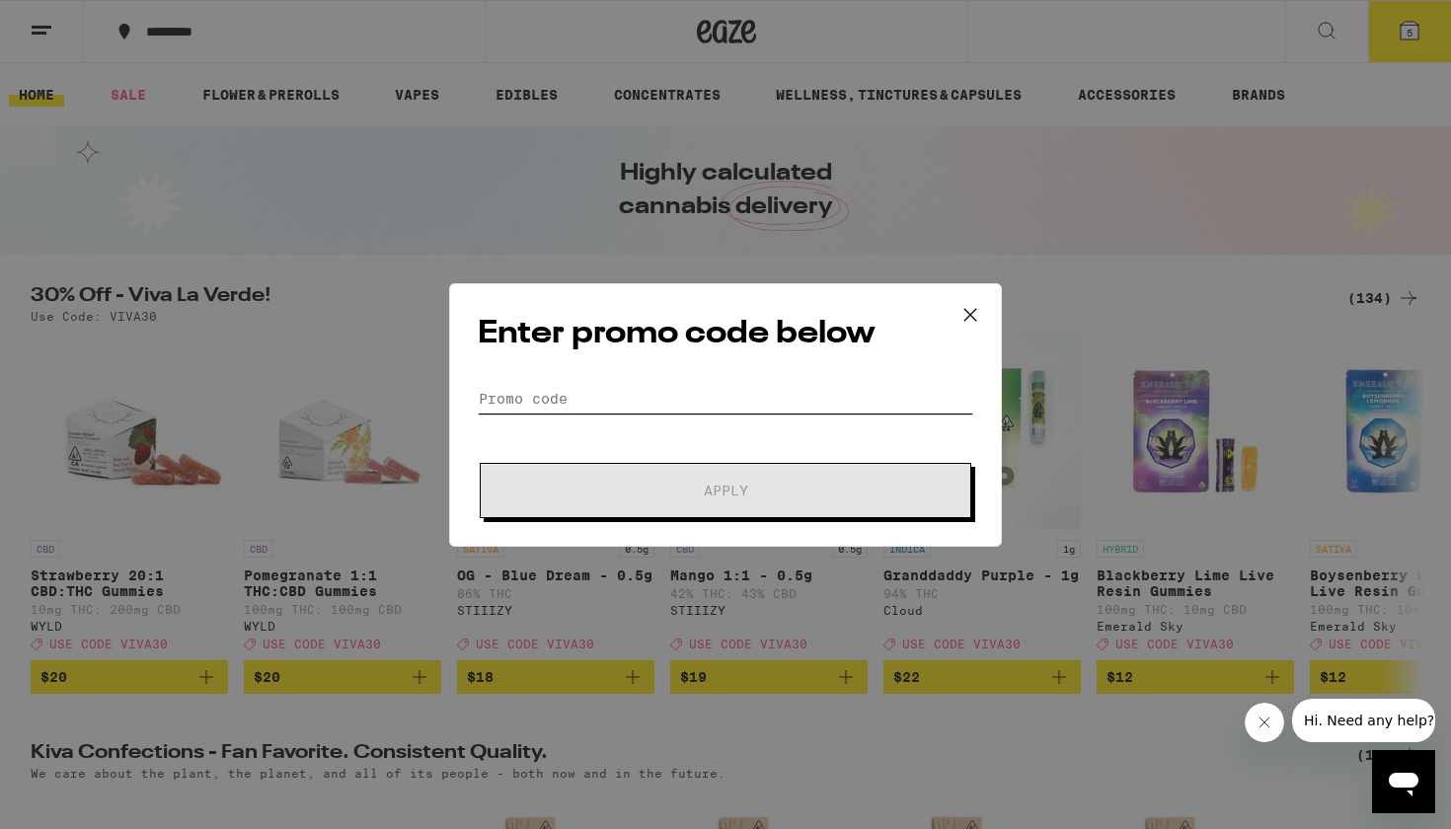
click at [644, 387] on input "Promo Code" at bounding box center [725, 399] width 495 height 30
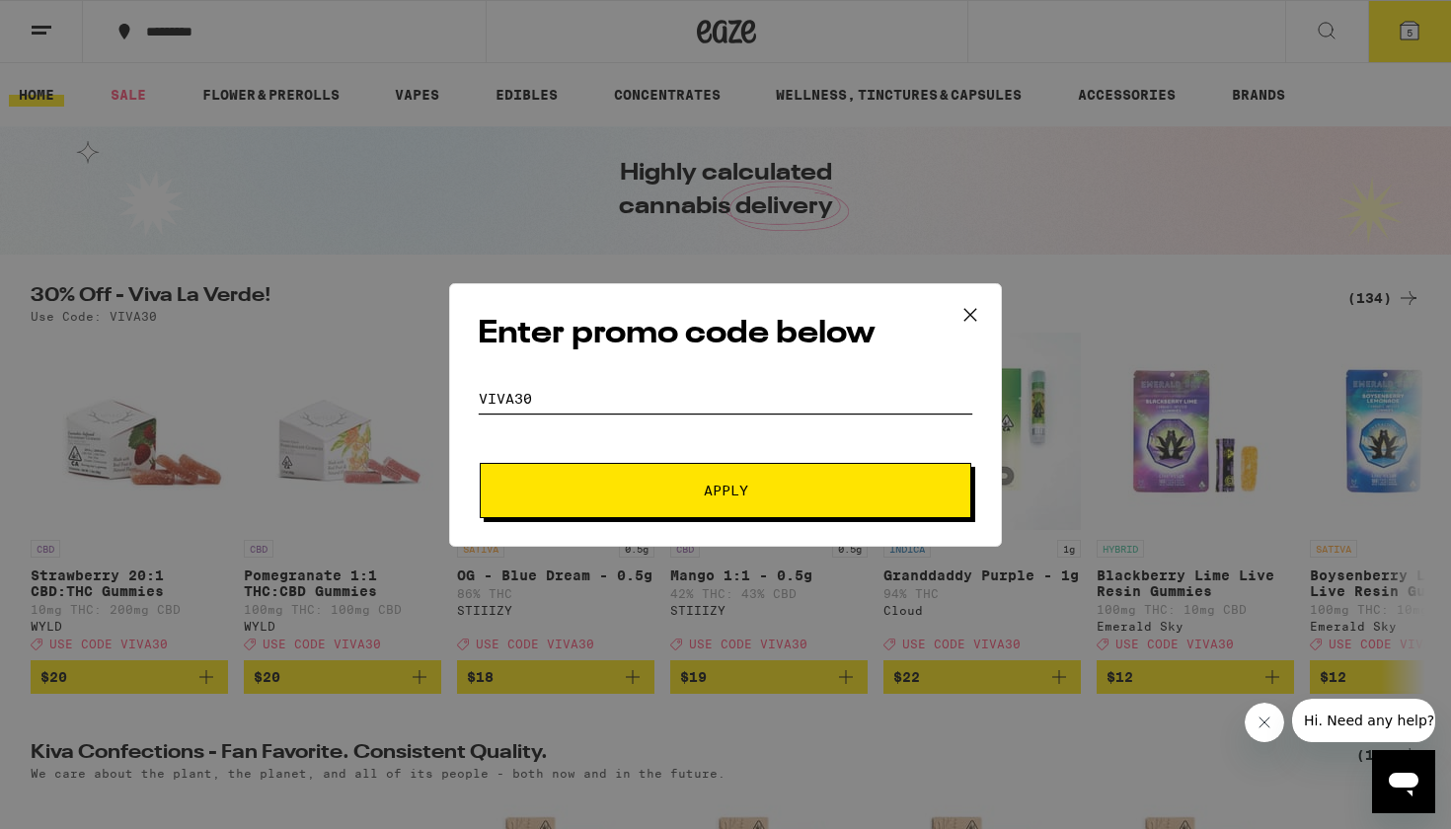
type input "viva30"
click at [671, 481] on button "Apply" at bounding box center [726, 490] width 492 height 55
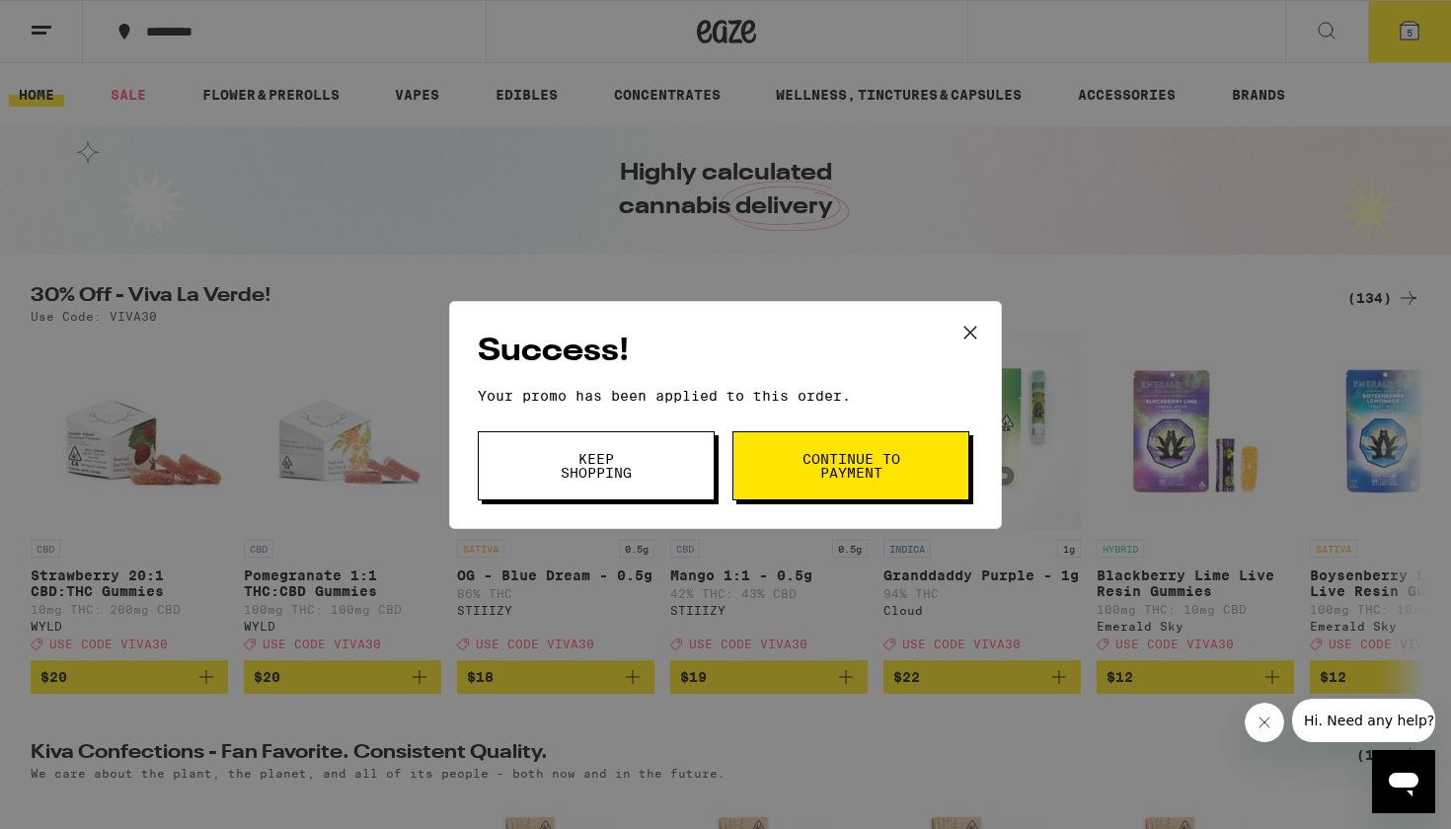
click at [740, 466] on button "Continue to payment" at bounding box center [850, 465] width 237 height 69
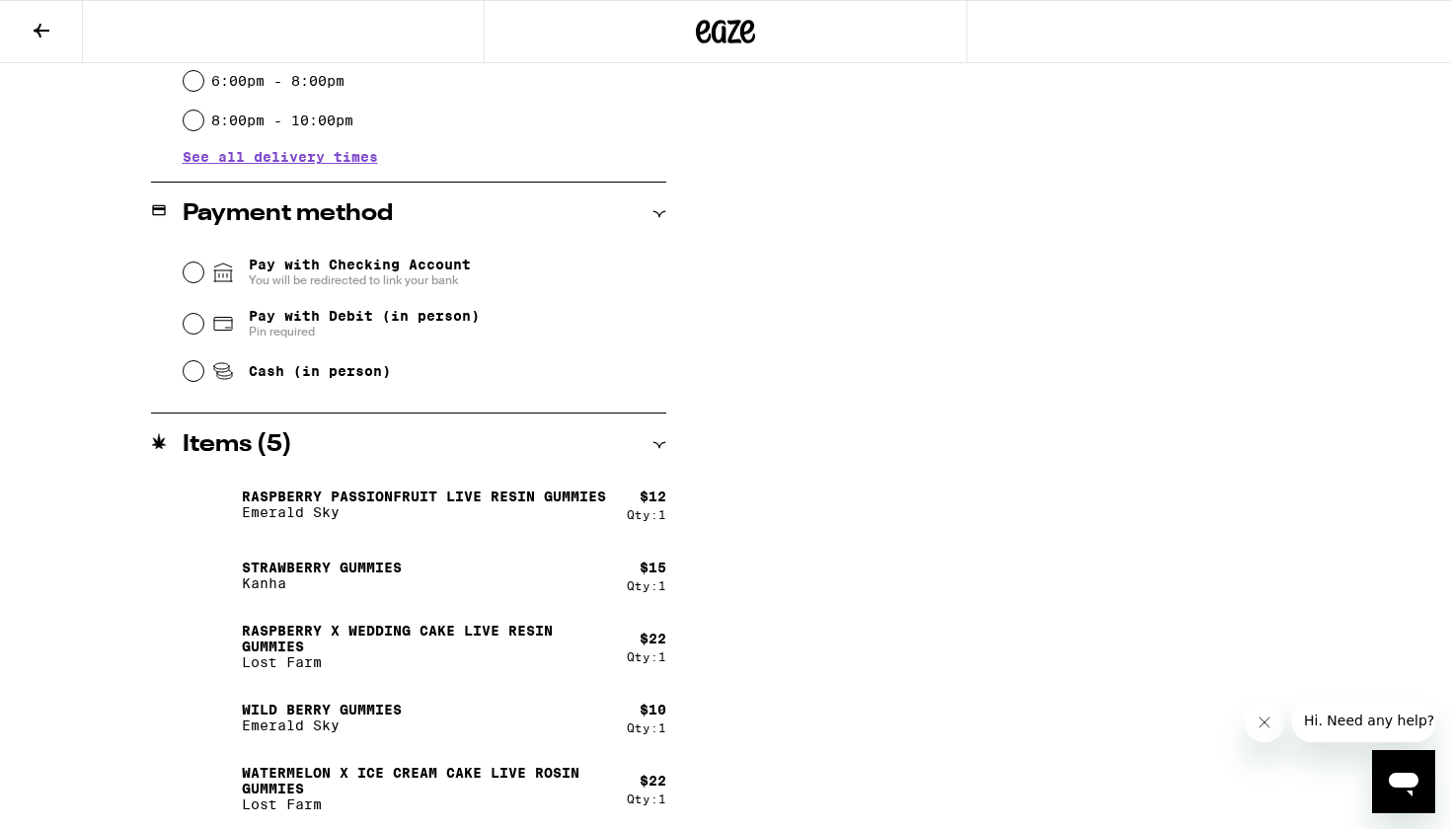
scroll to position [706, 0]
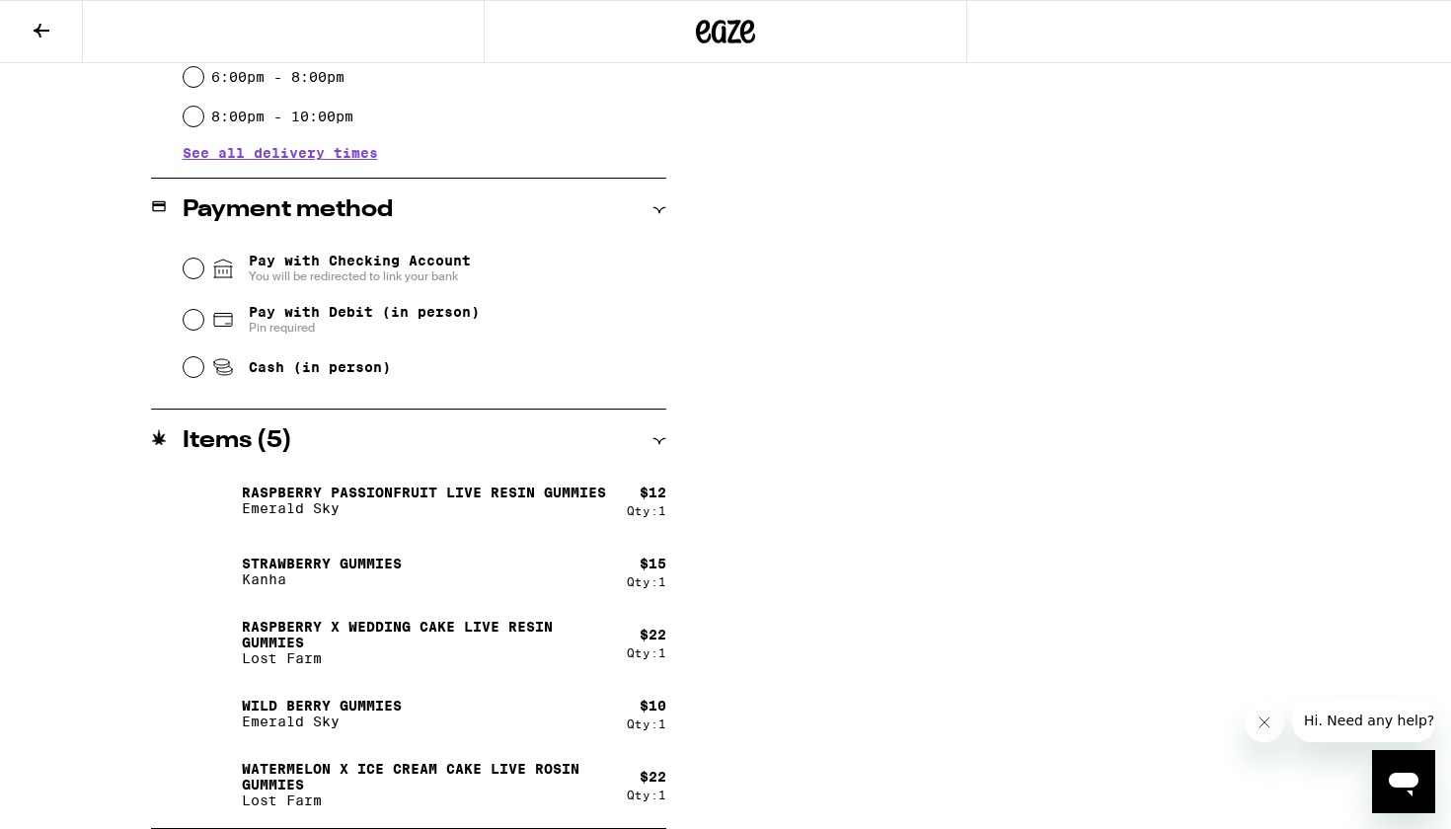
click at [201, 370] on input "Cash (in person)" at bounding box center [194, 367] width 20 height 20
radio input "true"
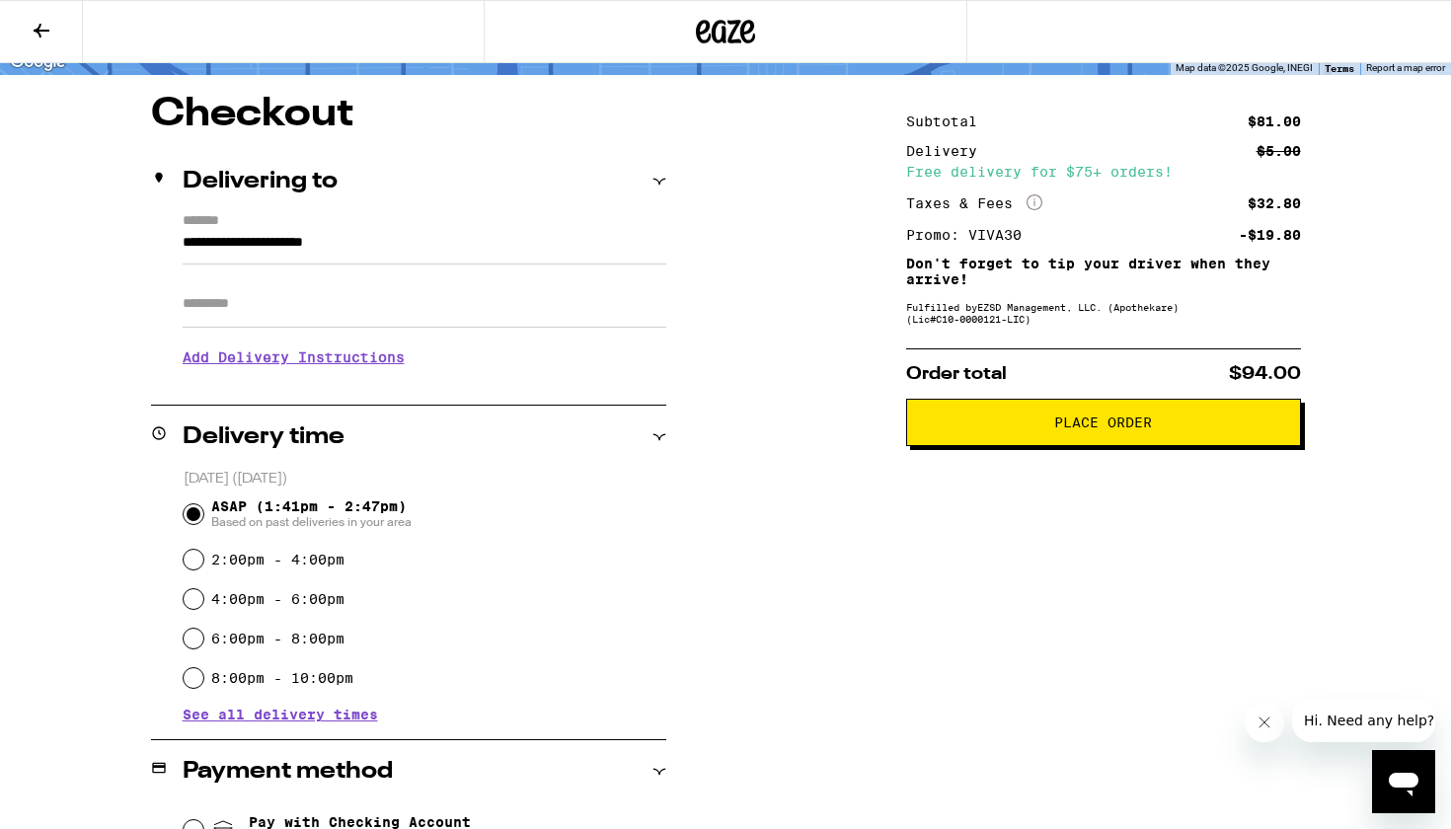
scroll to position [127, 0]
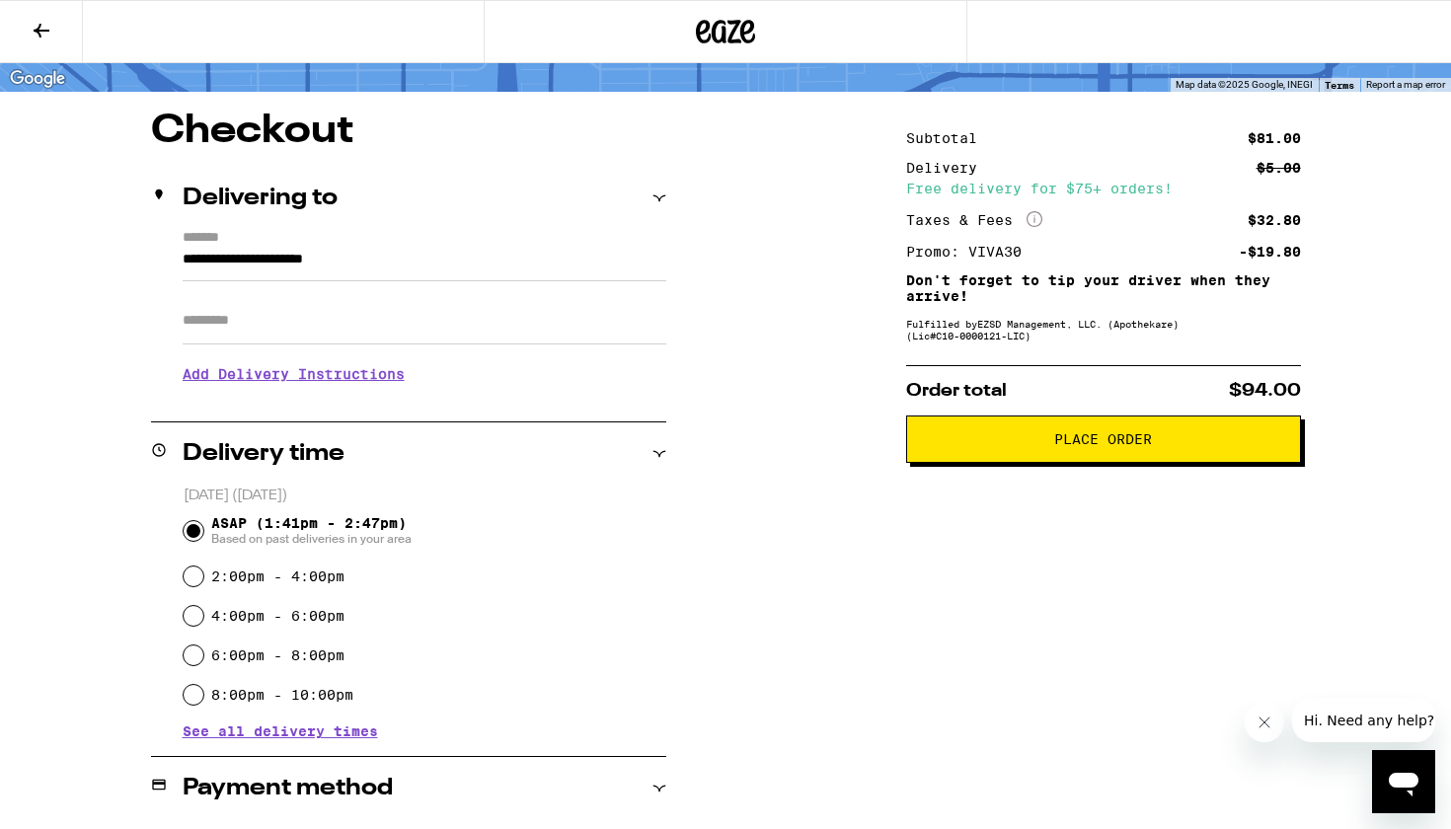
click at [1015, 446] on span "Place Order" at bounding box center [1103, 439] width 361 height 14
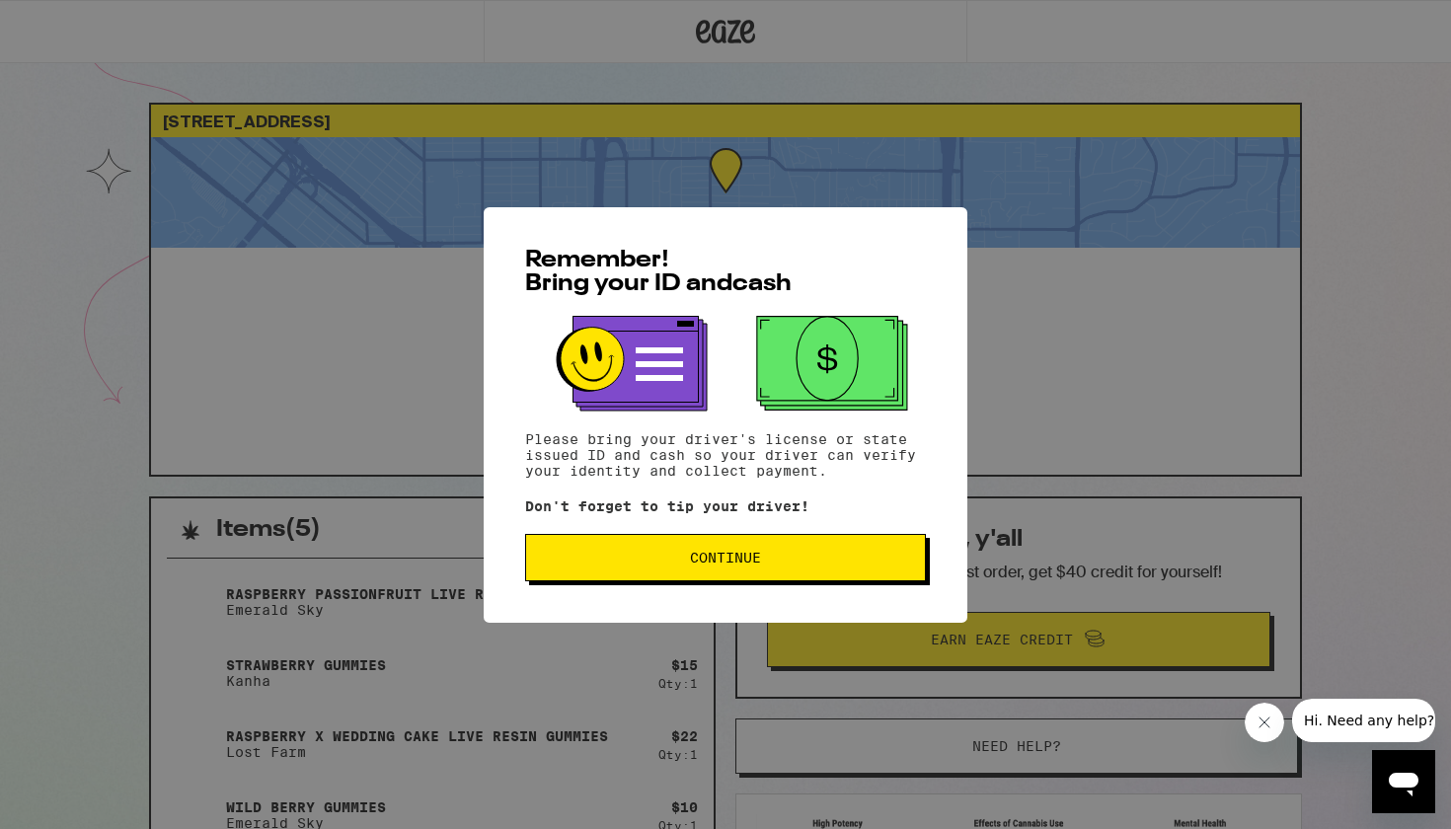
click at [851, 553] on button "Continue" at bounding box center [725, 557] width 401 height 47
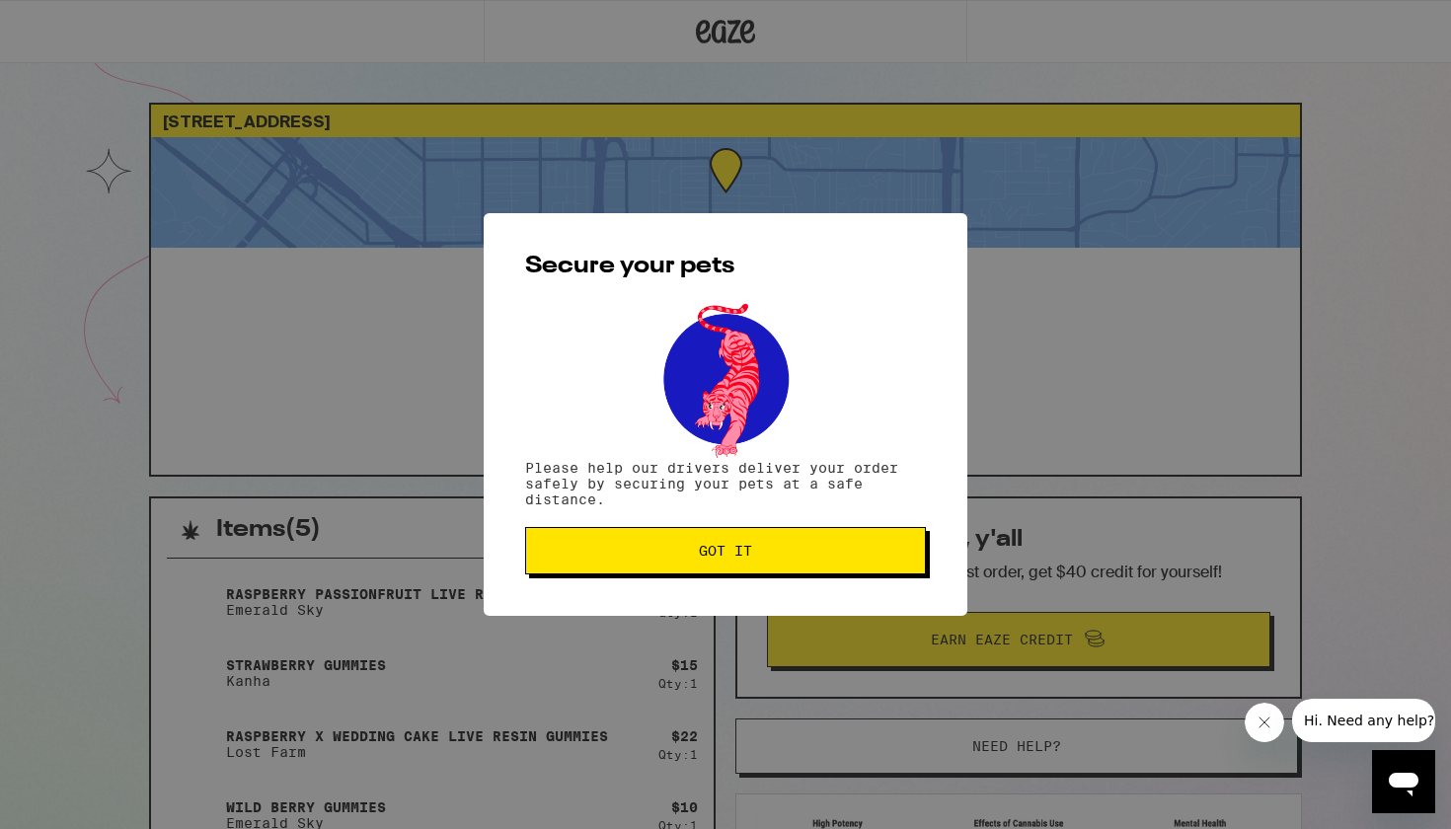
click at [851, 553] on span "Got it" at bounding box center [725, 551] width 367 height 14
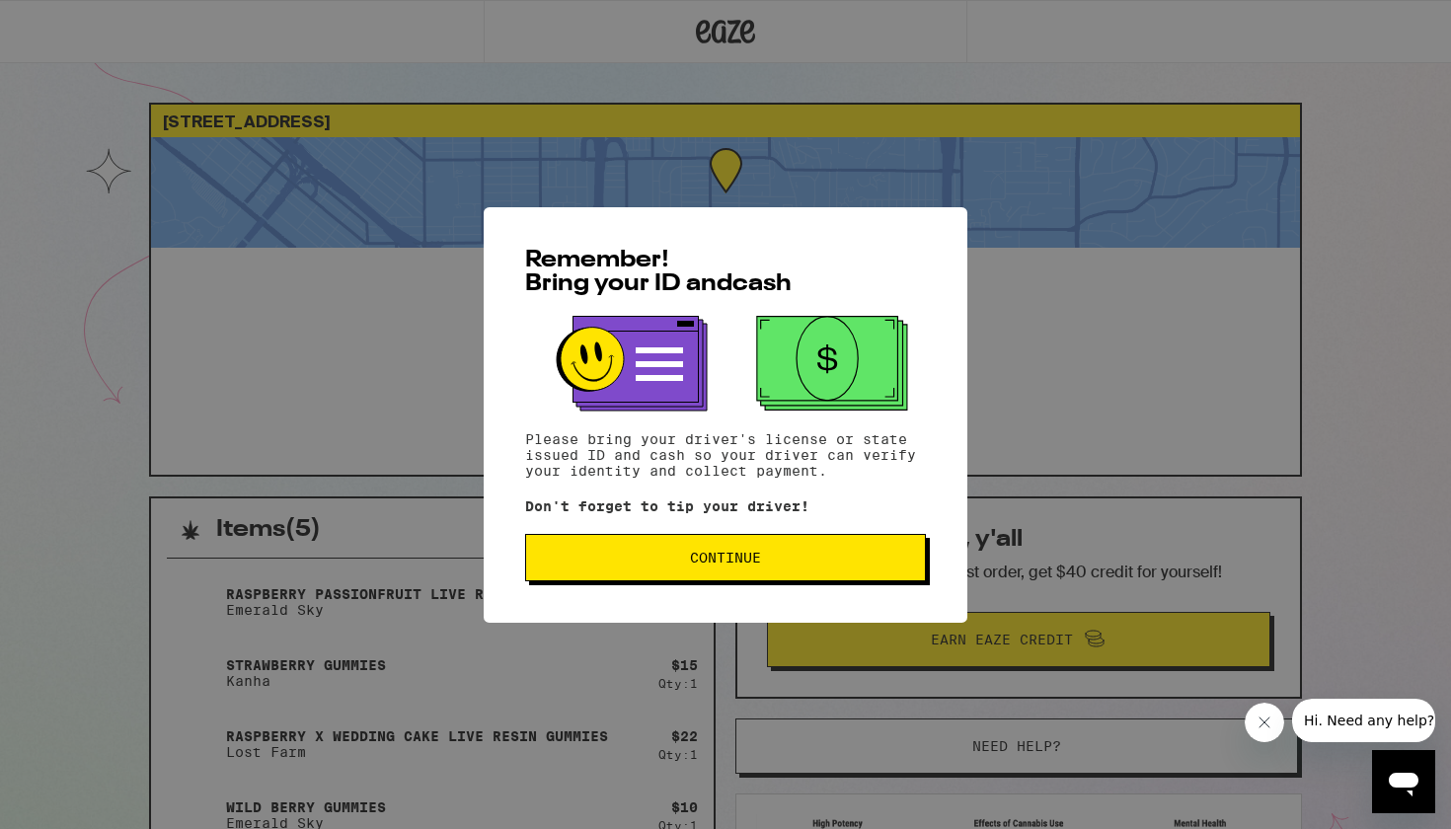
click at [795, 556] on span "Continue" at bounding box center [725, 558] width 367 height 14
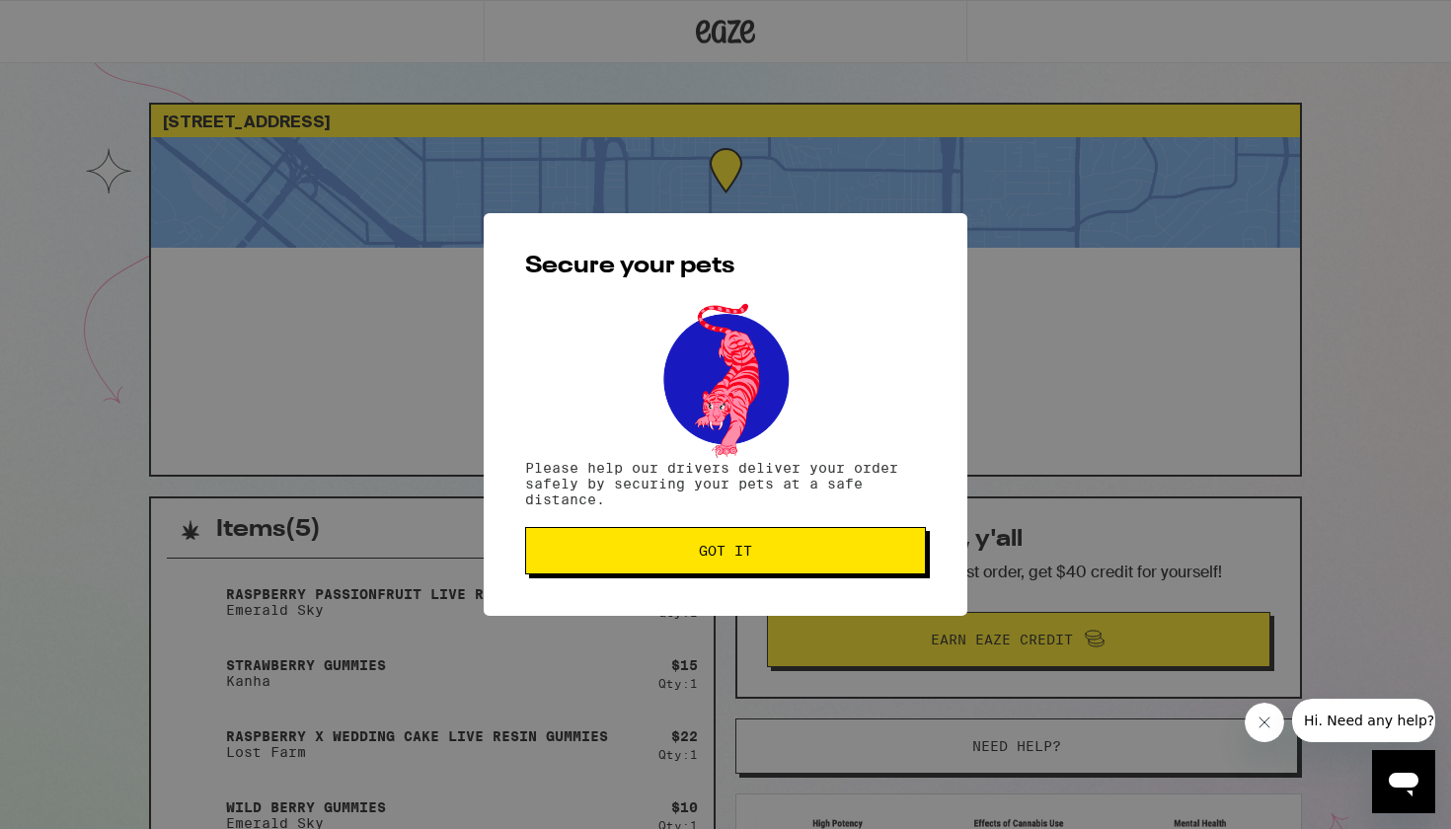
click at [795, 556] on span "Got it" at bounding box center [725, 551] width 367 height 14
